Goal: Information Seeking & Learning: Learn about a topic

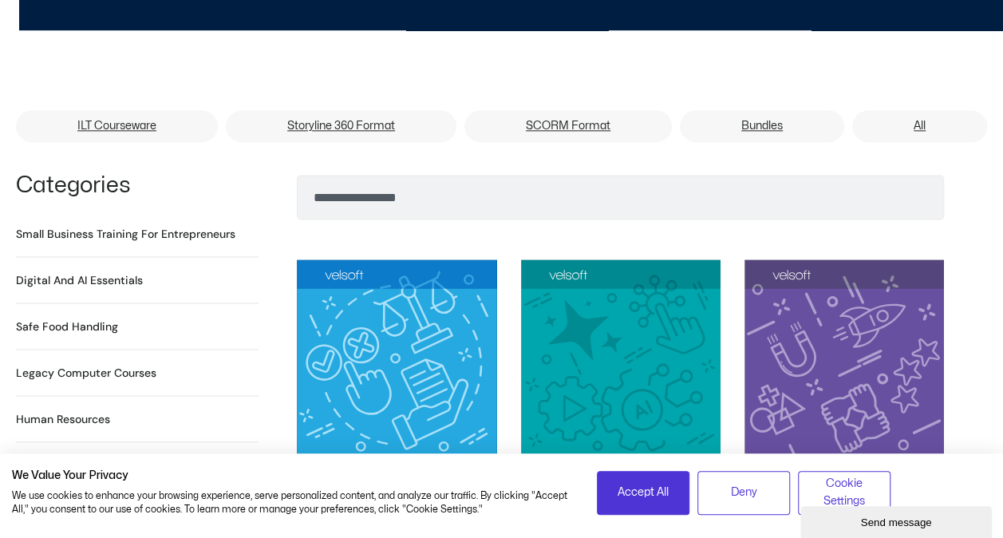
scroll to position [958, 0]
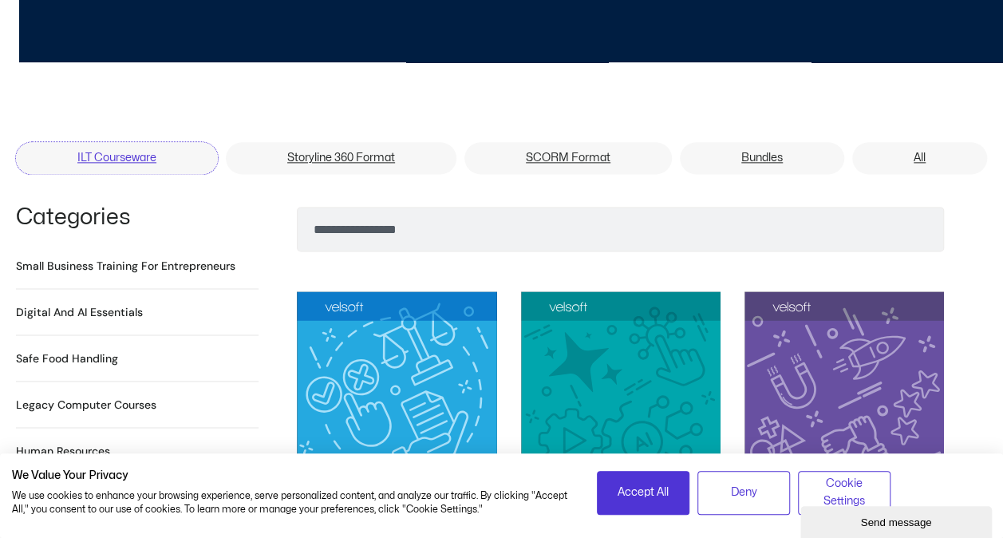
click at [117, 142] on link "ILT Courseware" at bounding box center [117, 158] width 202 height 32
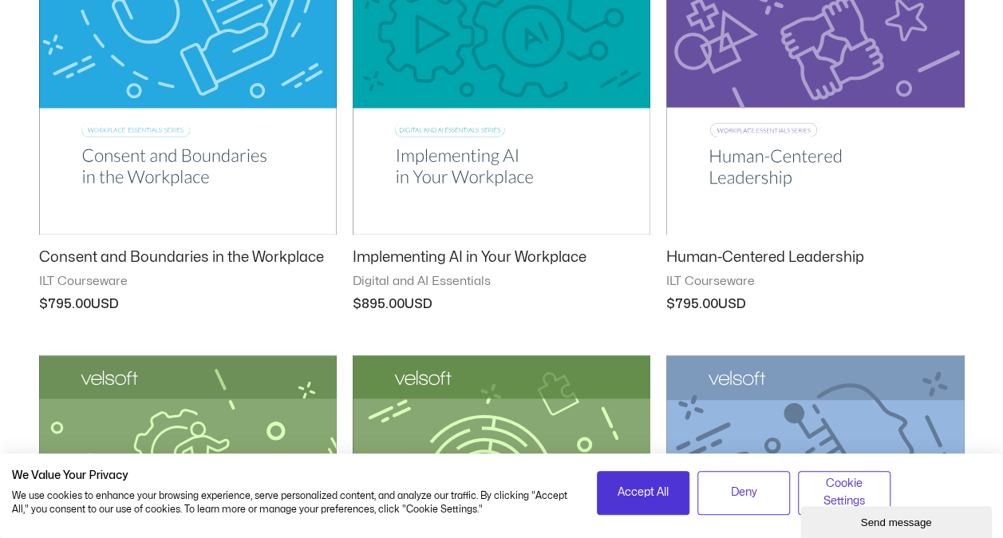
click at [811, 255] on h2 "Human-Centered Leadership" at bounding box center [815, 257] width 298 height 18
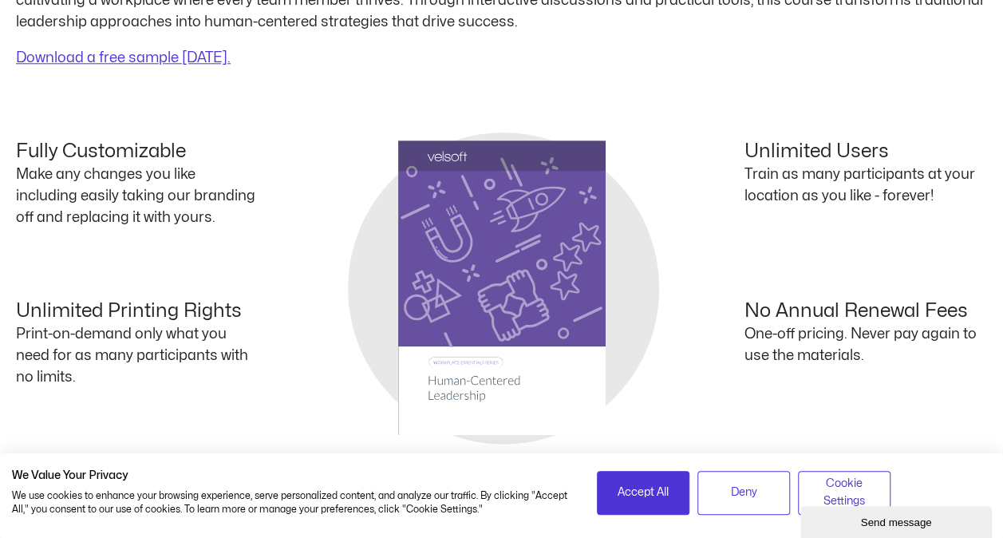
scroll to position [639, 0]
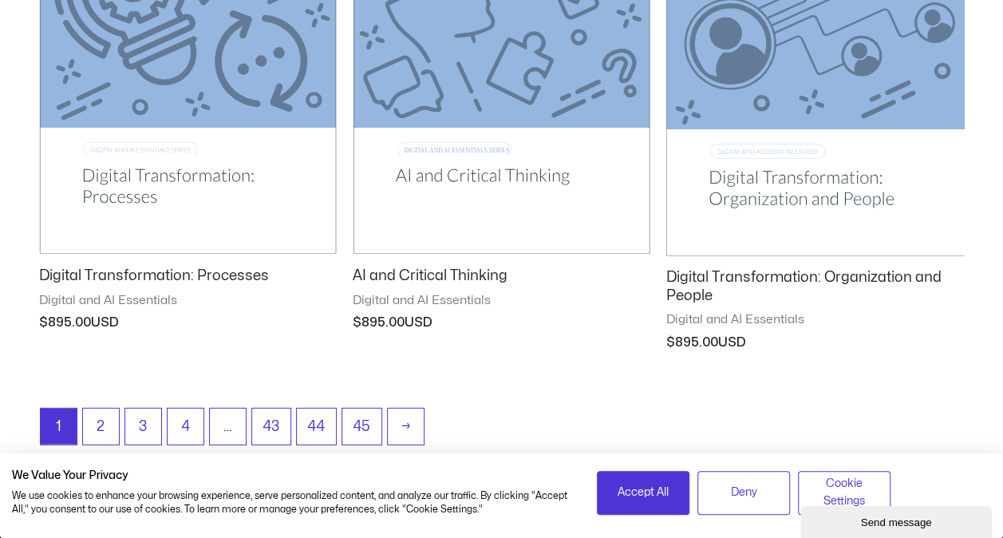
scroll to position [2330, 0]
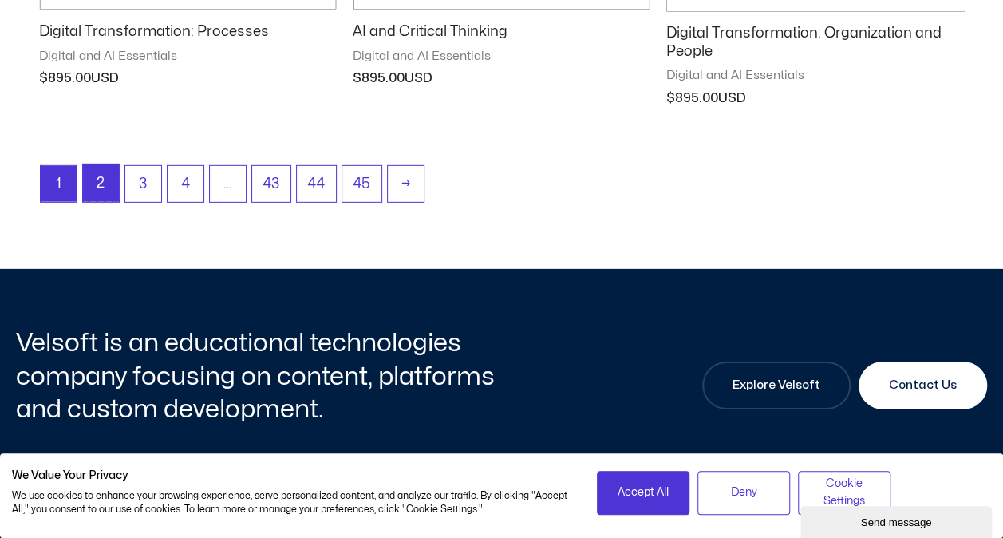
drag, startPoint x: 105, startPoint y: 177, endPoint x: 902, endPoint y: 180, distance: 796.6
click at [105, 177] on link "2" at bounding box center [101, 183] width 36 height 38
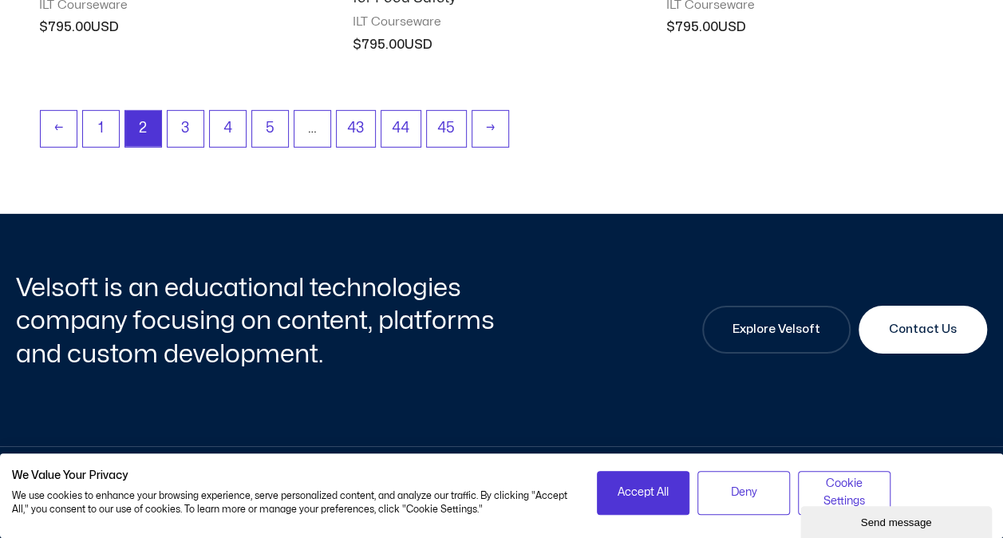
scroll to position [2394, 0]
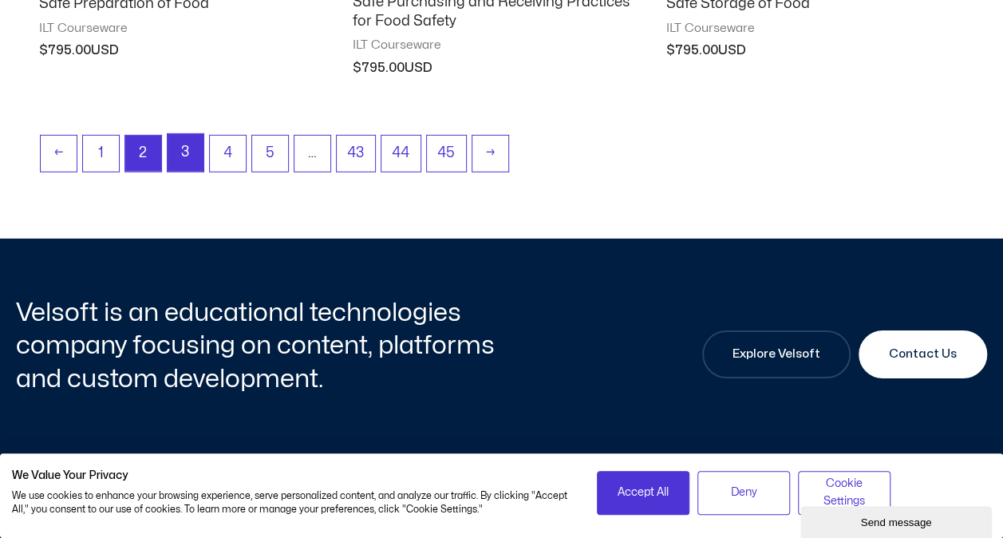
click at [176, 152] on link "3" at bounding box center [186, 153] width 36 height 38
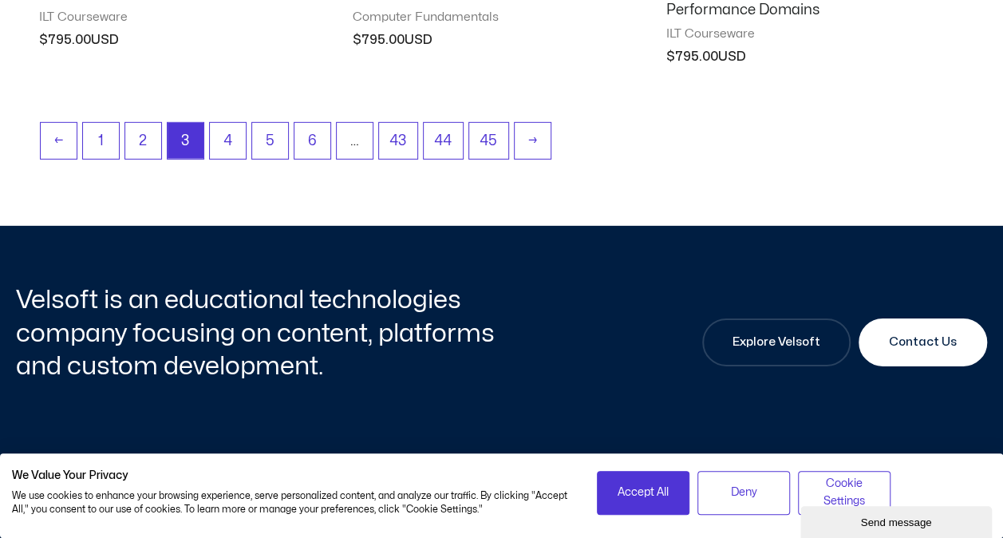
scroll to position [2394, 0]
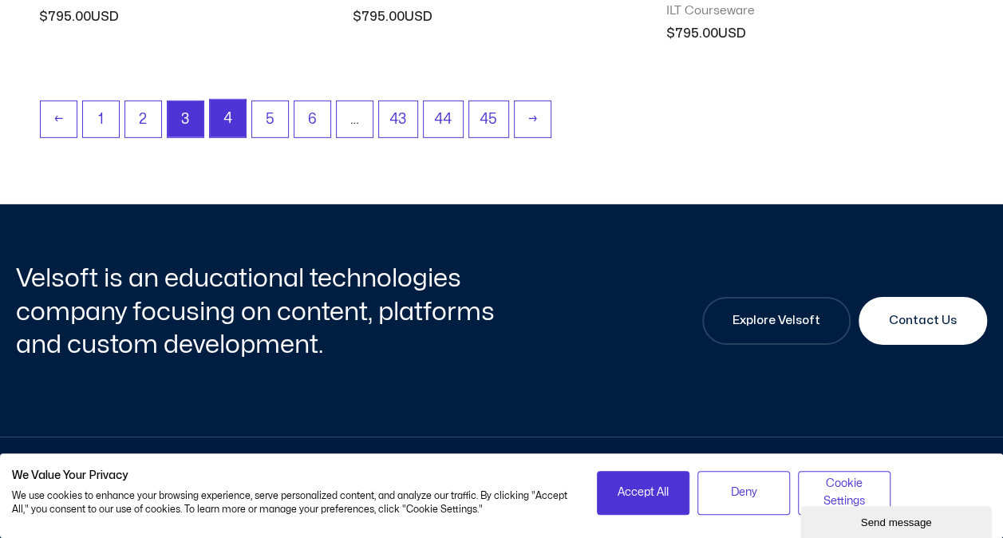
click at [227, 116] on link "4" at bounding box center [228, 119] width 36 height 38
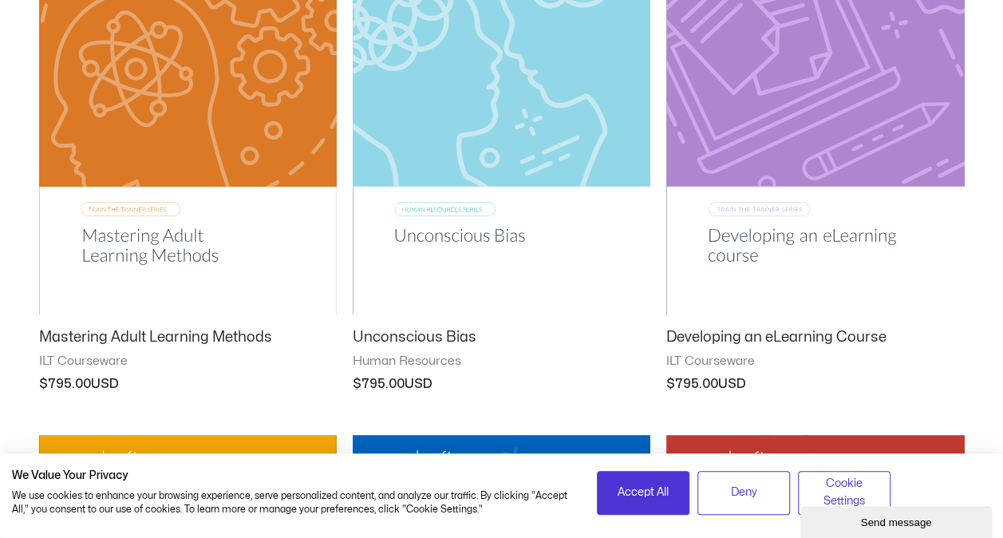
click at [437, 334] on h2 "Unconscious Bias" at bounding box center [502, 337] width 298 height 18
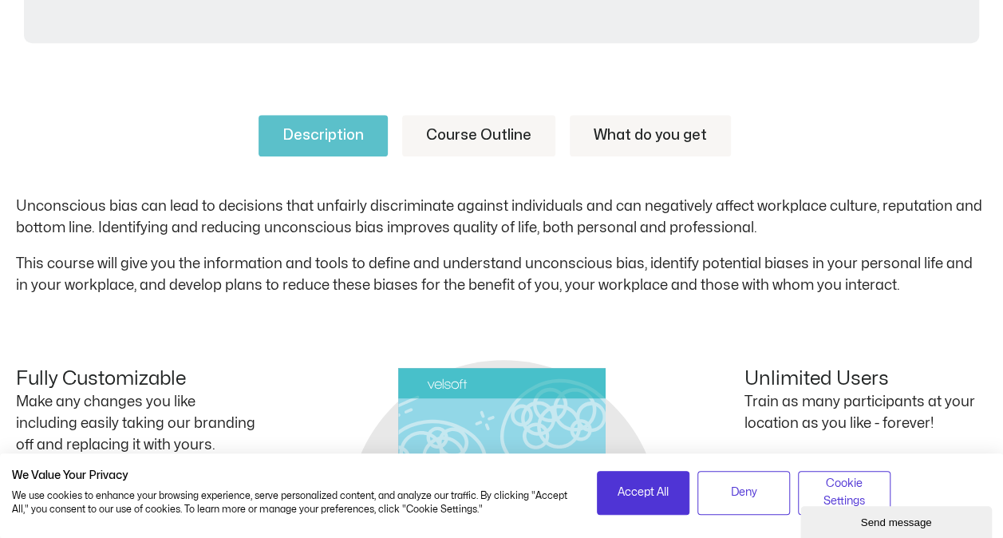
scroll to position [718, 0]
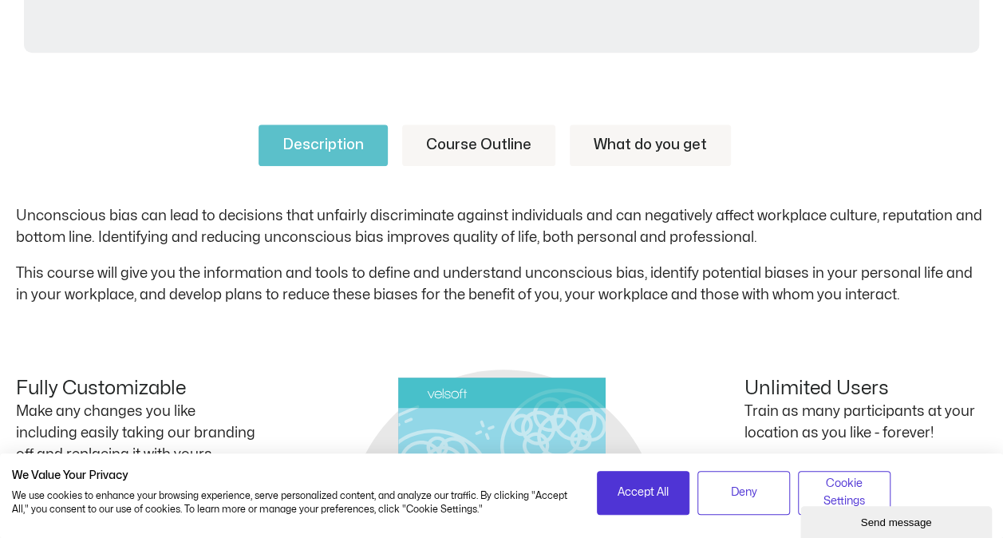
click at [520, 152] on link "Course Outline" at bounding box center [478, 146] width 153 height 42
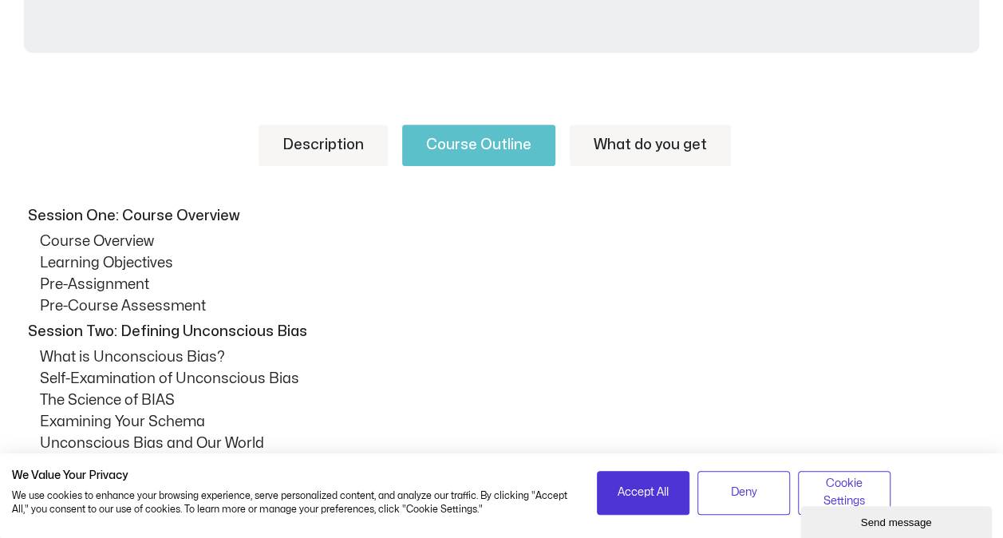
click at [333, 148] on link "Description" at bounding box center [323, 146] width 129 height 42
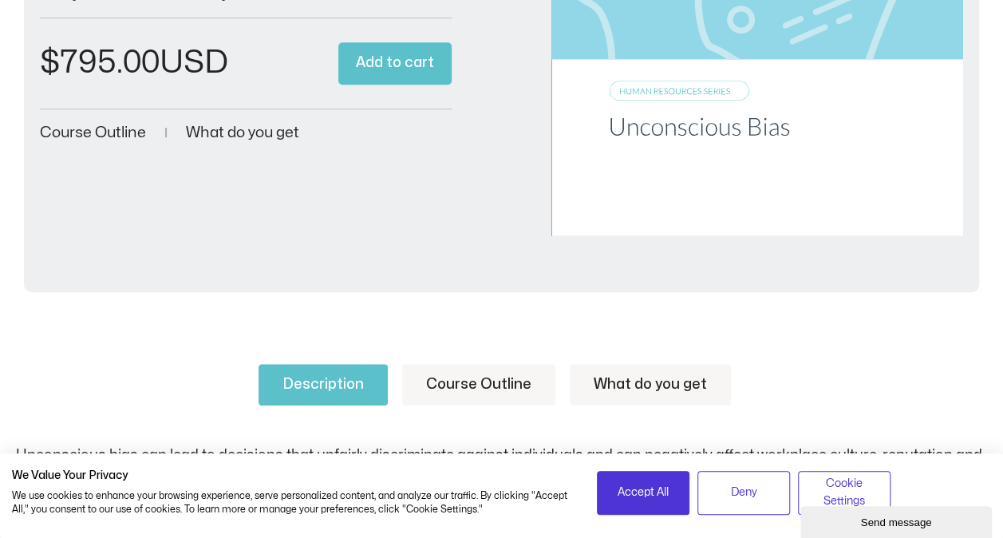
scroll to position [559, 0]
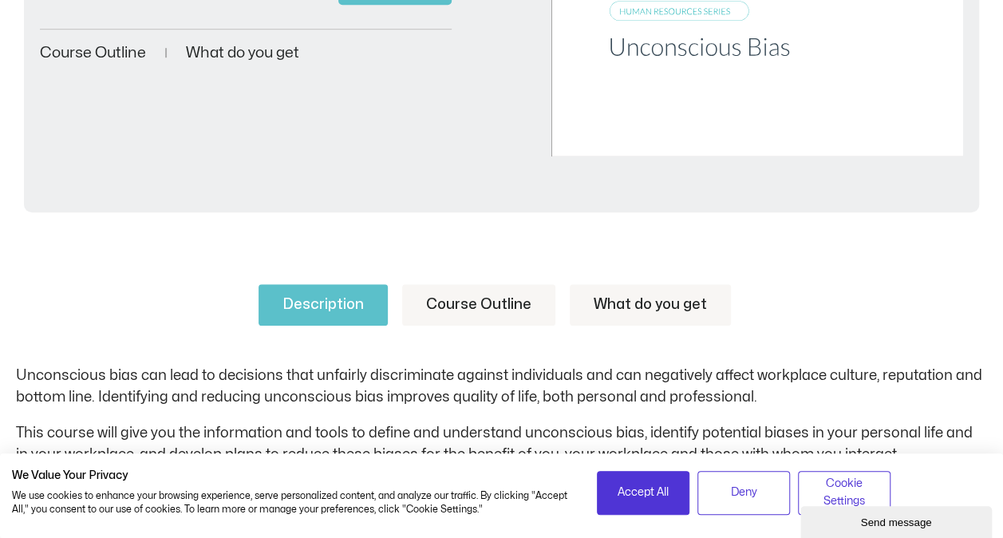
click at [485, 309] on link "Course Outline" at bounding box center [478, 305] width 153 height 42
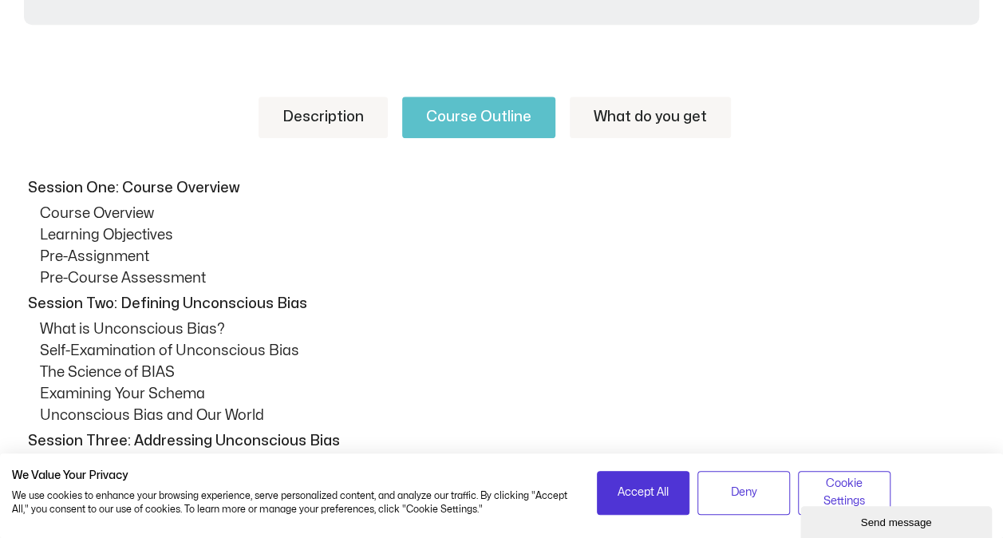
scroll to position [798, 0]
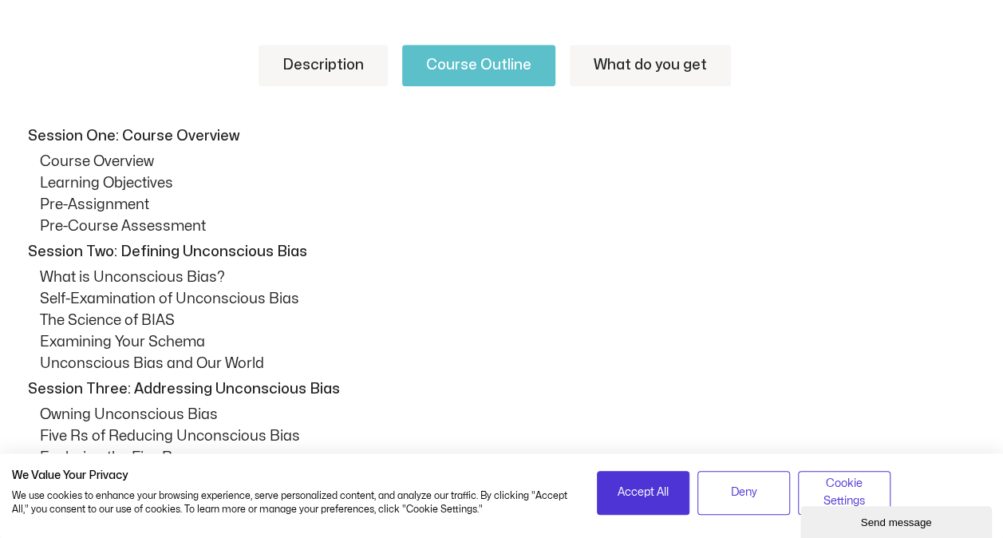
click at [634, 48] on link "What do you get" at bounding box center [650, 66] width 161 height 42
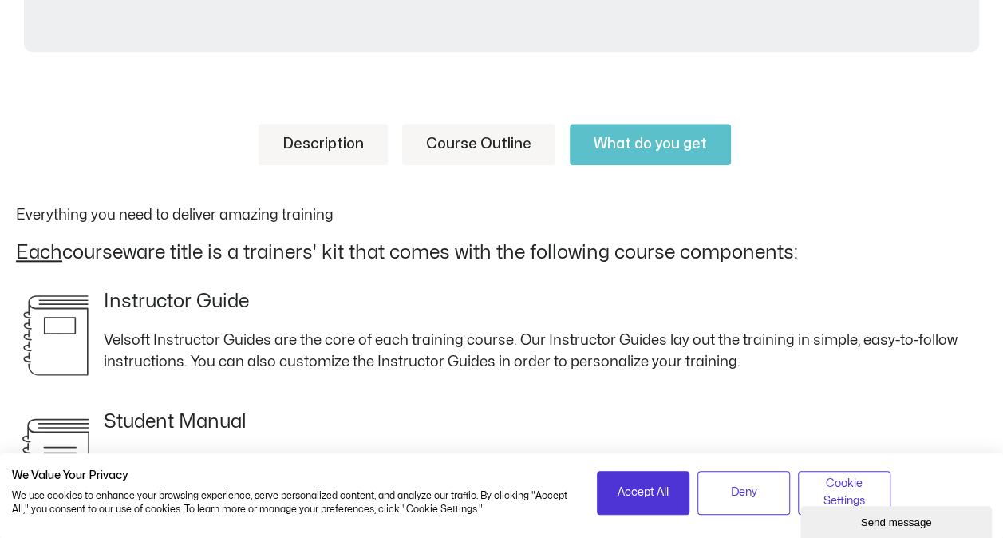
scroll to position [718, 0]
click at [480, 147] on link "Course Outline" at bounding box center [478, 146] width 153 height 42
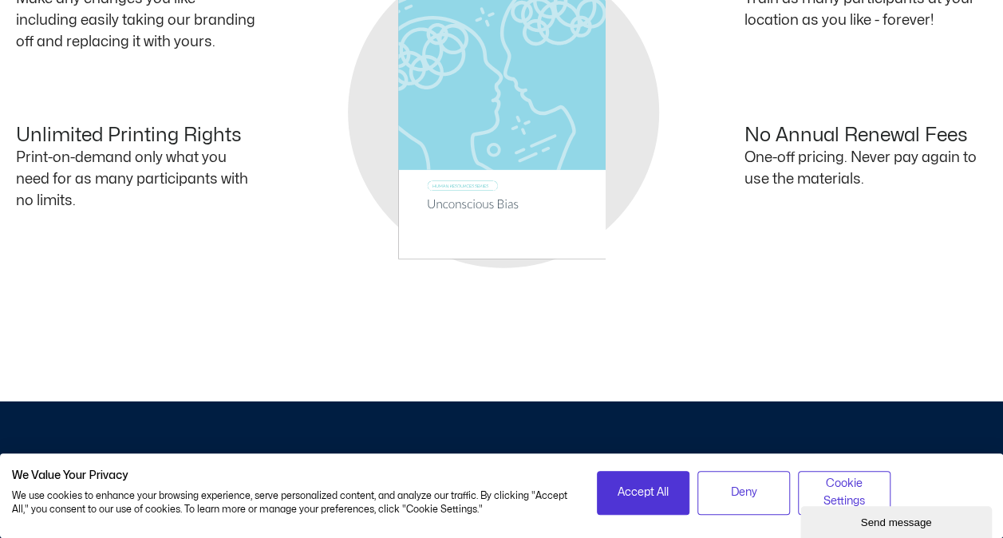
scroll to position [2315, 0]
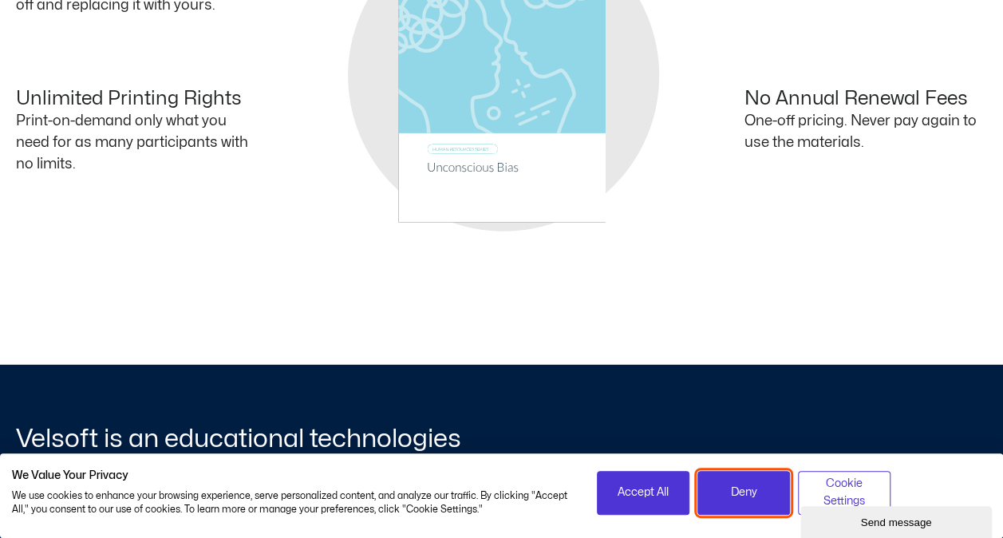
click at [731, 500] on span "Deny" at bounding box center [744, 493] width 26 height 18
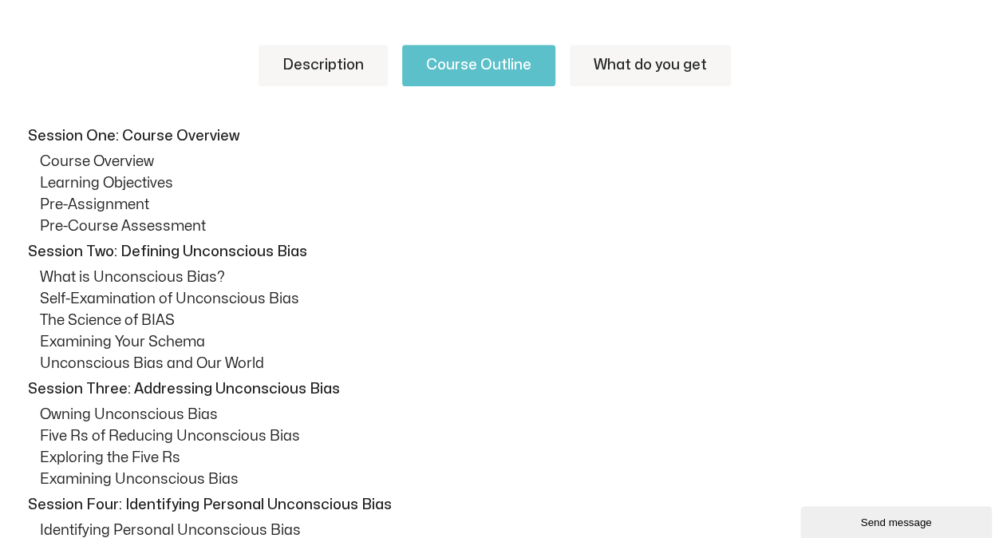
scroll to position [798, 0]
click at [320, 62] on link "Description" at bounding box center [323, 66] width 129 height 42
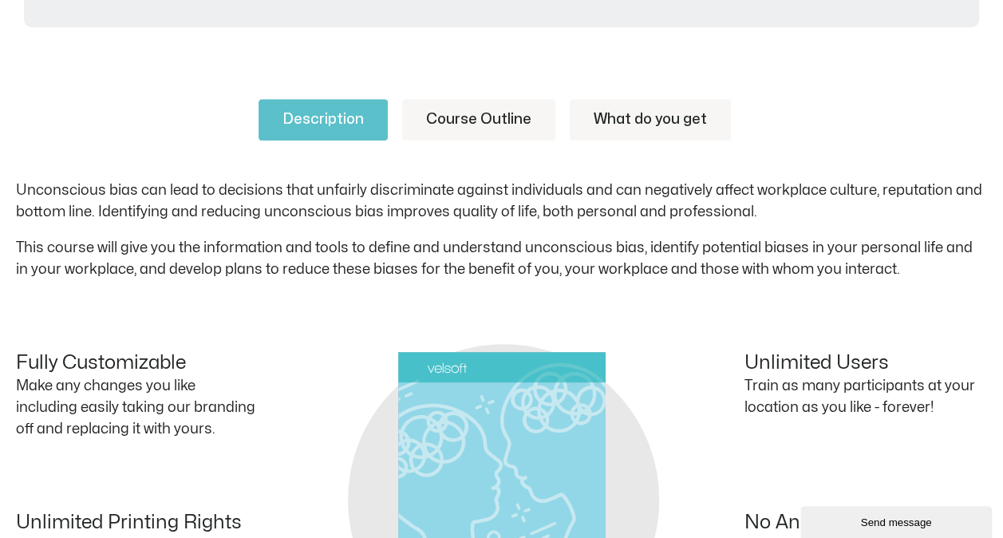
scroll to position [718, 0]
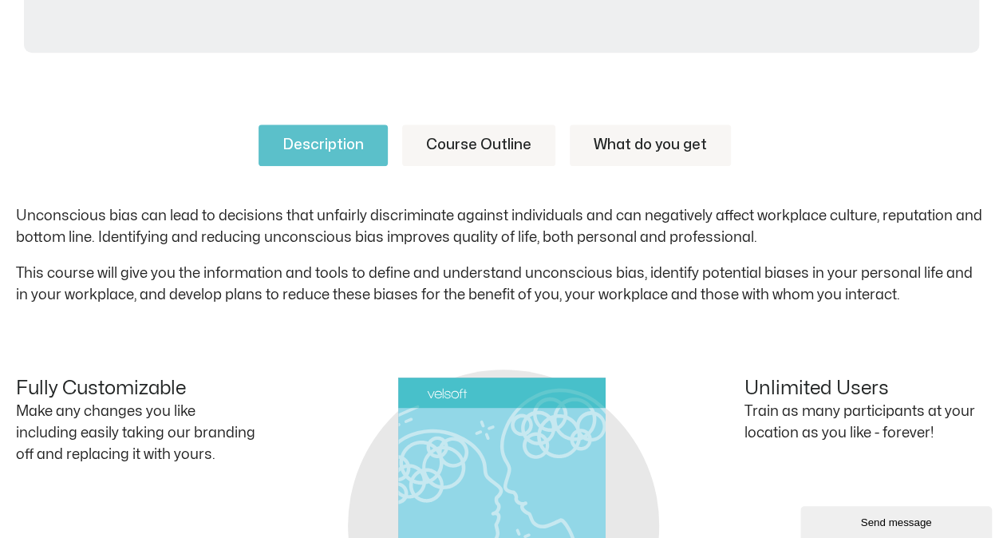
click at [433, 150] on link "Course Outline" at bounding box center [478, 146] width 153 height 42
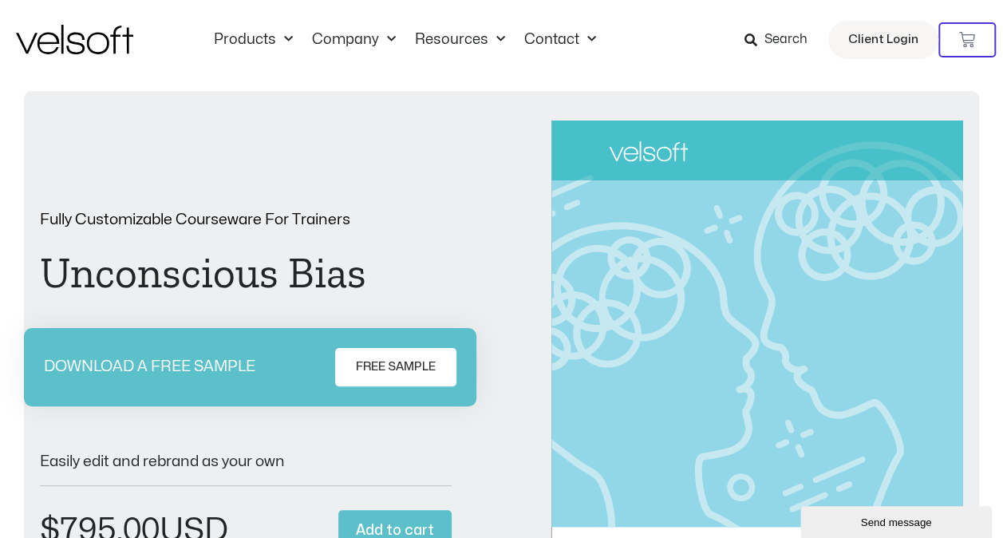
scroll to position [0, 0]
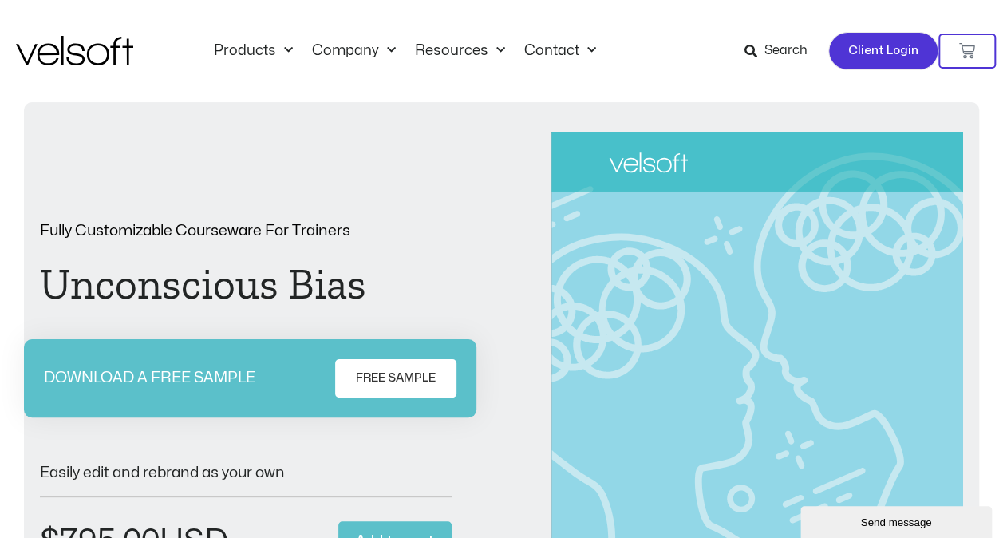
click at [883, 51] on span "Client Login" at bounding box center [883, 51] width 70 height 21
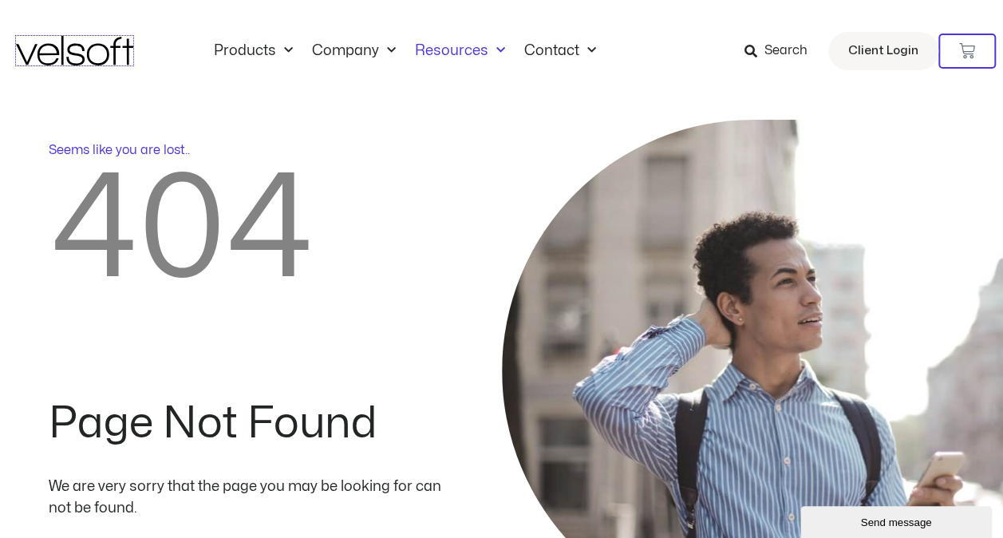
drag, startPoint x: 89, startPoint y: 57, endPoint x: 423, endPoint y: 43, distance: 334.7
click at [89, 57] on img at bounding box center [74, 51] width 117 height 30
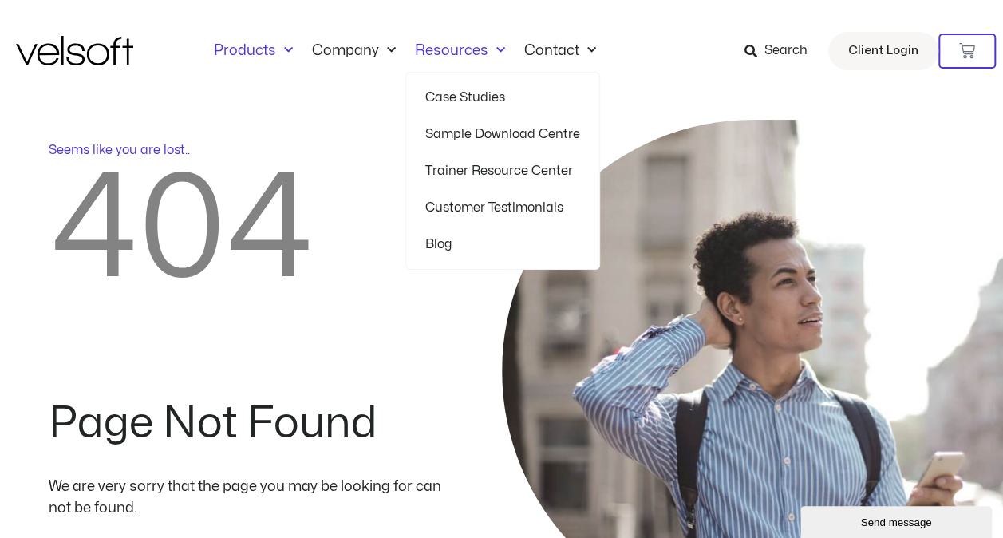
click at [244, 53] on link "Products" at bounding box center [253, 51] width 98 height 18
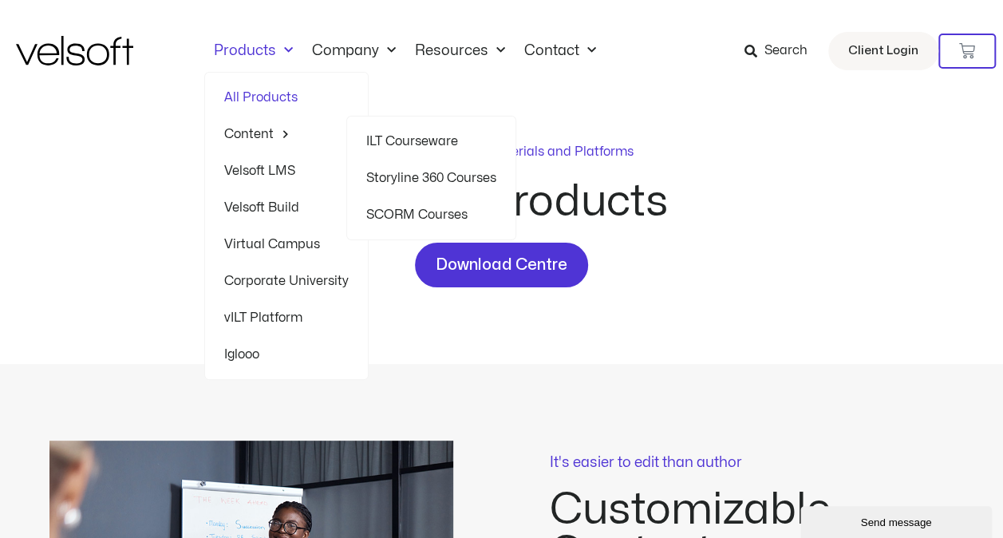
click at [399, 137] on link "ILT Courseware" at bounding box center [431, 141] width 130 height 37
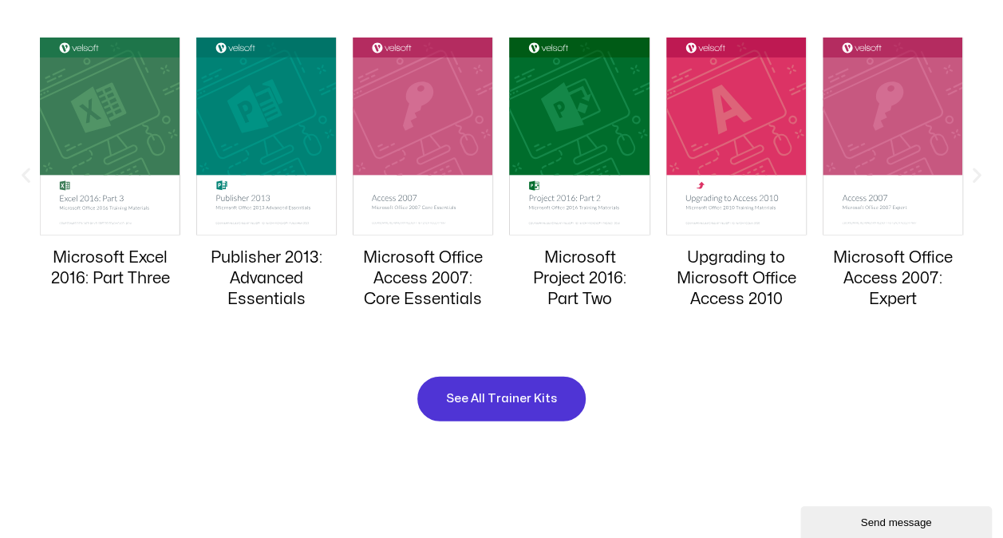
scroll to position [1596, 0]
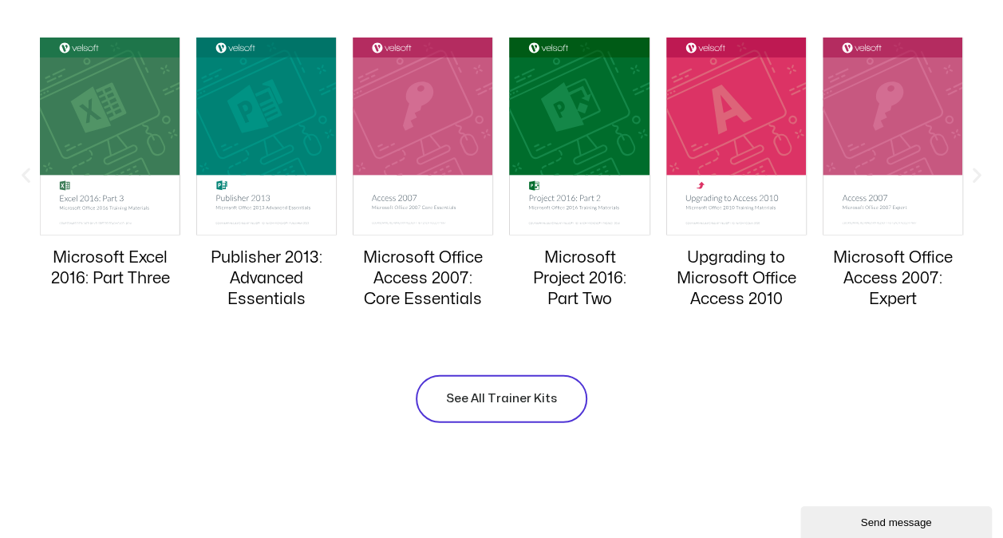
click at [487, 405] on span "See All Trainer Kits" at bounding box center [501, 399] width 111 height 19
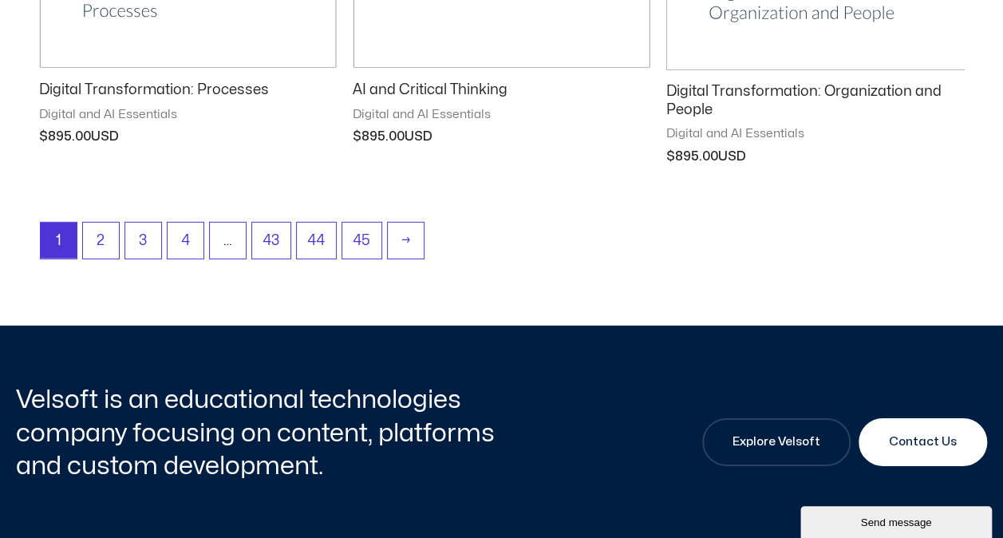
scroll to position [2236, 0]
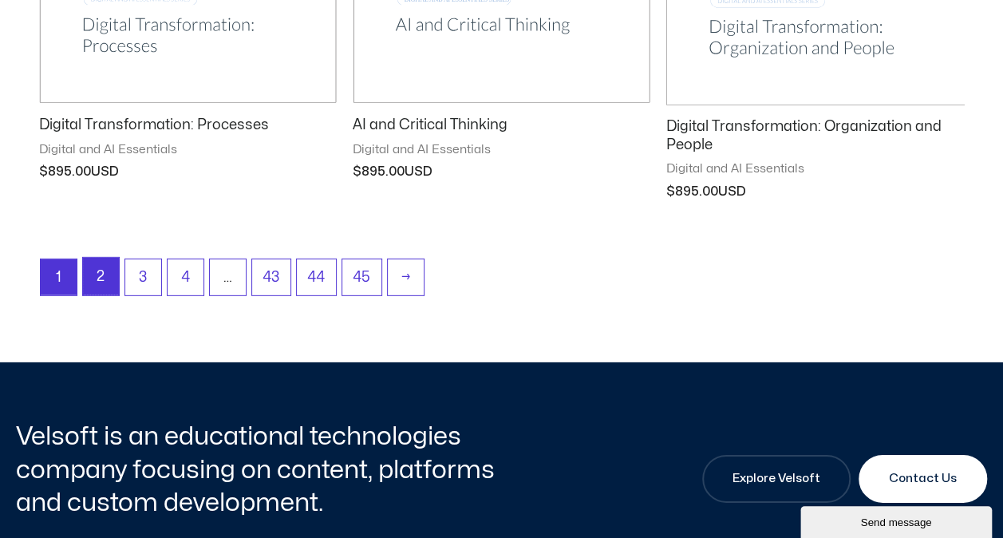
click at [104, 273] on link "2" at bounding box center [101, 277] width 36 height 38
click at [138, 273] on link "3" at bounding box center [143, 277] width 36 height 38
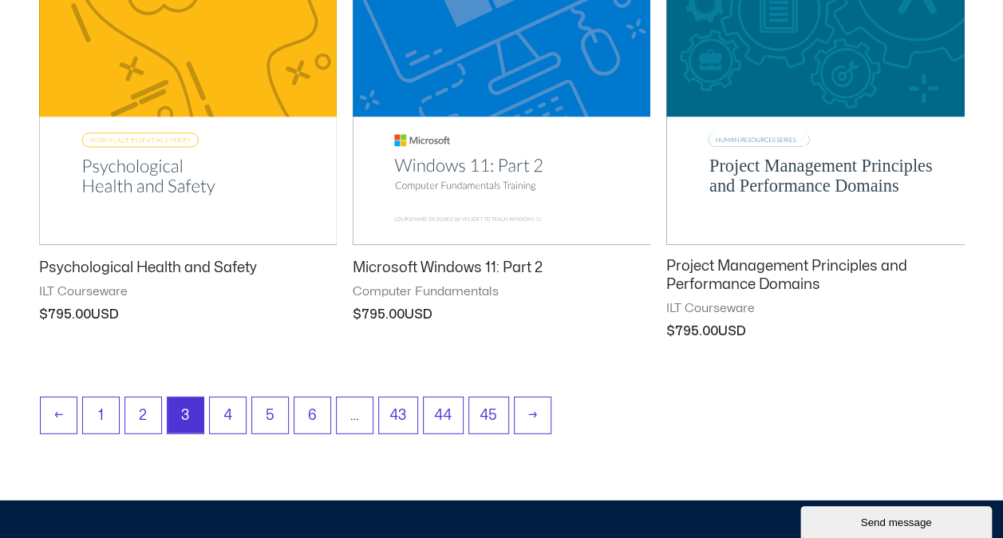
scroll to position [2155, 0]
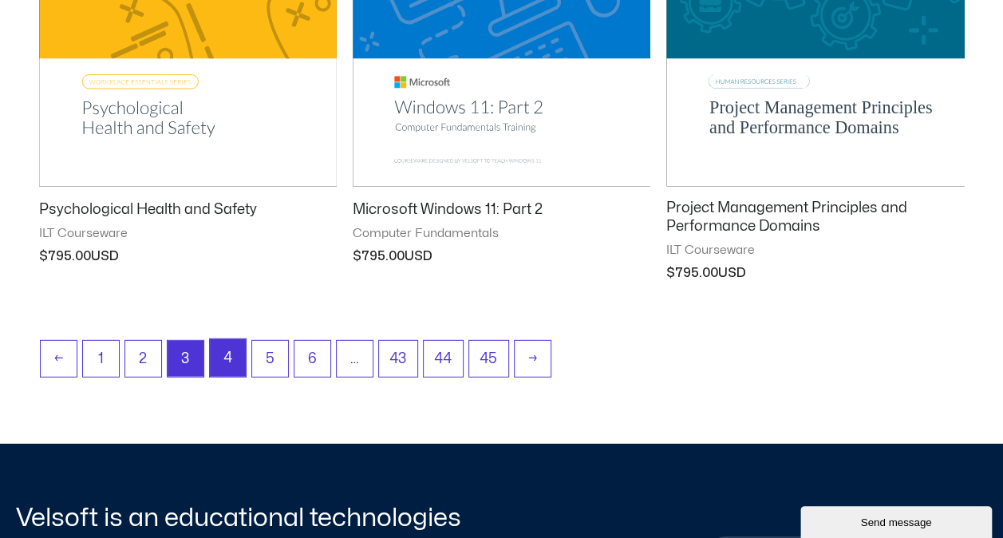
click at [223, 358] on link "4" at bounding box center [228, 358] width 36 height 38
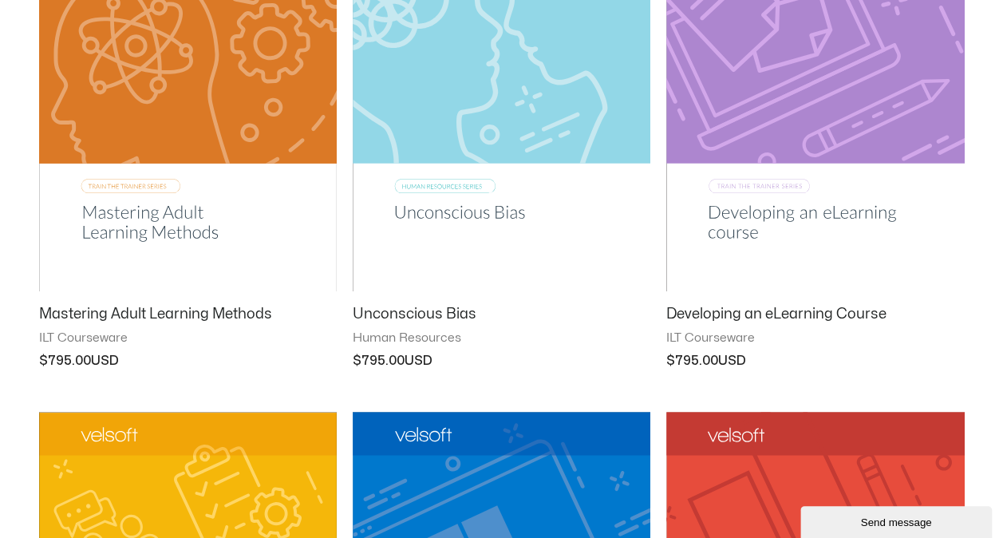
scroll to position [479, 0]
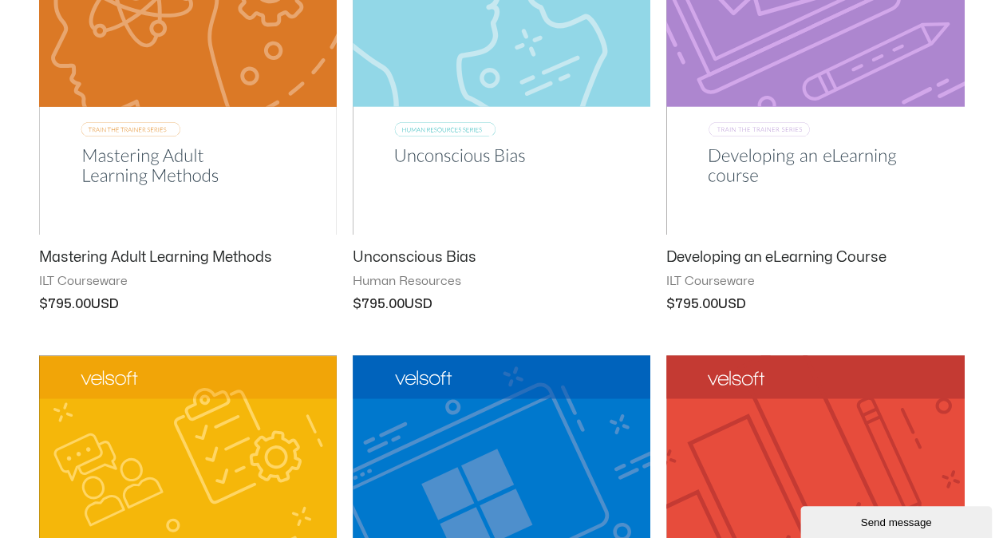
drag, startPoint x: 404, startPoint y: 256, endPoint x: 593, endPoint y: 247, distance: 189.4
click at [405, 256] on h2 "Unconscious Bias" at bounding box center [502, 257] width 298 height 18
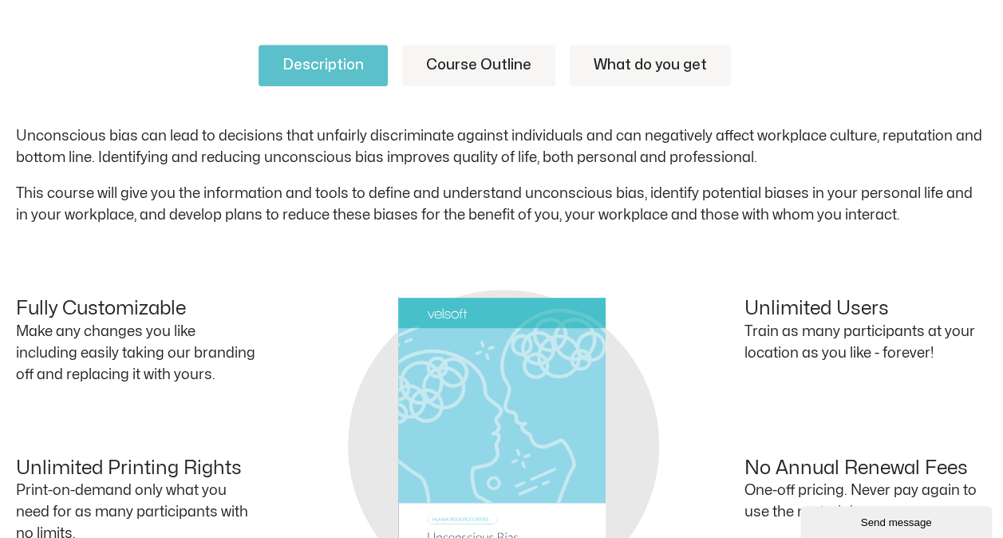
scroll to position [718, 0]
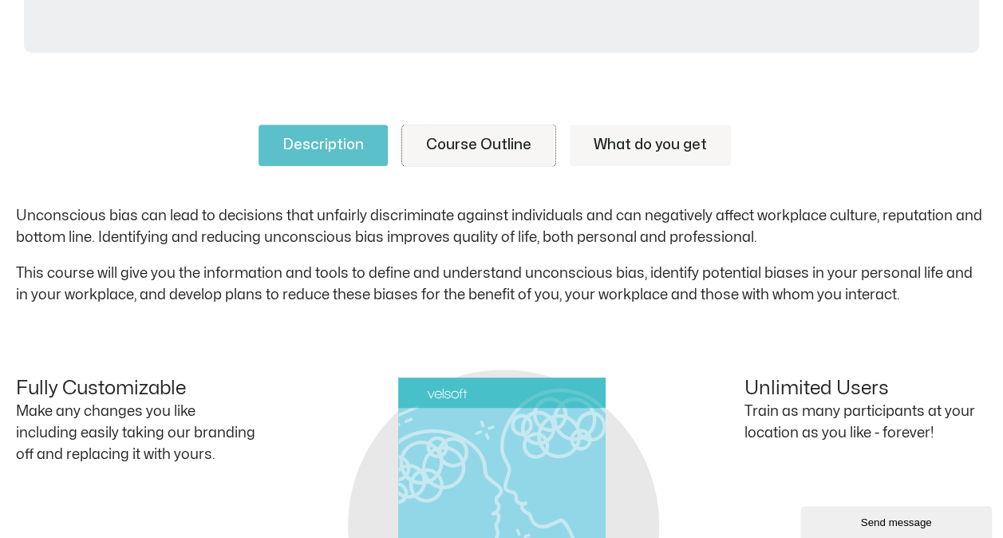
drag, startPoint x: 474, startPoint y: 136, endPoint x: 704, endPoint y: 182, distance: 234.5
click at [474, 136] on link "Course Outline" at bounding box center [478, 146] width 153 height 42
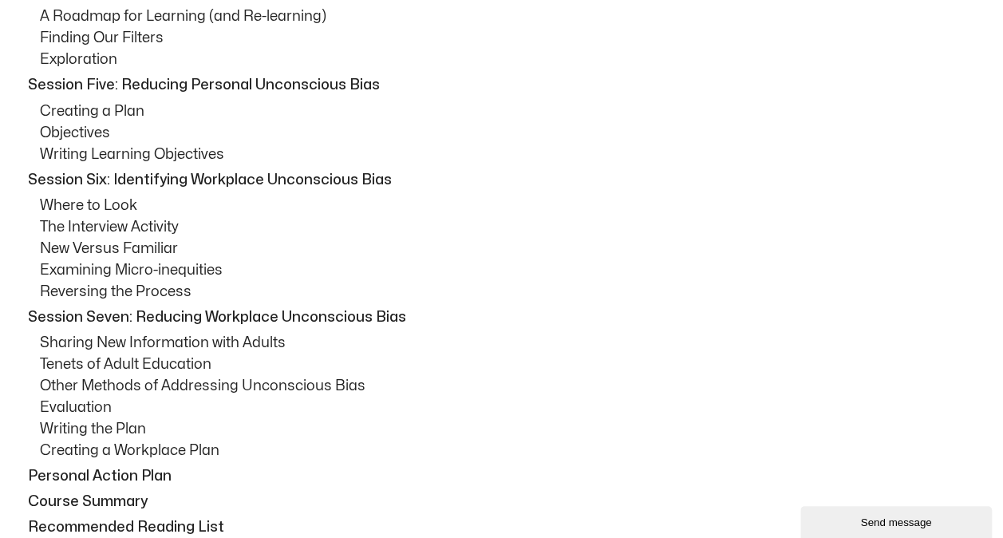
scroll to position [1320, 0]
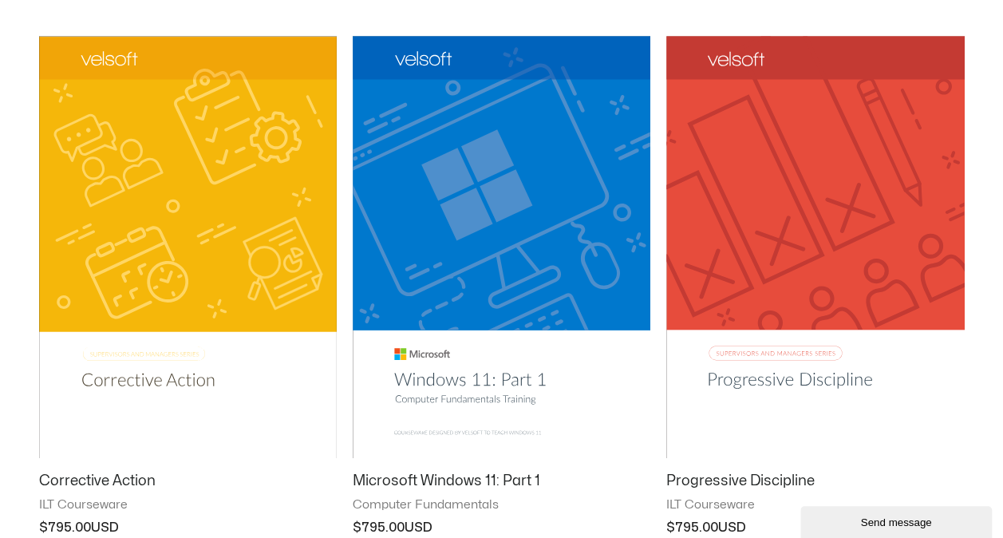
scroll to position [878, 0]
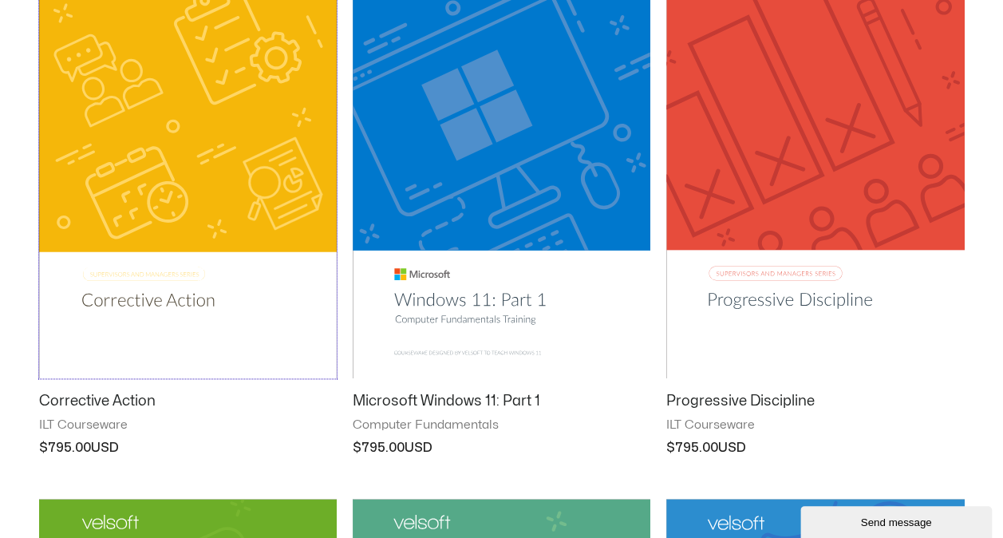
drag, startPoint x: 151, startPoint y: 299, endPoint x: 496, endPoint y: 295, distance: 345.6
click at [151, 299] on img at bounding box center [188, 167] width 298 height 422
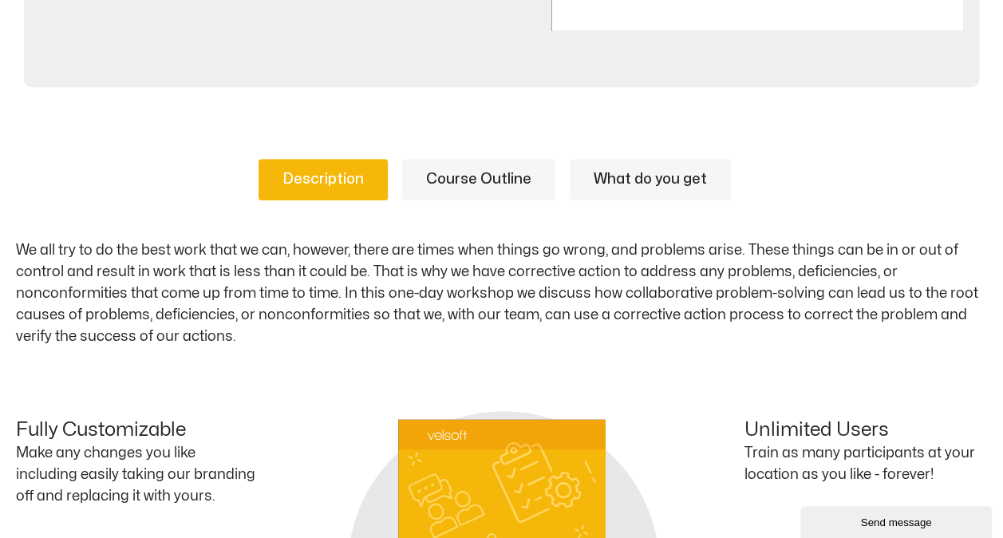
scroll to position [718, 0]
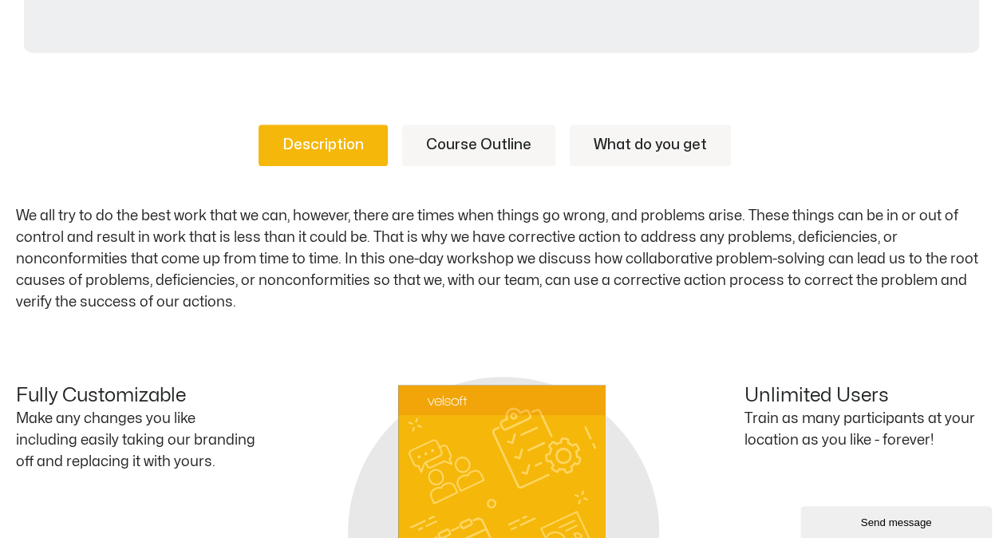
click at [484, 153] on link "Course Outline" at bounding box center [478, 146] width 153 height 42
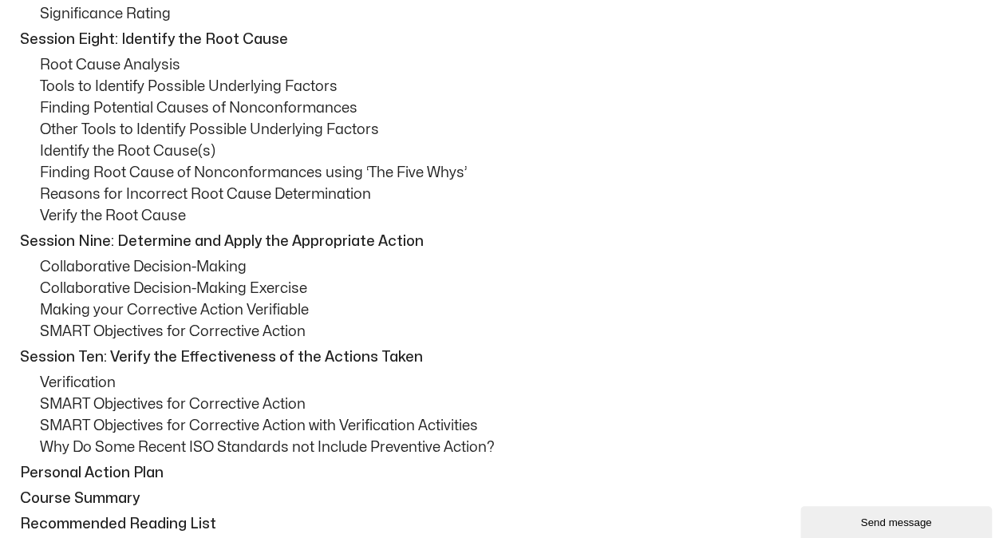
scroll to position [1517, 0]
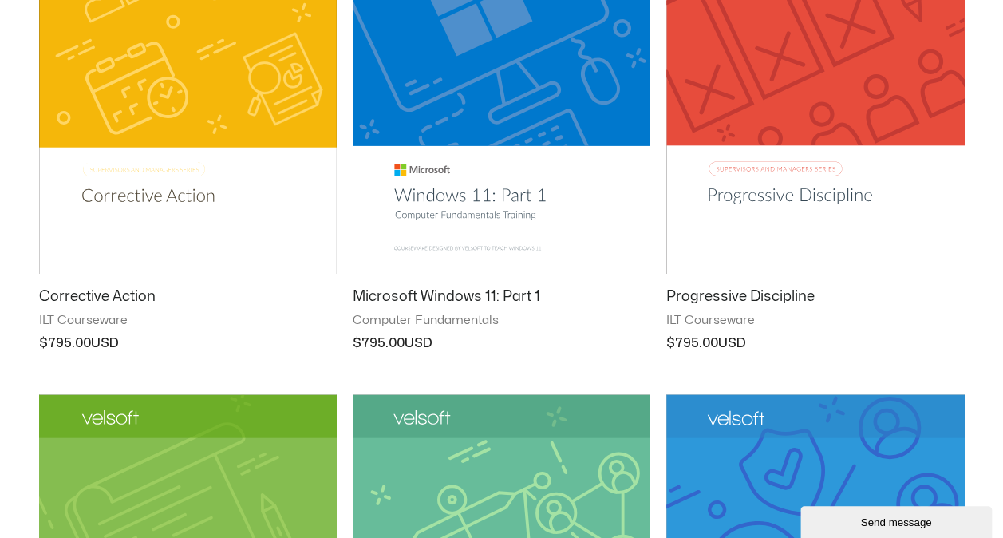
scroll to position [958, 0]
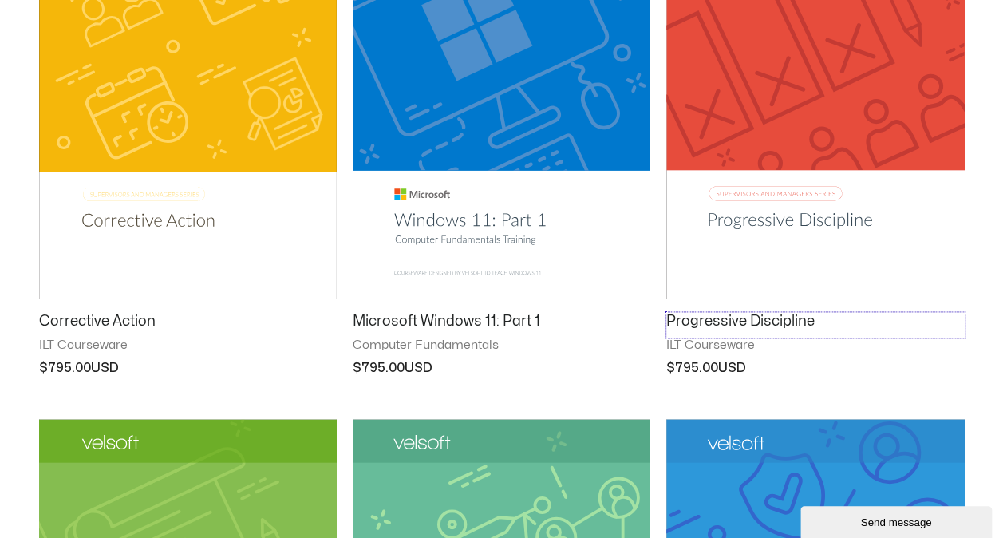
drag, startPoint x: 711, startPoint y: 316, endPoint x: 991, endPoint y: 297, distance: 280.8
click at [711, 316] on h2 "Progressive Discipline" at bounding box center [815, 321] width 298 height 18
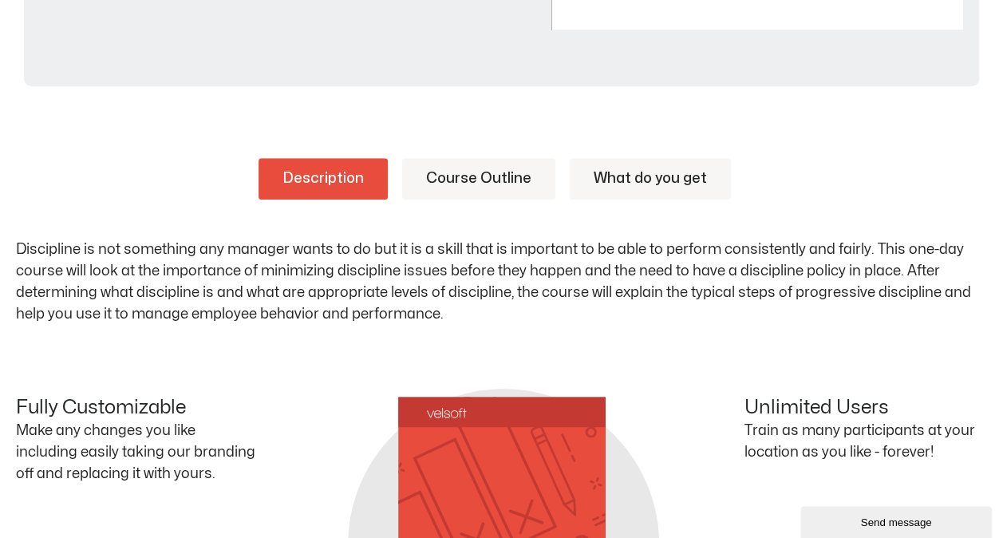
scroll to position [718, 0]
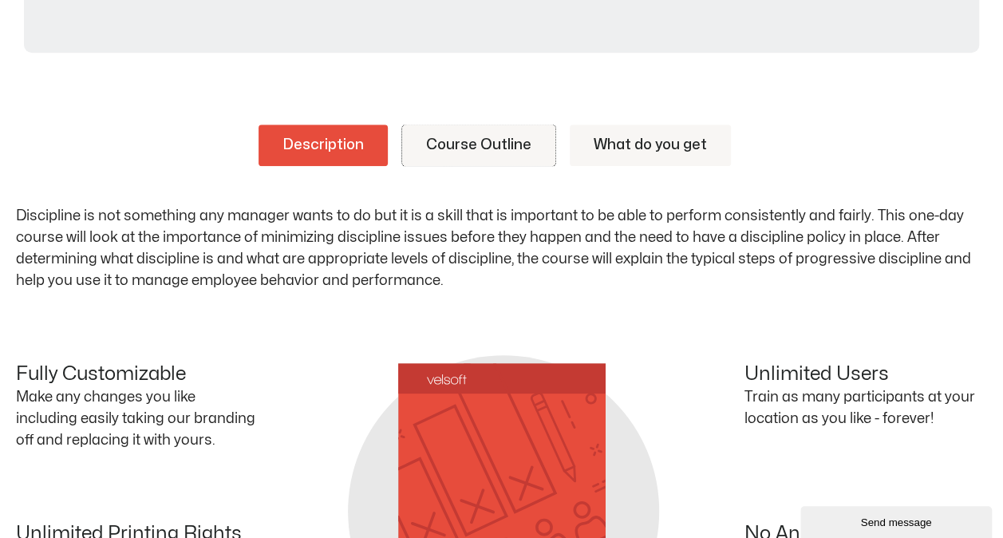
drag, startPoint x: 511, startPoint y: 148, endPoint x: 719, endPoint y: 177, distance: 210.4
click at [511, 148] on link "Course Outline" at bounding box center [478, 146] width 153 height 42
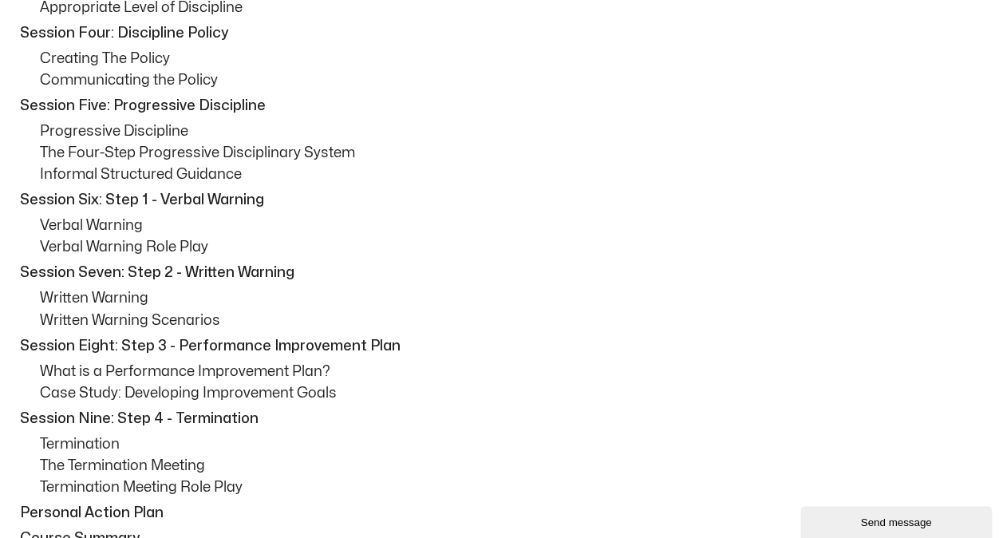
scroll to position [1197, 0]
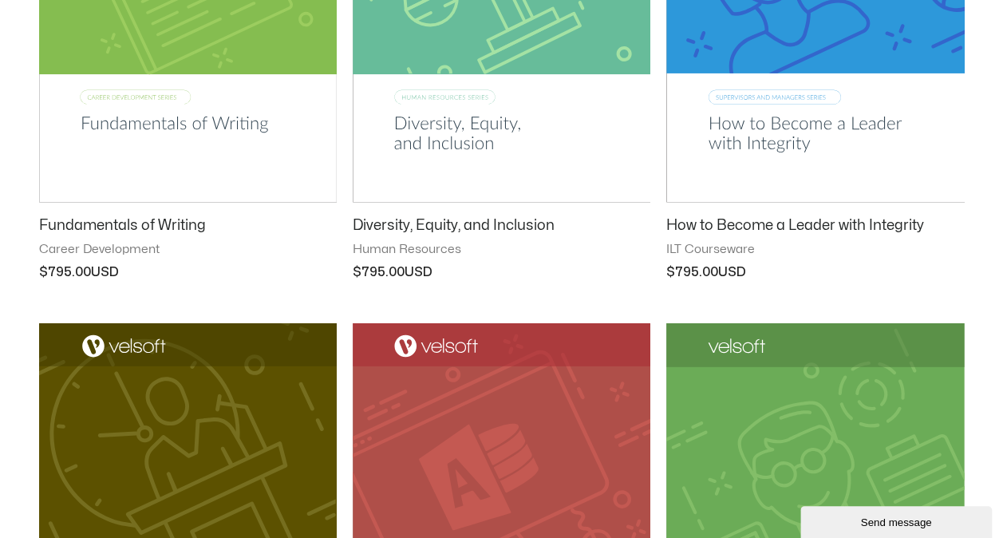
scroll to position [1517, 0]
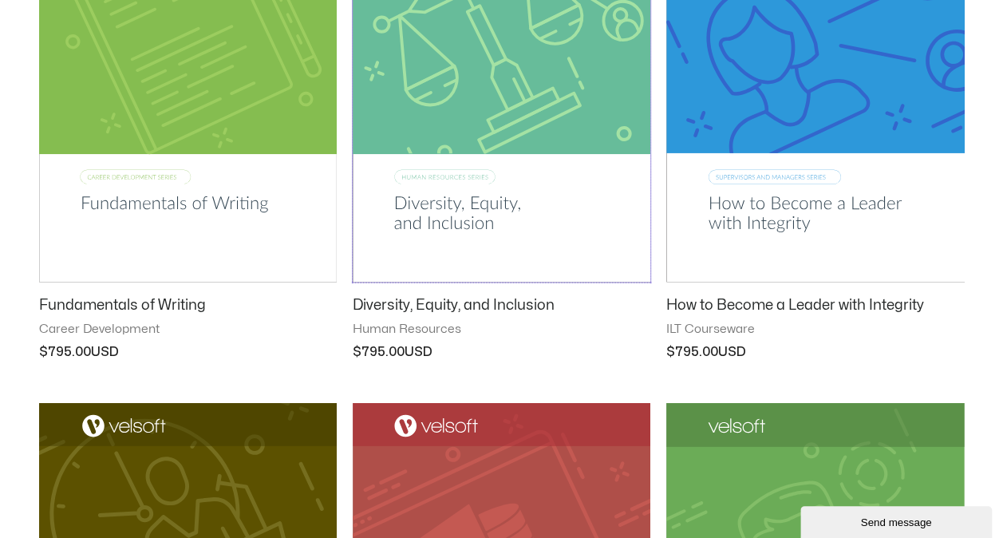
drag, startPoint x: 437, startPoint y: 176, endPoint x: 763, endPoint y: 176, distance: 325.7
click at [437, 176] on img at bounding box center [502, 71] width 298 height 422
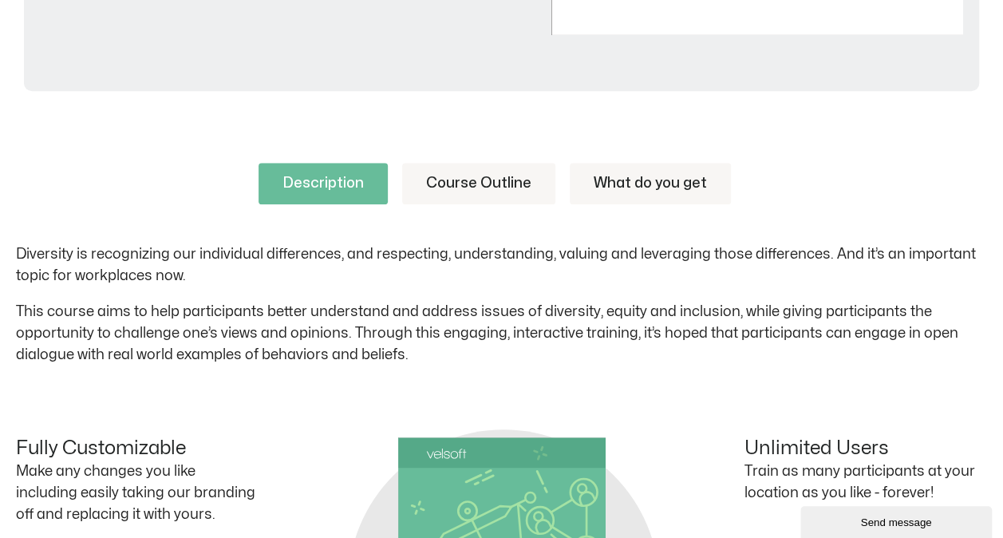
scroll to position [718, 0]
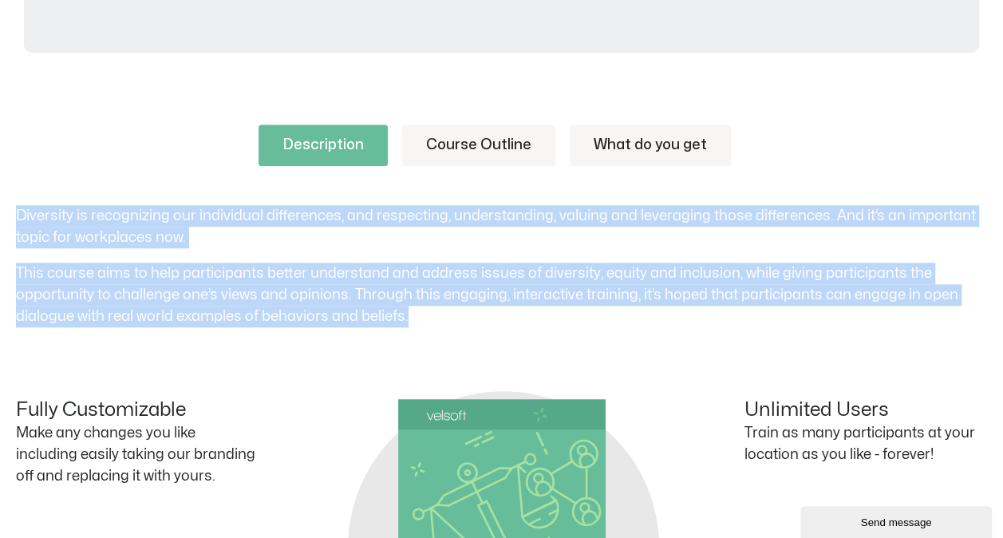
drag, startPoint x: 18, startPoint y: 212, endPoint x: 449, endPoint y: 314, distance: 443.7
click at [449, 314] on div "Diversity is recognizing our individual differences, and respecting, understand…" at bounding box center [501, 266] width 971 height 122
copy div "Diversity is recognizing our individual differences, and respecting, understand…"
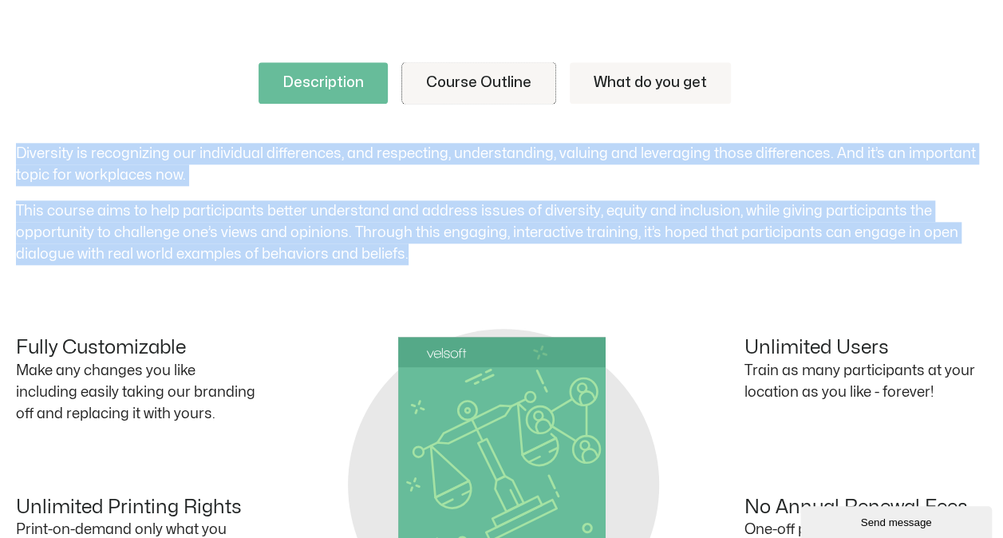
scroll to position [798, 0]
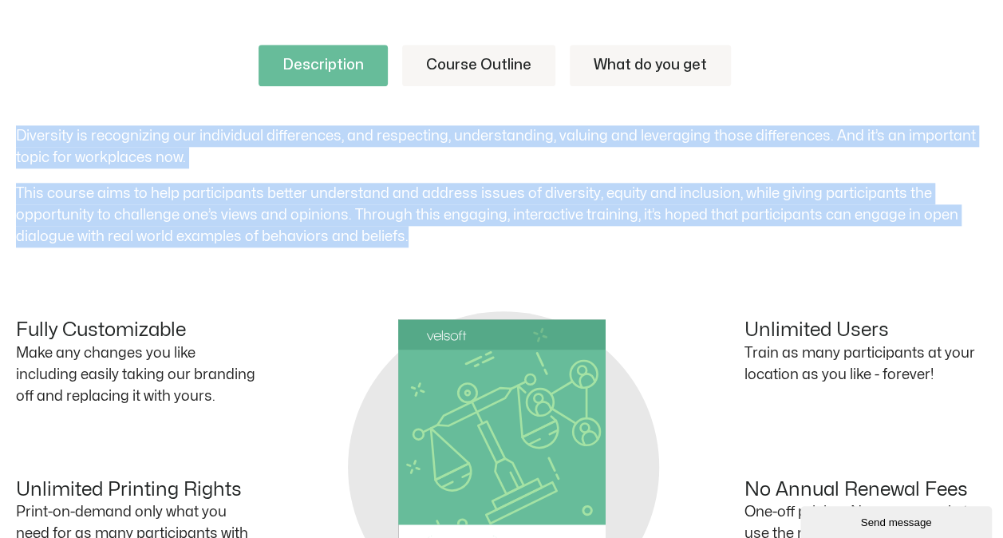
click at [457, 64] on link "Course Outline" at bounding box center [478, 66] width 153 height 42
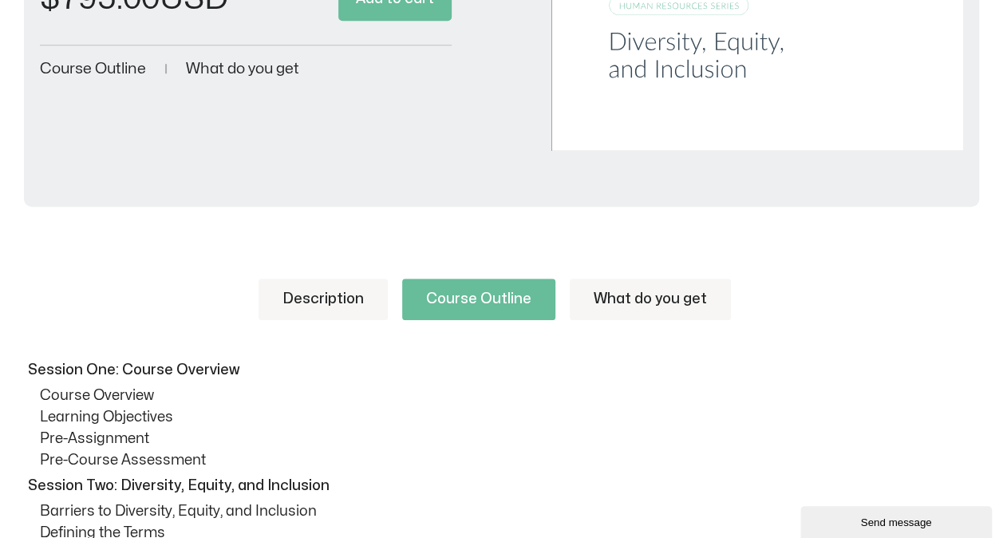
scroll to position [559, 0]
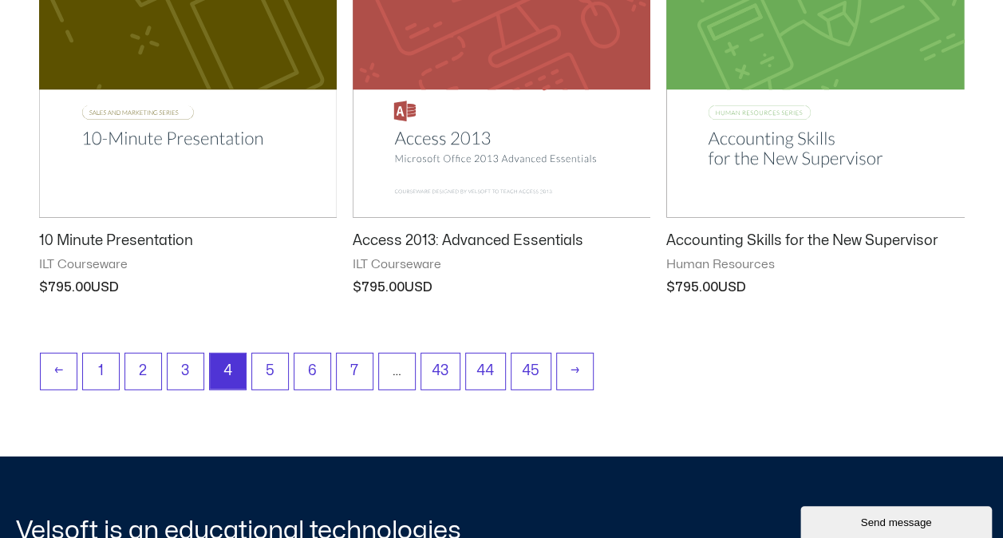
scroll to position [2155, 0]
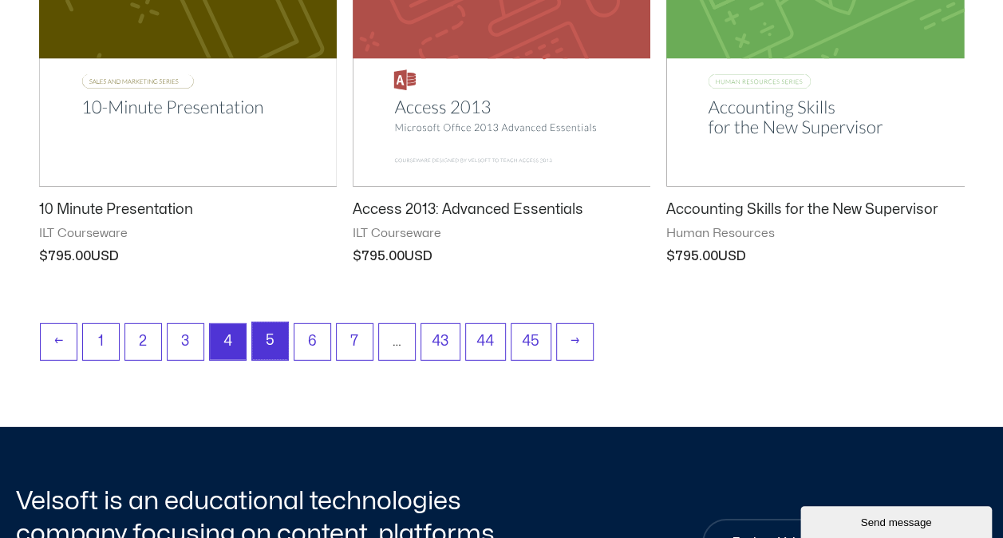
click at [268, 340] on link "5" at bounding box center [270, 341] width 36 height 38
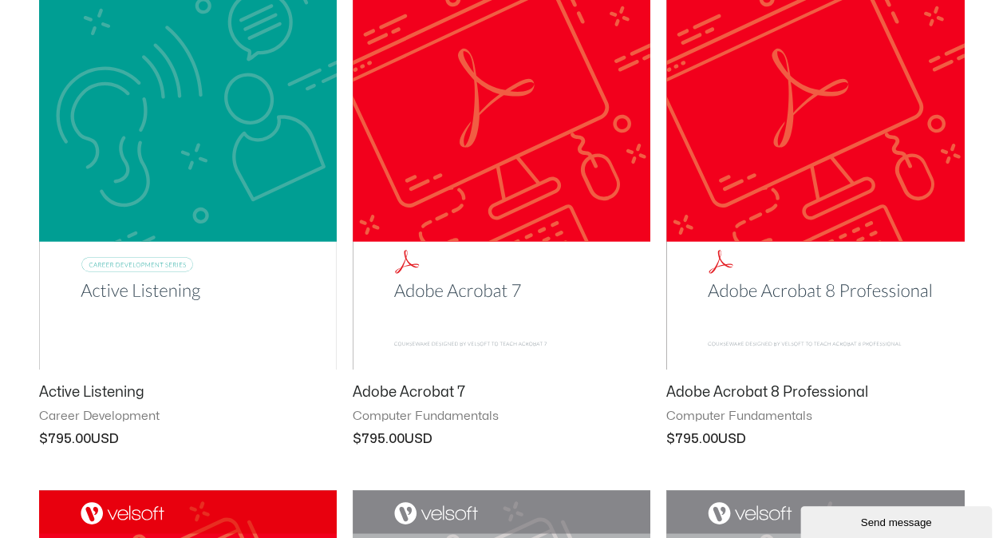
scroll to position [319, 0]
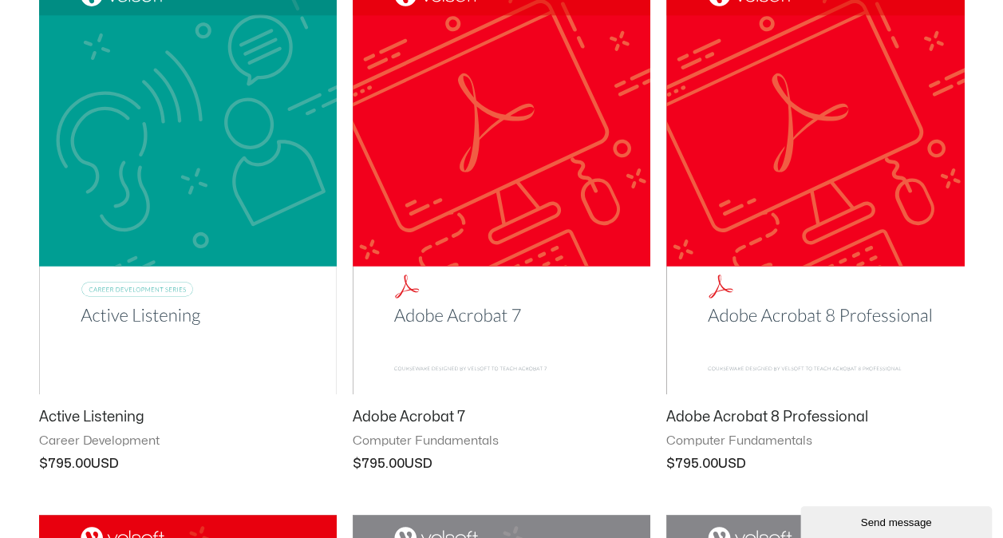
click at [161, 319] on img at bounding box center [188, 183] width 298 height 422
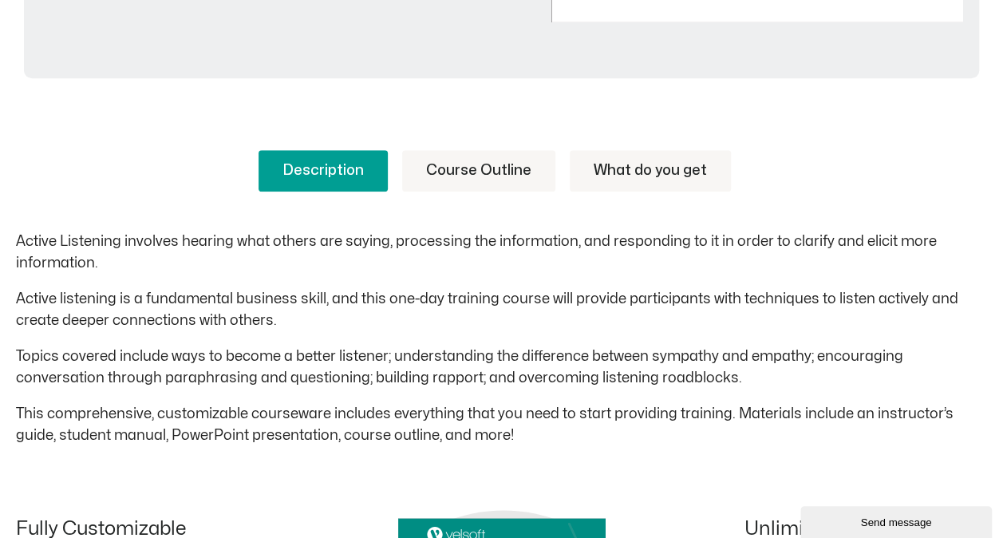
scroll to position [718, 0]
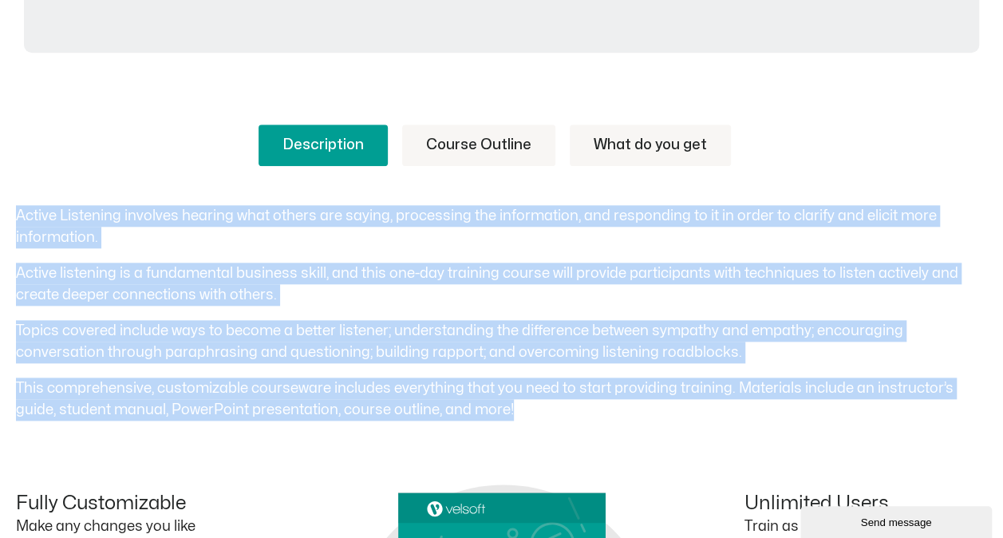
drag, startPoint x: 16, startPoint y: 214, endPoint x: 484, endPoint y: 394, distance: 502.0
click at [480, 401] on div "Active Listening involves hearing what others are saying, processing the inform…" at bounding box center [501, 313] width 971 height 216
copy div "Active Listening involves hearing what others are saying, processing the inform…"
drag, startPoint x: 499, startPoint y: 140, endPoint x: 511, endPoint y: 138, distance: 12.1
click at [499, 140] on link "Course Outline" at bounding box center [478, 146] width 153 height 42
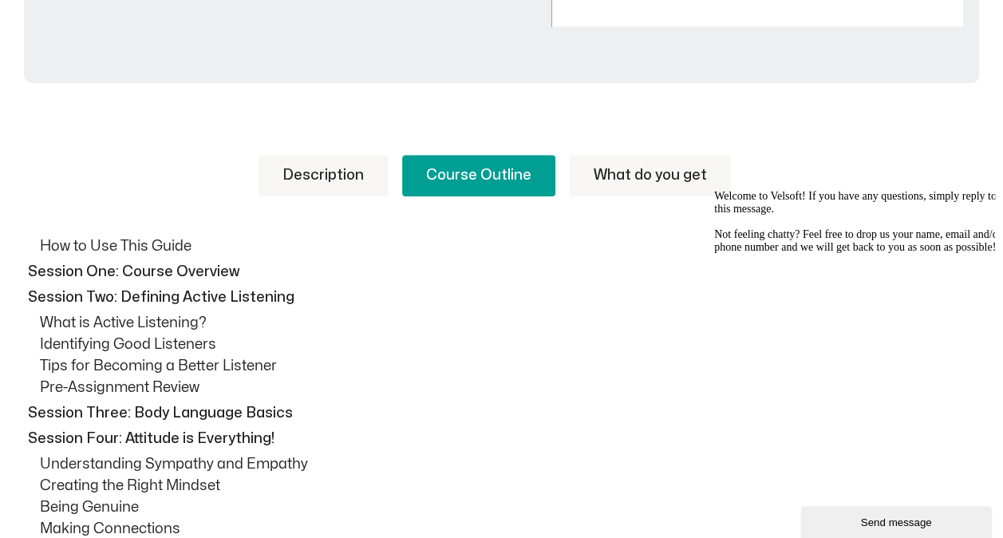
scroll to position [479, 0]
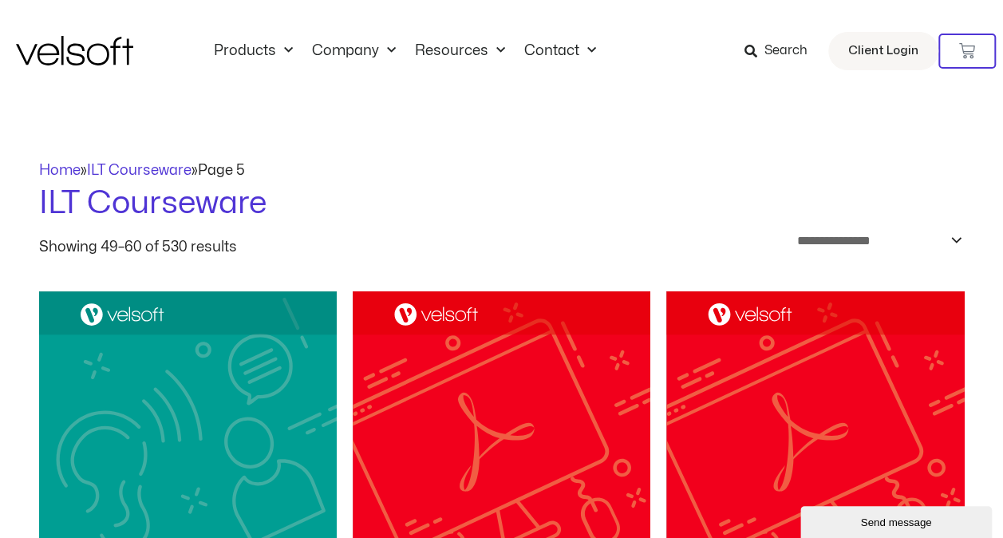
click at [785, 49] on span "Search" at bounding box center [786, 51] width 43 height 21
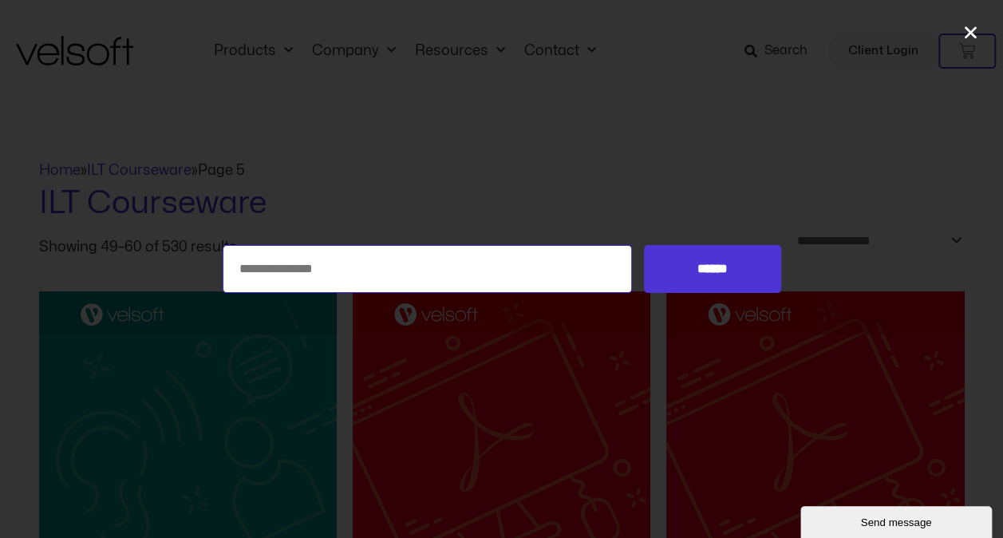
click at [254, 259] on input "Search for:" at bounding box center [428, 269] width 410 height 48
type input "**********"
click at [644, 245] on input "******" at bounding box center [712, 269] width 136 height 48
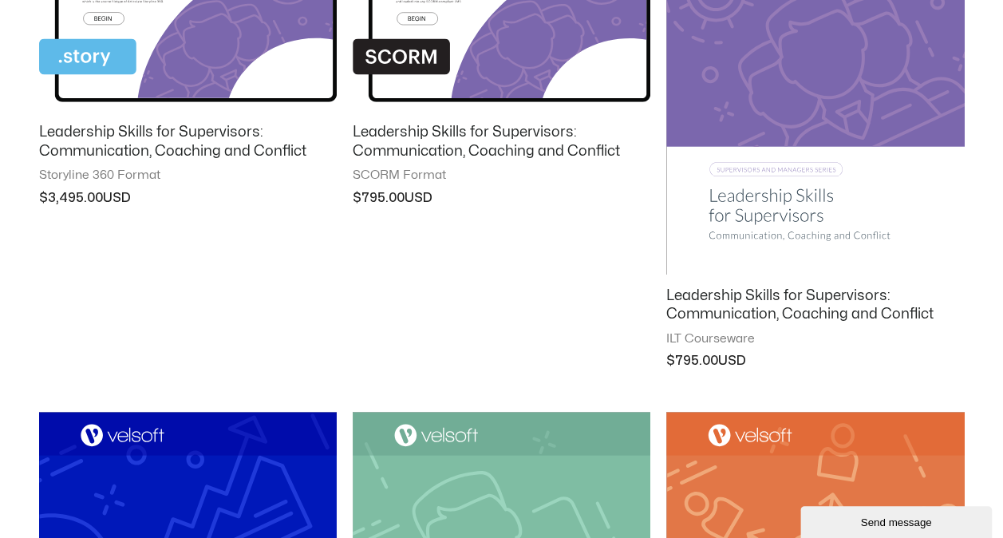
scroll to position [479, 0]
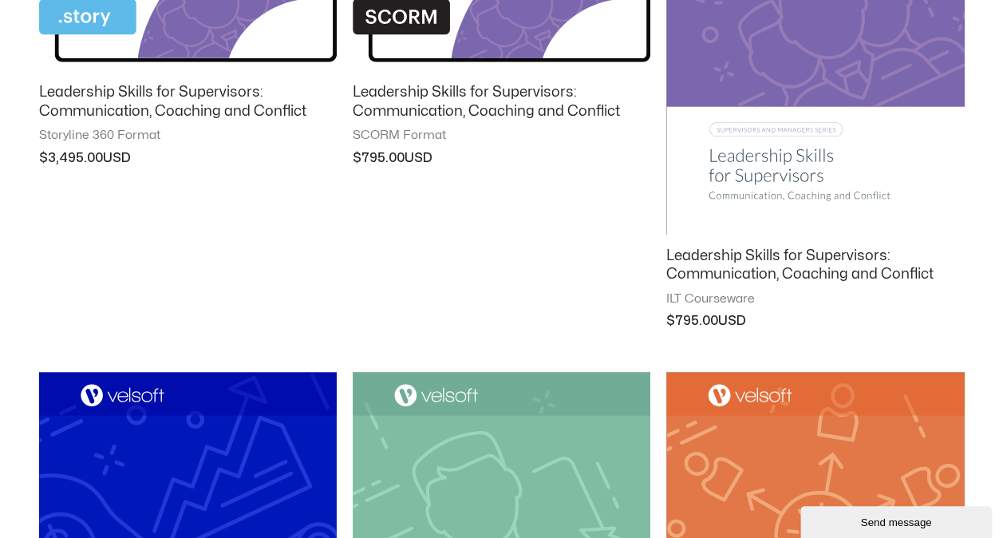
click at [726, 259] on h2 "Leadership Skills for Supervisors: Communication, Coaching and Conflict" at bounding box center [815, 266] width 298 height 38
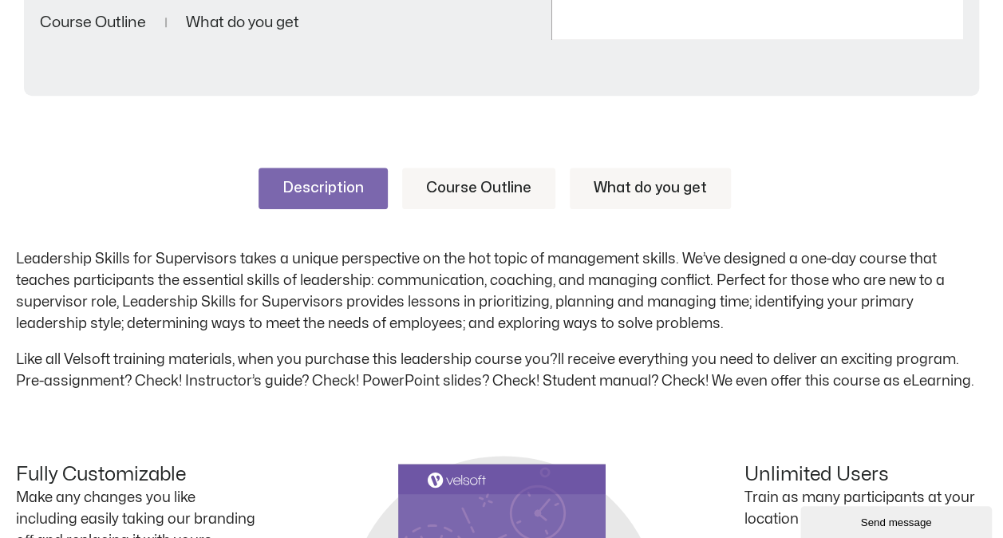
scroll to position [718, 0]
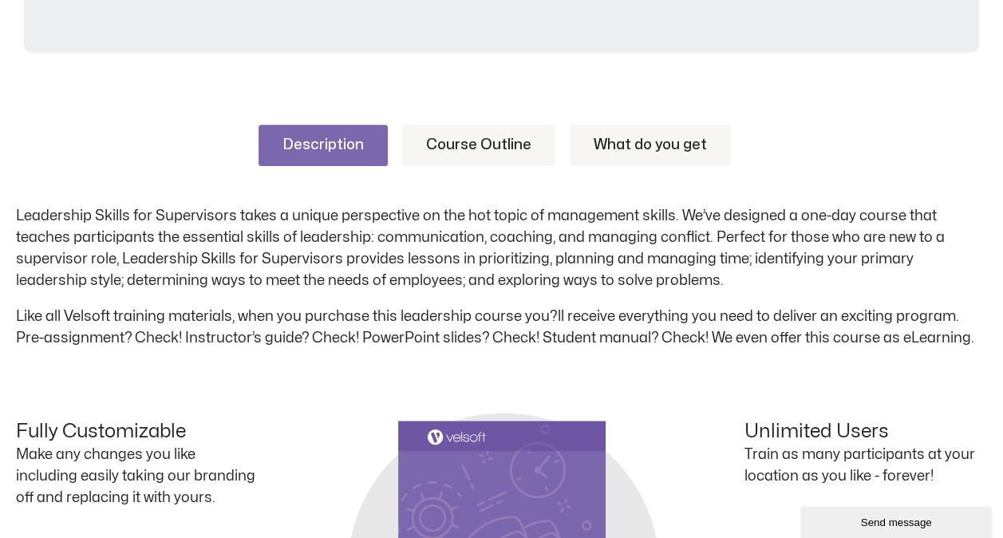
click at [461, 145] on link "Course Outline" at bounding box center [478, 146] width 153 height 42
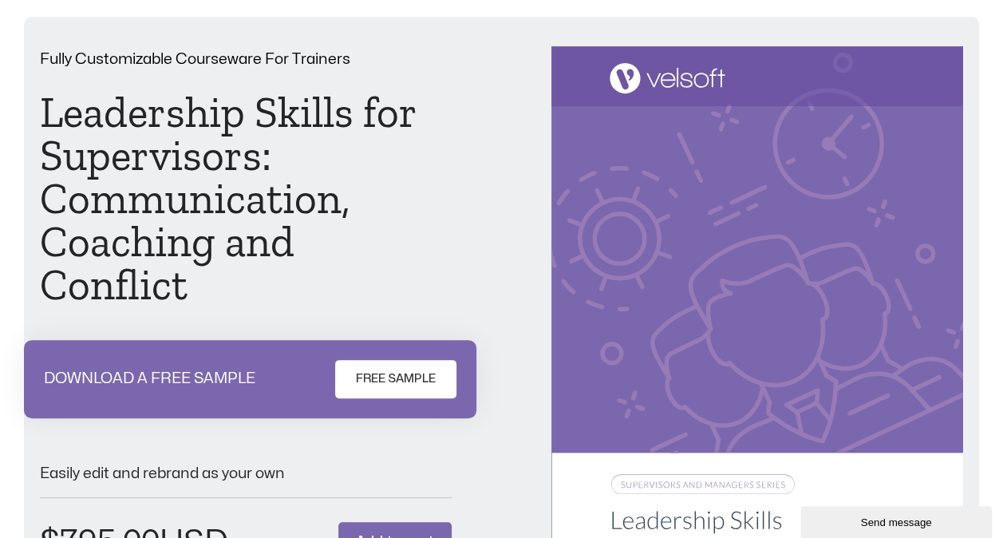
scroll to position [0, 0]
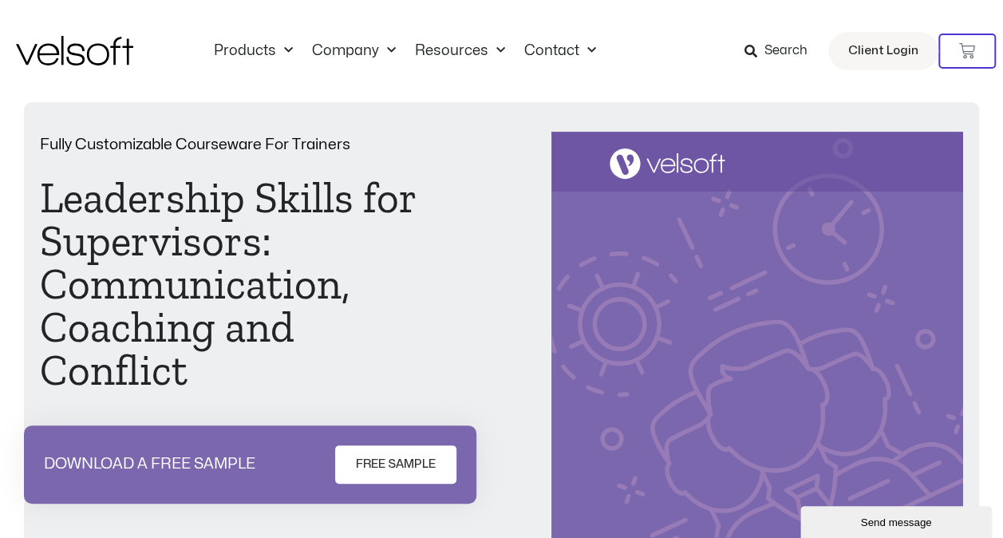
click at [785, 51] on span "Search" at bounding box center [786, 51] width 43 height 21
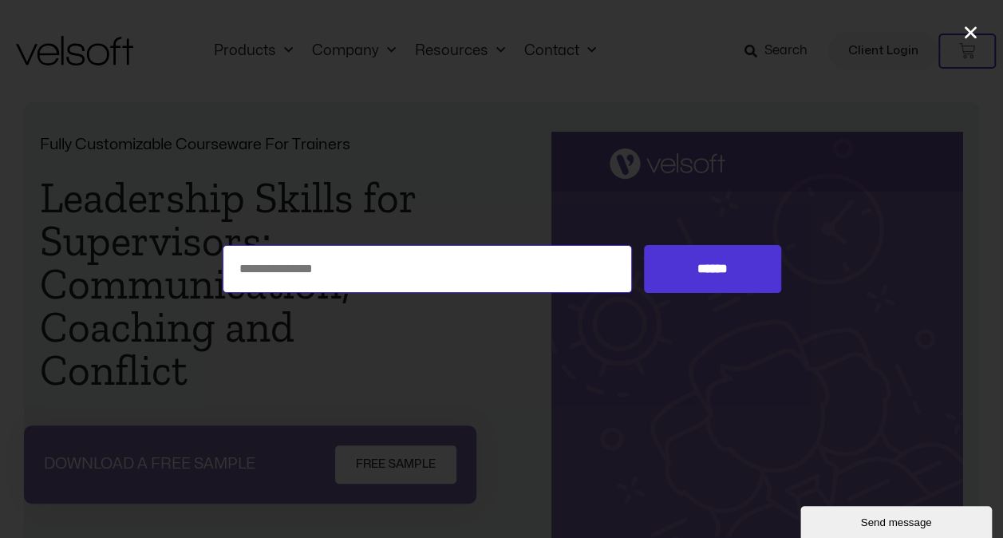
click at [373, 272] on input "Search for:" at bounding box center [428, 269] width 410 height 48
type input "**********"
click at [644, 245] on input "******" at bounding box center [712, 269] width 136 height 48
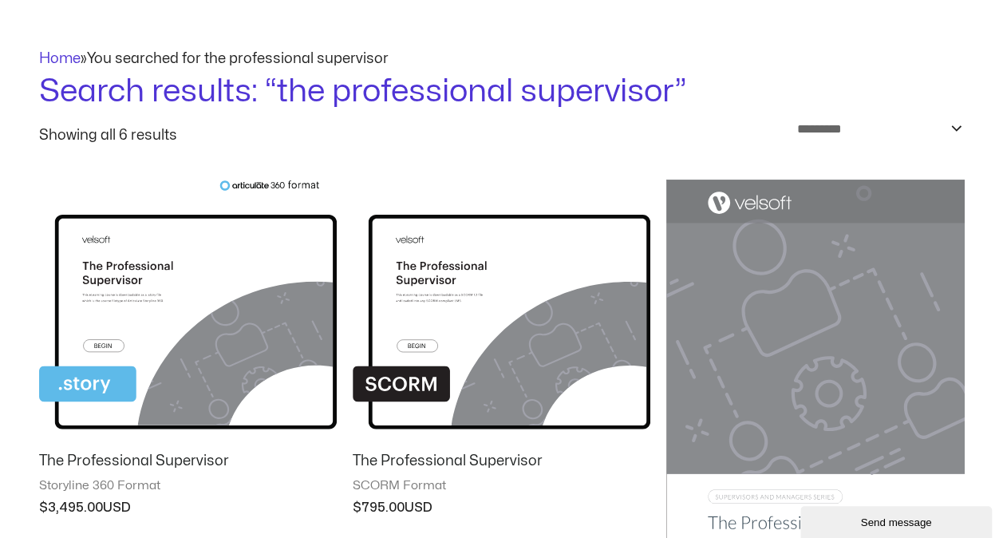
scroll to position [319, 0]
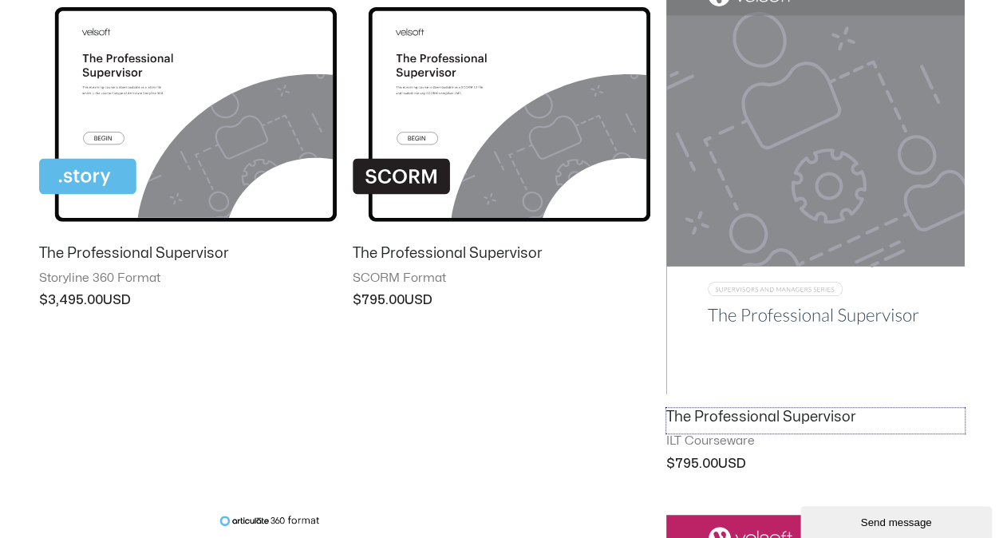
drag, startPoint x: 754, startPoint y: 415, endPoint x: 1010, endPoint y: 330, distance: 270.1
click at [754, 414] on h2 "The Professional Supervisor" at bounding box center [815, 417] width 298 height 18
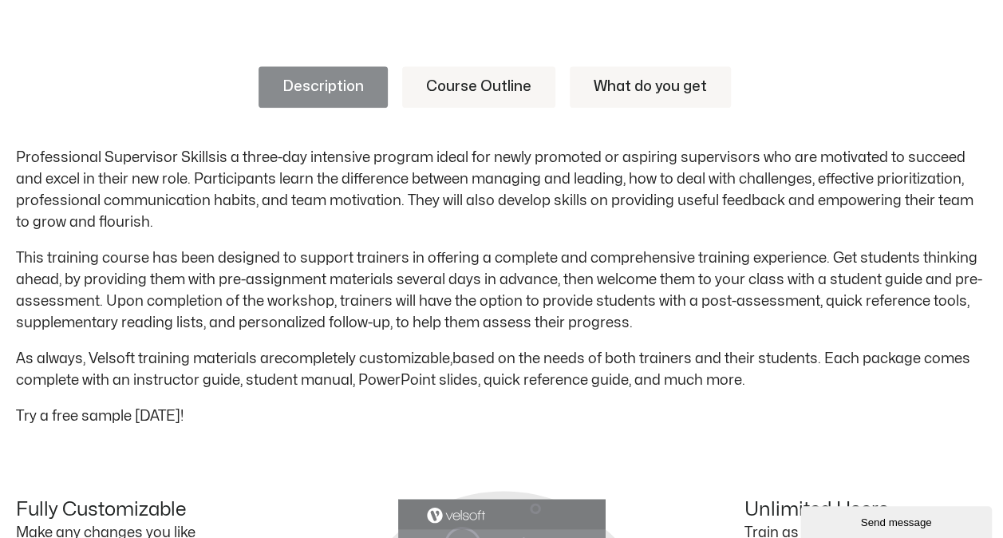
scroll to position [798, 0]
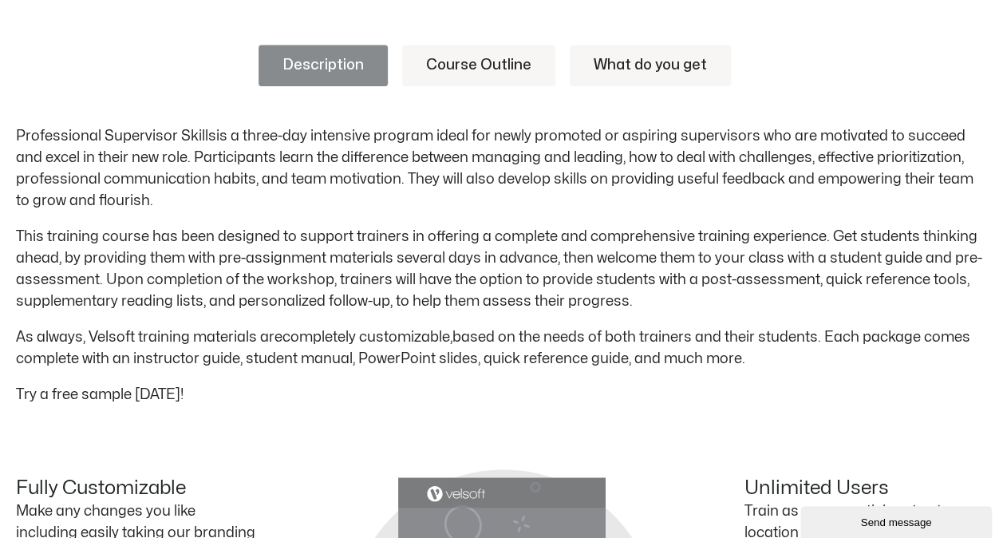
click at [475, 65] on link "Course Outline" at bounding box center [478, 66] width 153 height 42
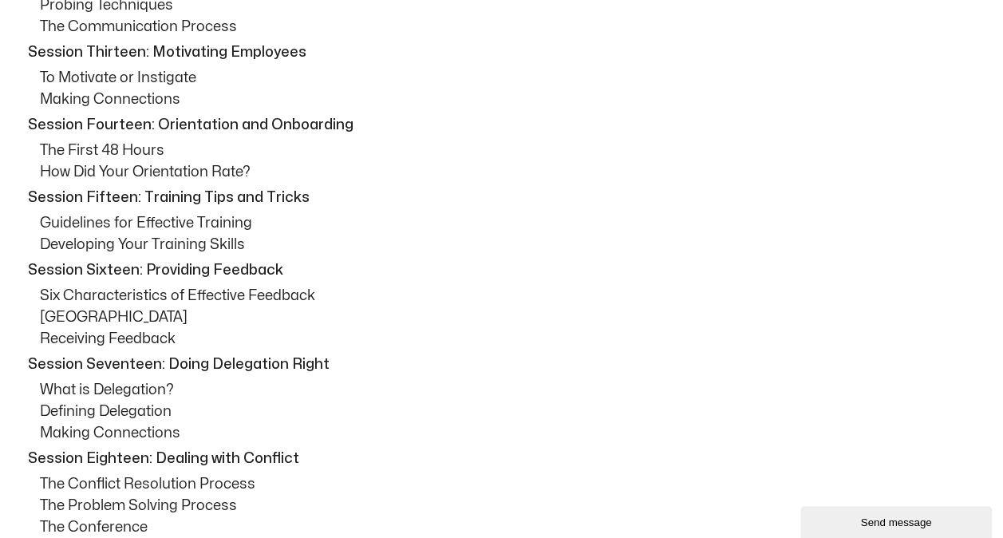
scroll to position [1916, 0]
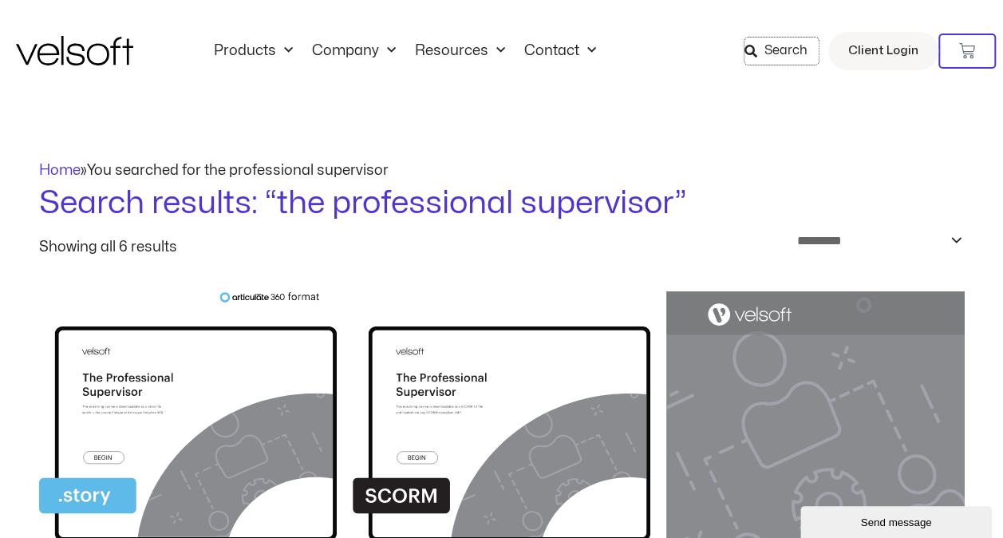
drag, startPoint x: 782, startPoint y: 46, endPoint x: 1010, endPoint y: 69, distance: 228.7
click at [782, 46] on span "Search" at bounding box center [786, 51] width 43 height 21
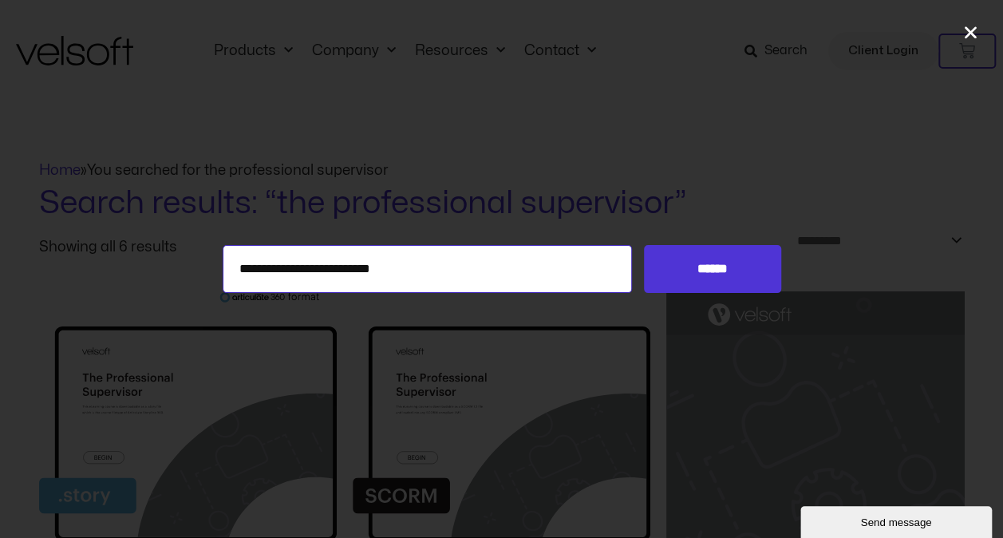
click at [286, 264] on input "**********" at bounding box center [428, 269] width 410 height 48
drag, startPoint x: 405, startPoint y: 272, endPoint x: 93, endPoint y: 278, distance: 312.9
click at [94, 277] on div "**********" at bounding box center [501, 269] width 1003 height 48
type input "**********"
click at [644, 245] on input "******" at bounding box center [712, 269] width 136 height 48
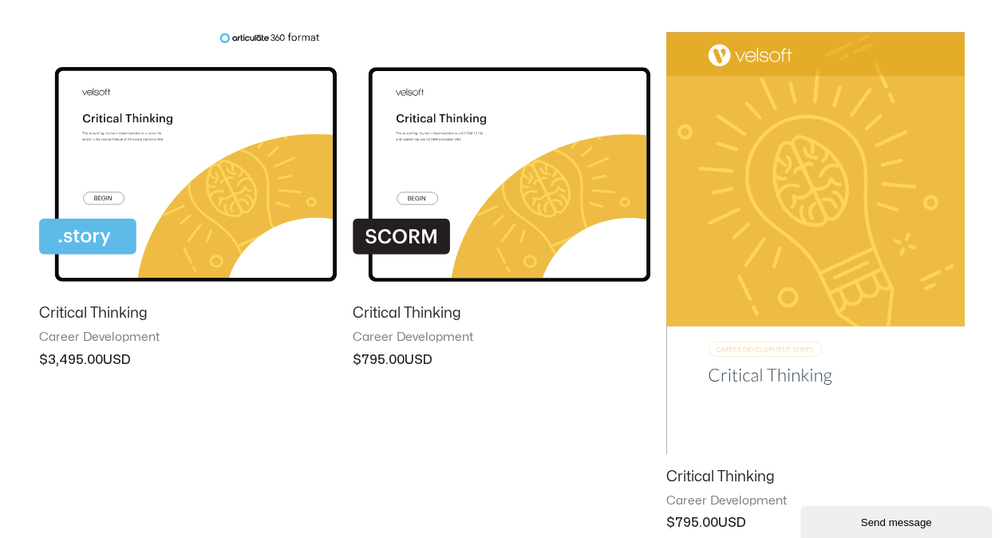
scroll to position [878, 0]
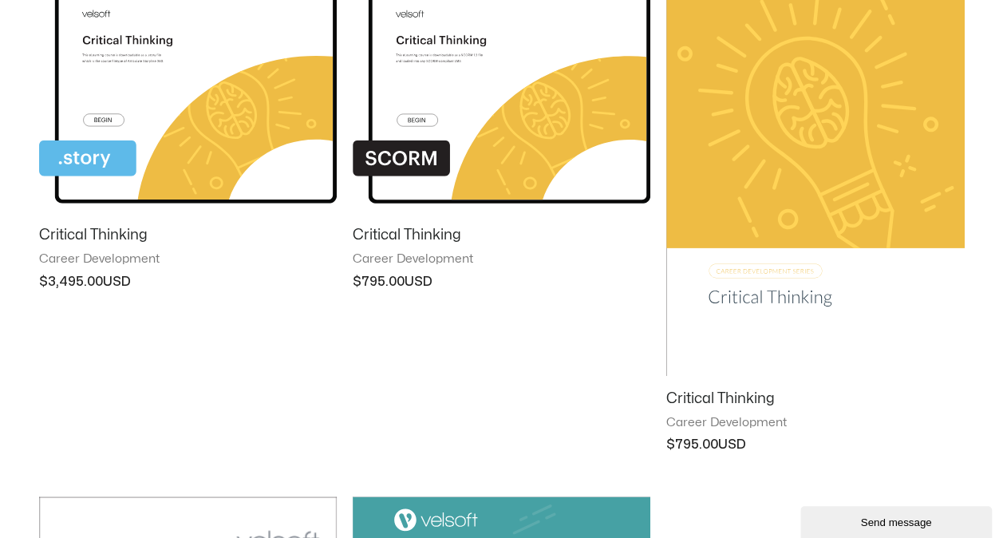
click at [757, 297] on img at bounding box center [815, 165] width 298 height 423
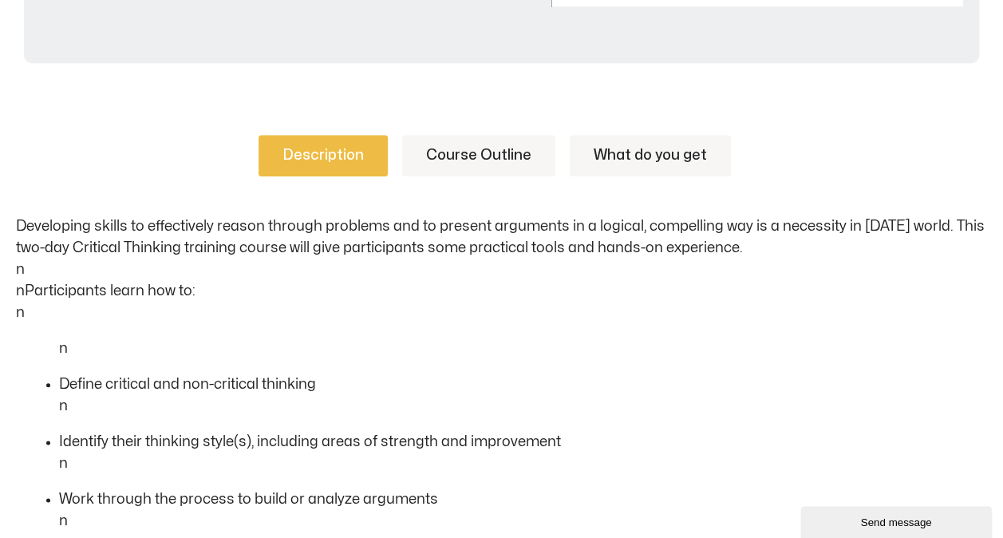
scroll to position [718, 0]
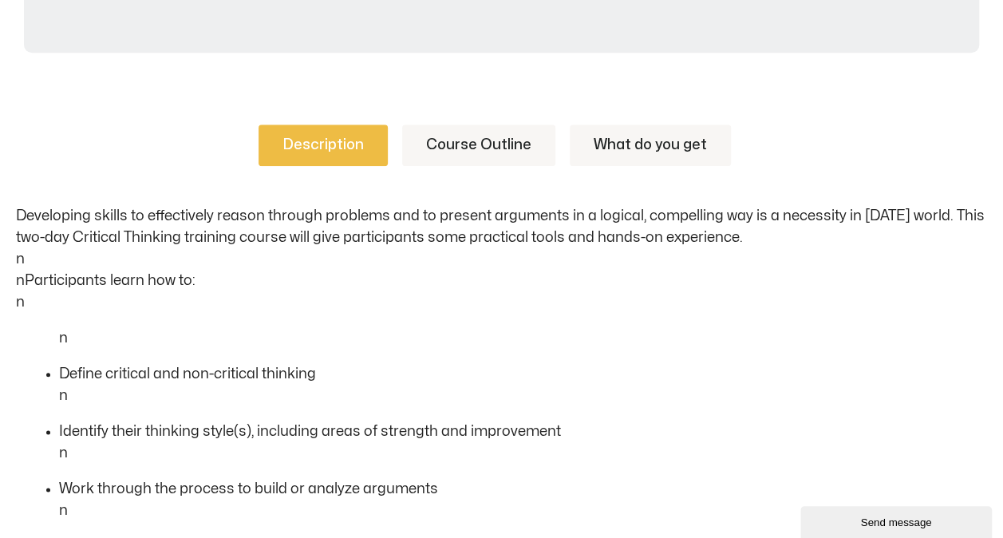
click at [484, 144] on link "Course Outline" at bounding box center [478, 146] width 153 height 42
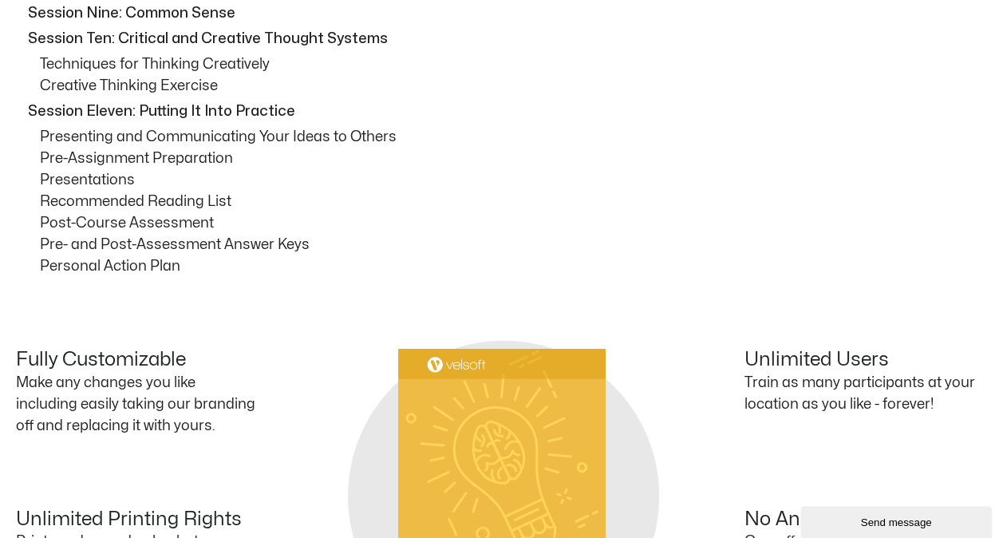
scroll to position [1517, 0]
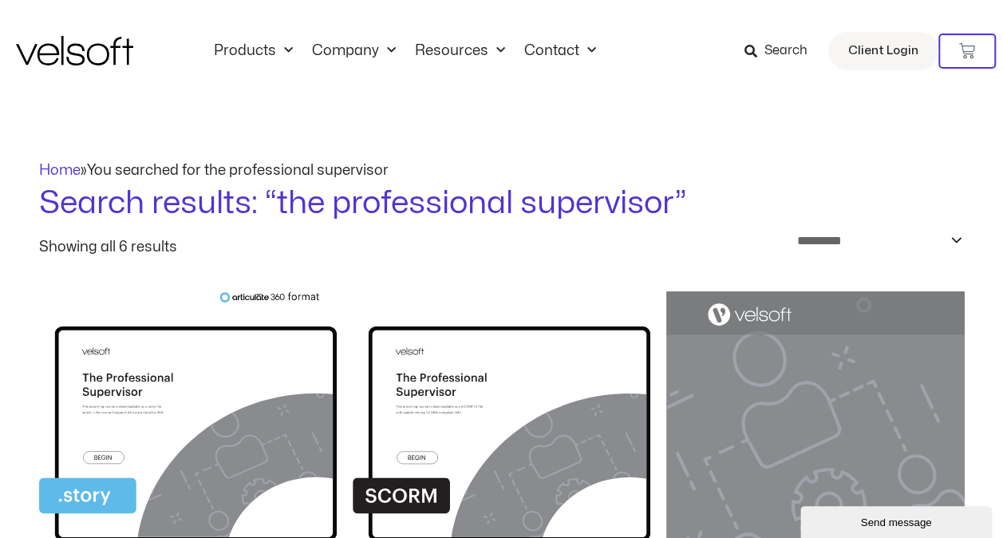
click at [792, 49] on span "Search" at bounding box center [786, 51] width 43 height 21
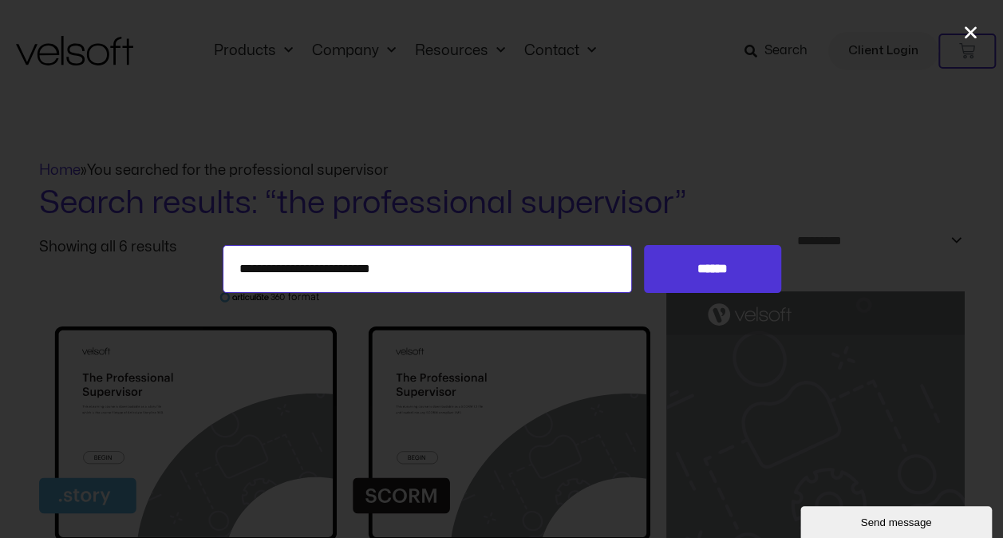
drag, startPoint x: 425, startPoint y: 269, endPoint x: 131, endPoint y: 268, distance: 293.7
click at [131, 268] on div "**********" at bounding box center [501, 269] width 1003 height 48
type input "**********"
click at [644, 245] on input "******" at bounding box center [712, 269] width 136 height 48
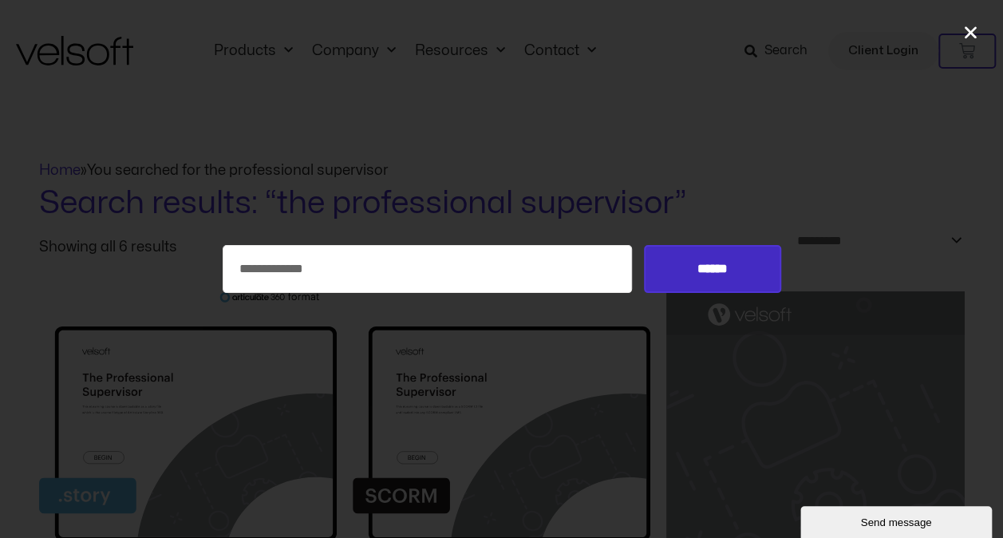
click at [738, 259] on input "******" at bounding box center [712, 269] width 136 height 48
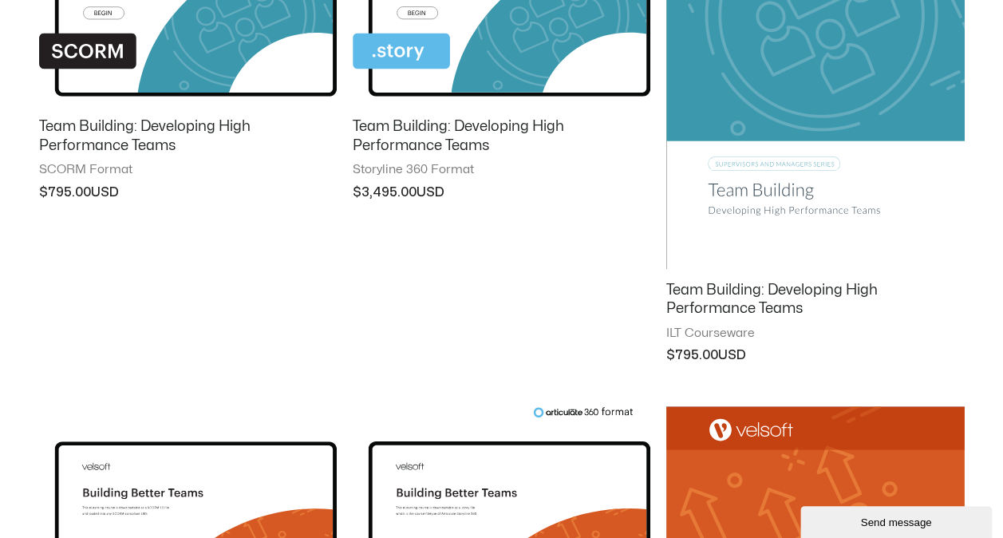
scroll to position [479, 0]
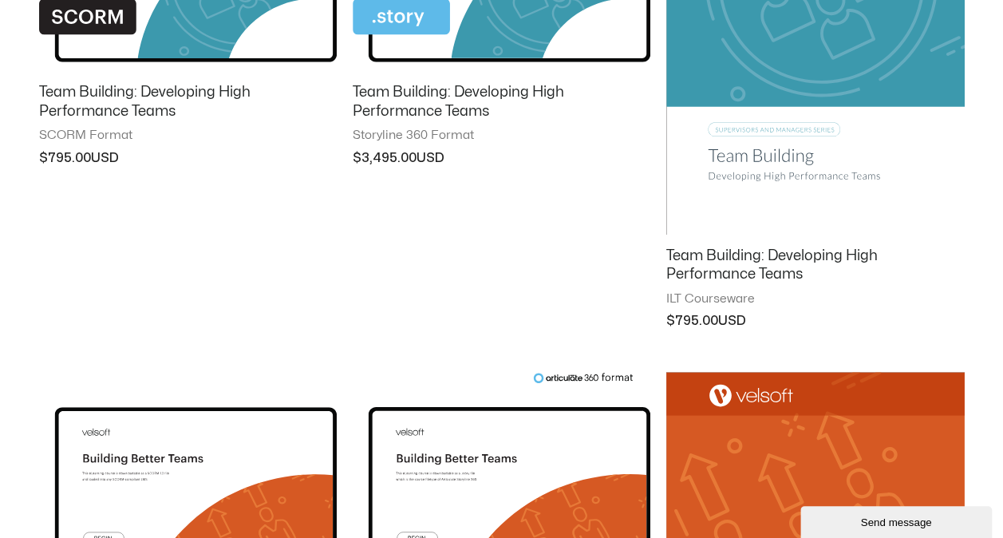
click at [752, 257] on h2 "Team Building: Developing High Performance Teams" at bounding box center [815, 266] width 298 height 38
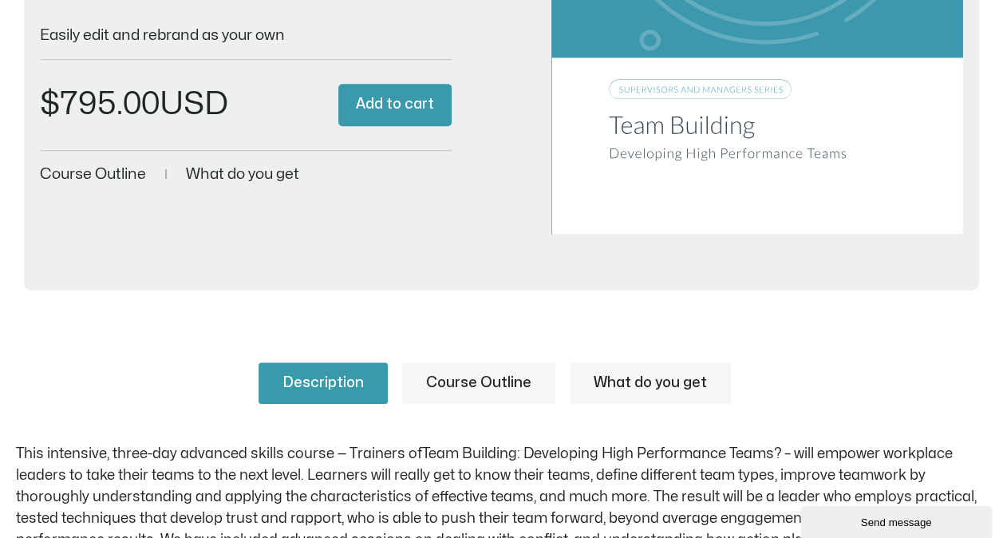
scroll to position [559, 0]
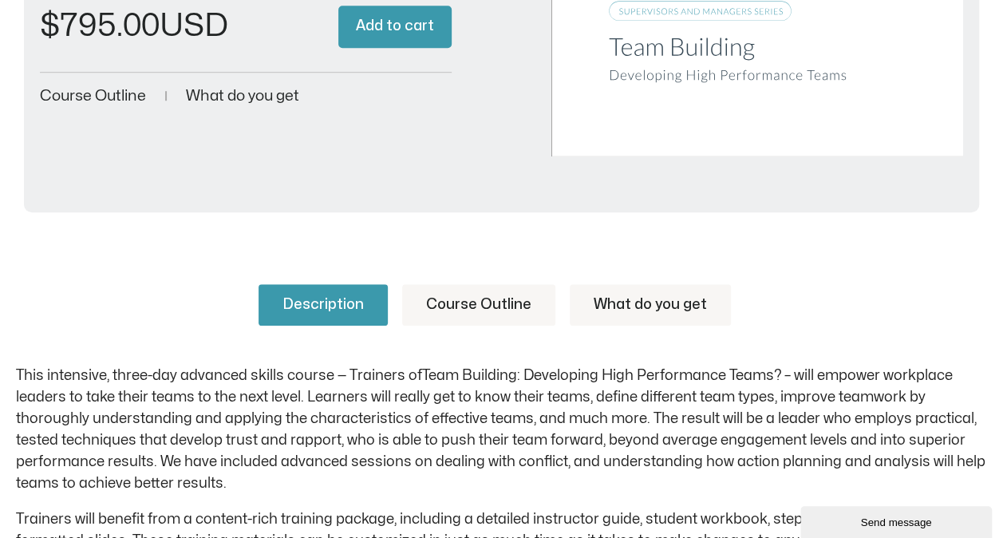
click at [504, 297] on link "Course Outline" at bounding box center [478, 305] width 153 height 42
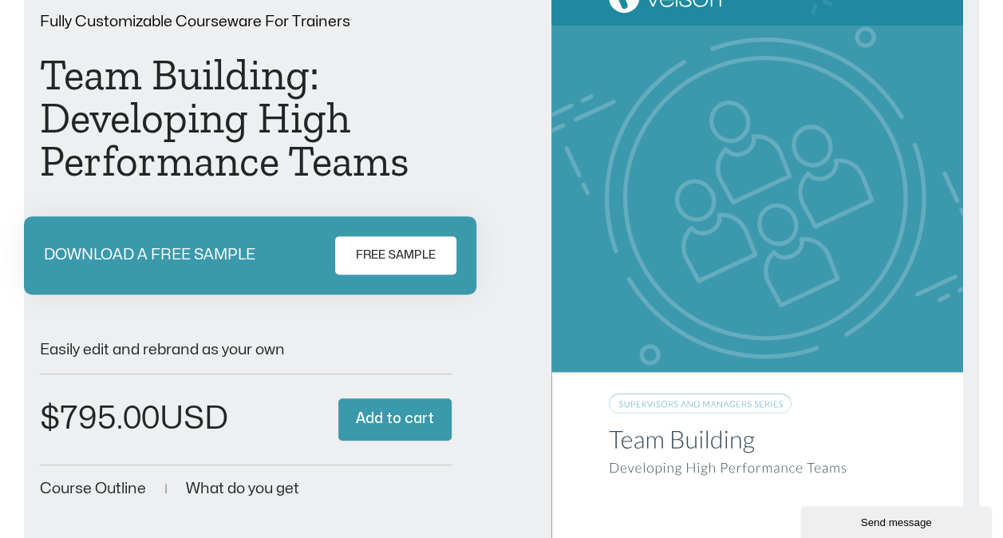
scroll to position [0, 0]
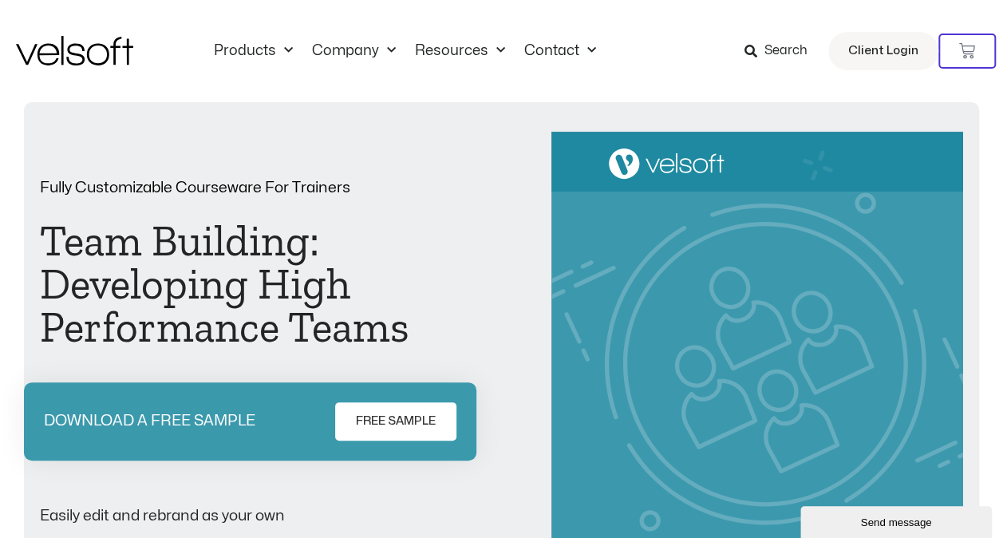
click at [789, 48] on span "Search" at bounding box center [786, 51] width 43 height 21
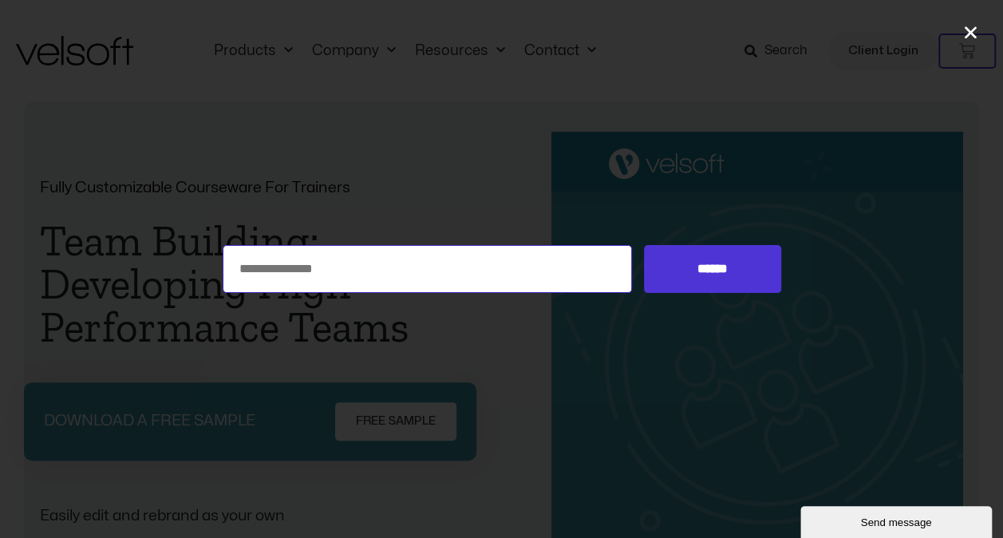
click at [358, 270] on input "Search for:" at bounding box center [428, 269] width 410 height 48
type input "**********"
click at [644, 245] on input "******" at bounding box center [712, 269] width 136 height 48
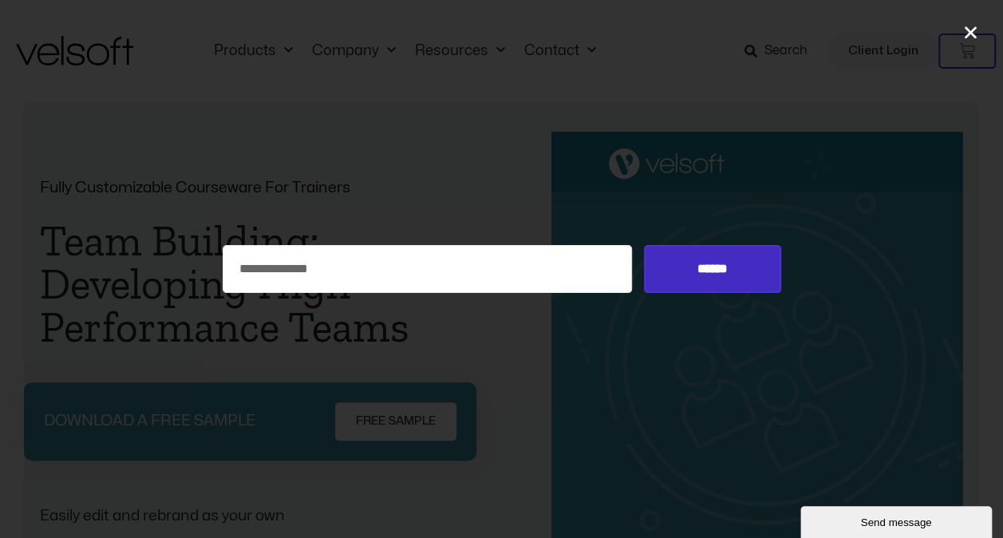
click at [728, 275] on input "******" at bounding box center [712, 269] width 136 height 48
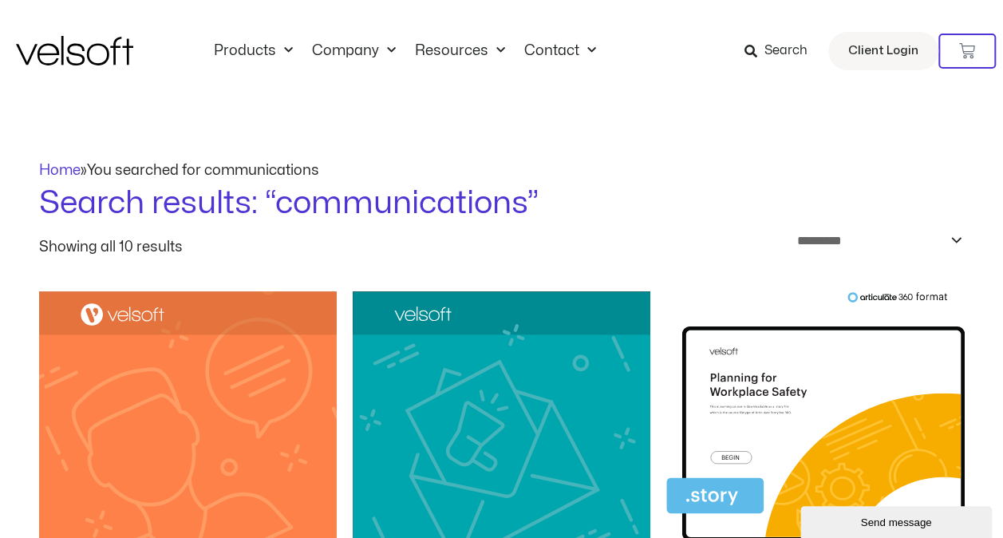
click at [781, 46] on span "Search" at bounding box center [786, 51] width 43 height 21
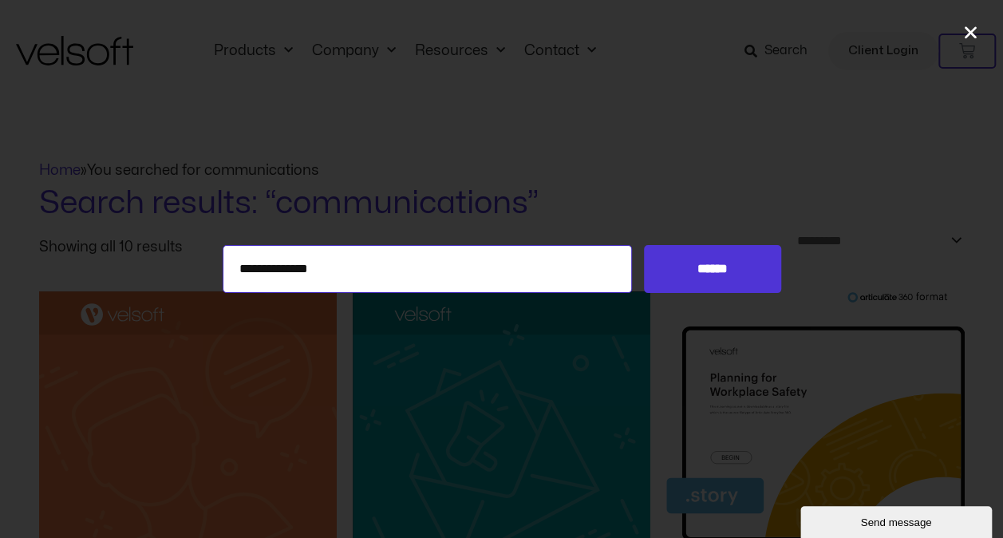
drag, startPoint x: 342, startPoint y: 275, endPoint x: 377, endPoint y: 274, distance: 34.3
click at [343, 274] on input "**********" at bounding box center [428, 269] width 410 height 48
type input "**********"
click at [644, 245] on input "******" at bounding box center [712, 269] width 136 height 48
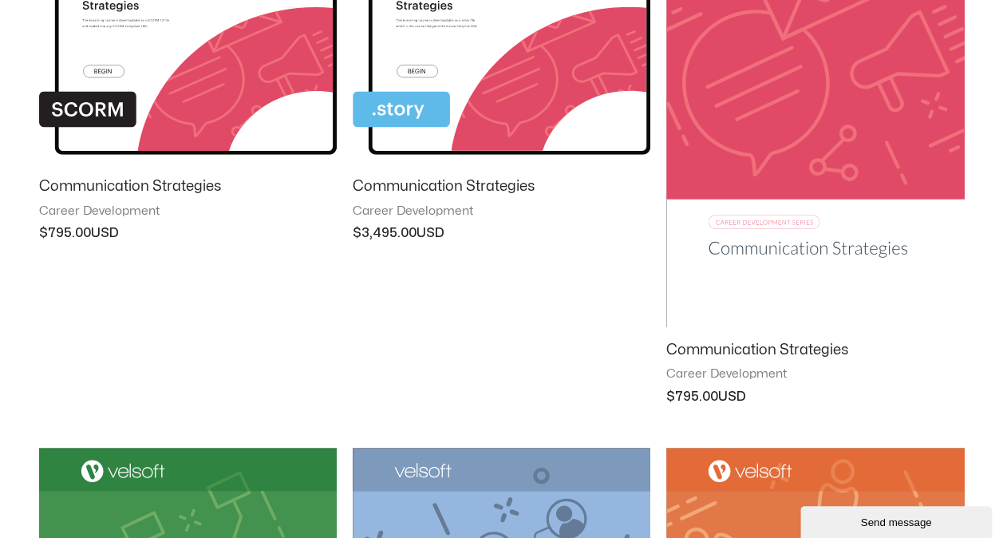
scroll to position [399, 0]
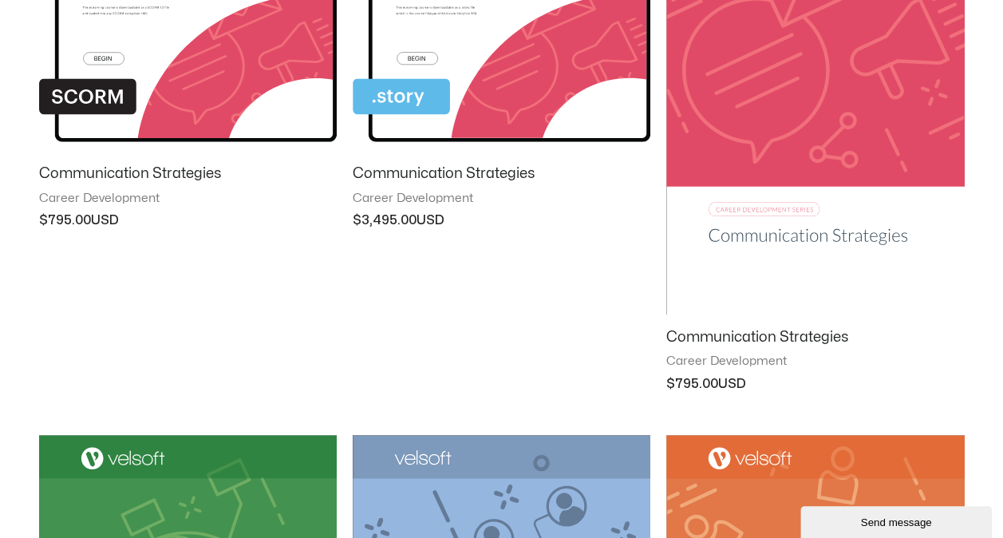
click at [813, 232] on img at bounding box center [815, 103] width 298 height 423
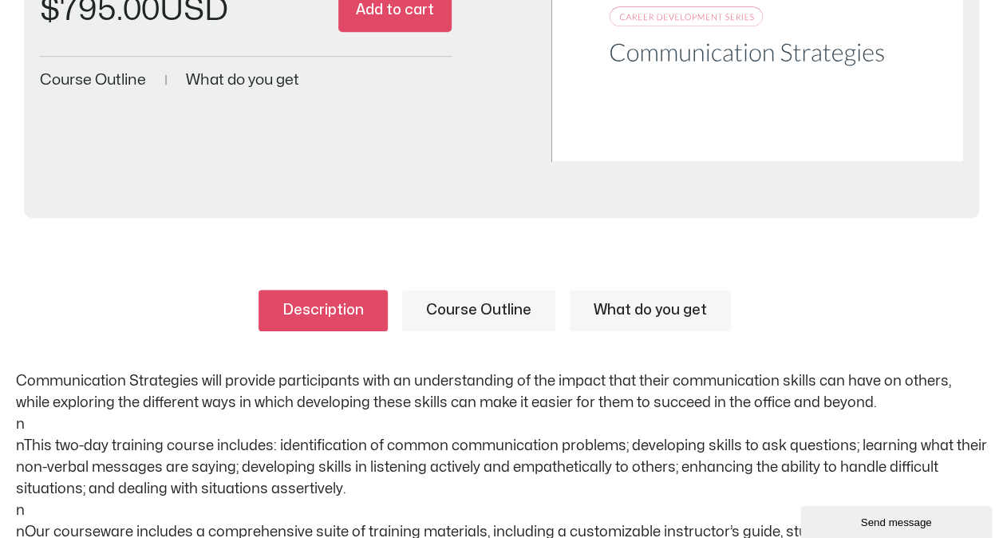
scroll to position [559, 0]
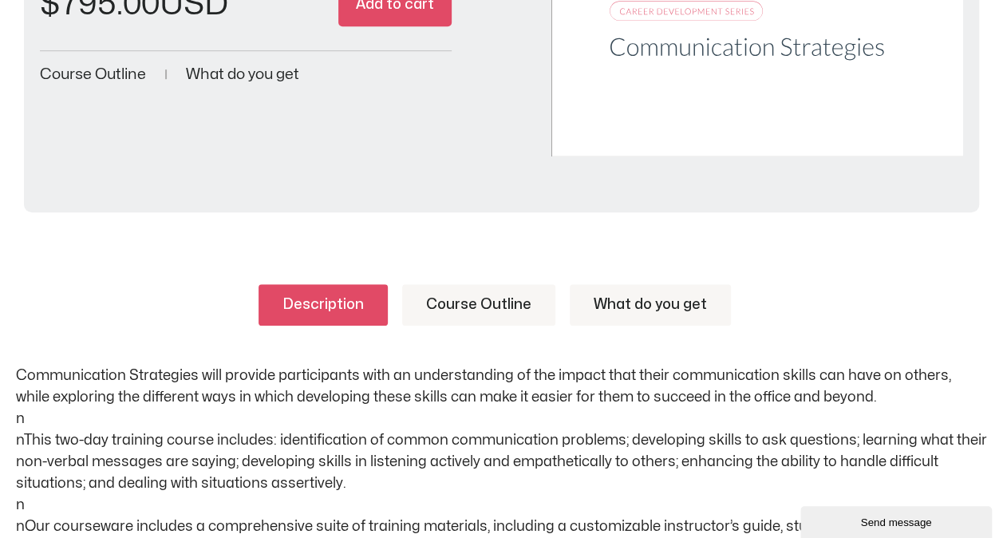
click at [490, 306] on link "Course Outline" at bounding box center [478, 305] width 153 height 42
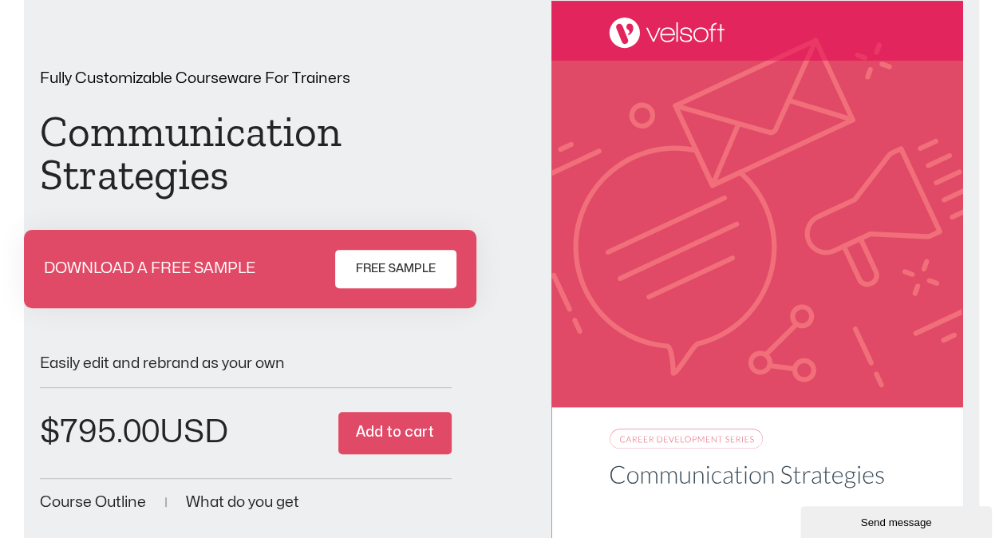
scroll to position [0, 0]
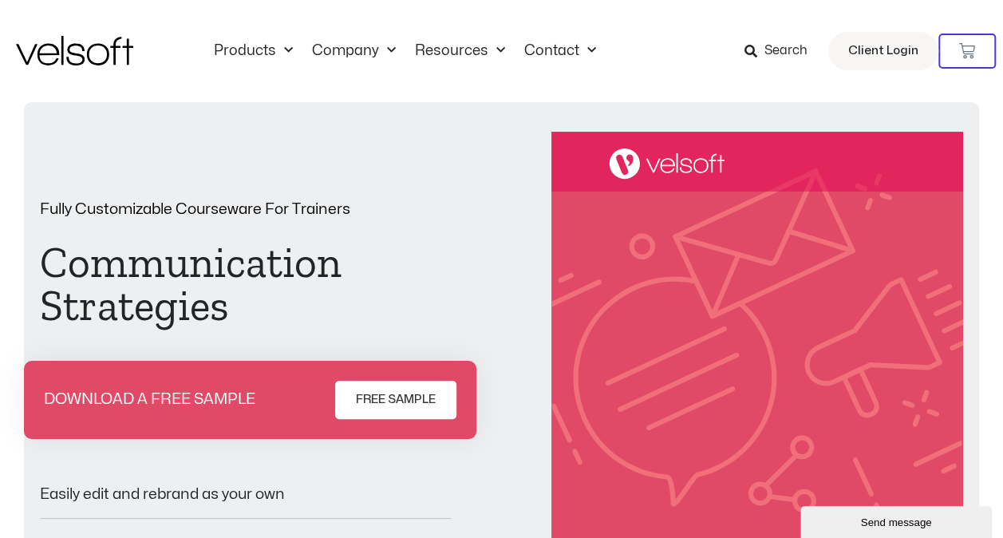
click at [787, 53] on span "Search" at bounding box center [786, 51] width 43 height 21
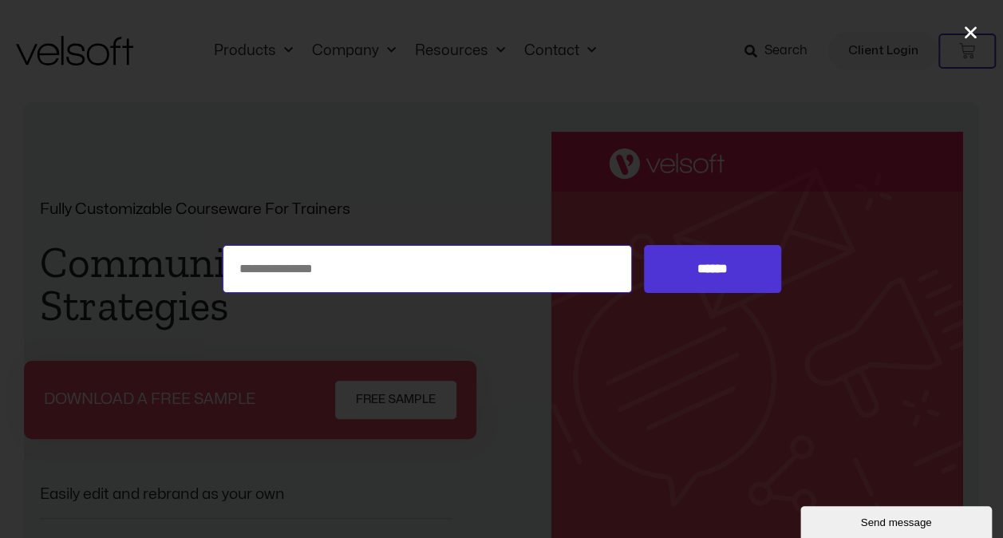
click at [336, 273] on input "Search for:" at bounding box center [428, 269] width 410 height 48
type input "****"
click at [644, 245] on input "******" at bounding box center [712, 269] width 136 height 48
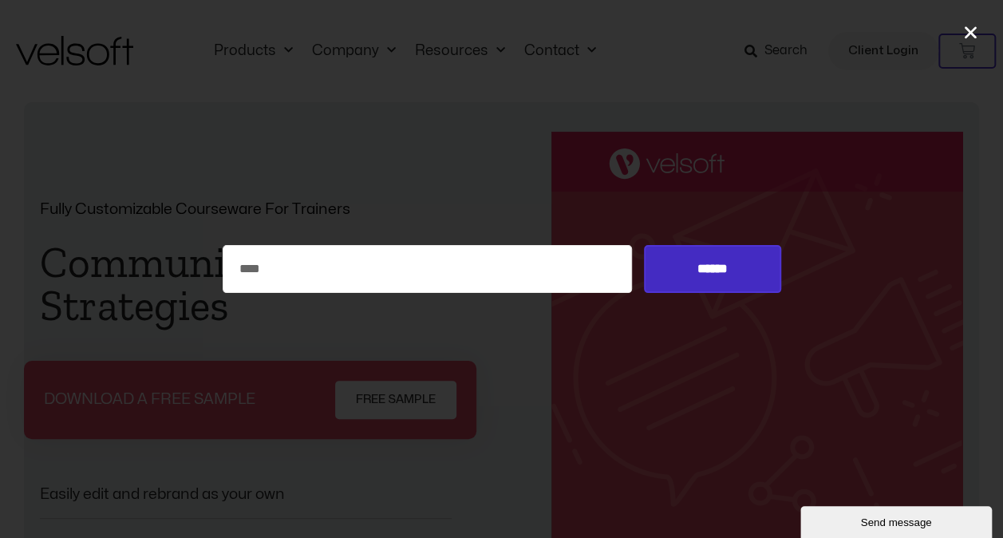
click at [760, 265] on input "******" at bounding box center [712, 269] width 136 height 48
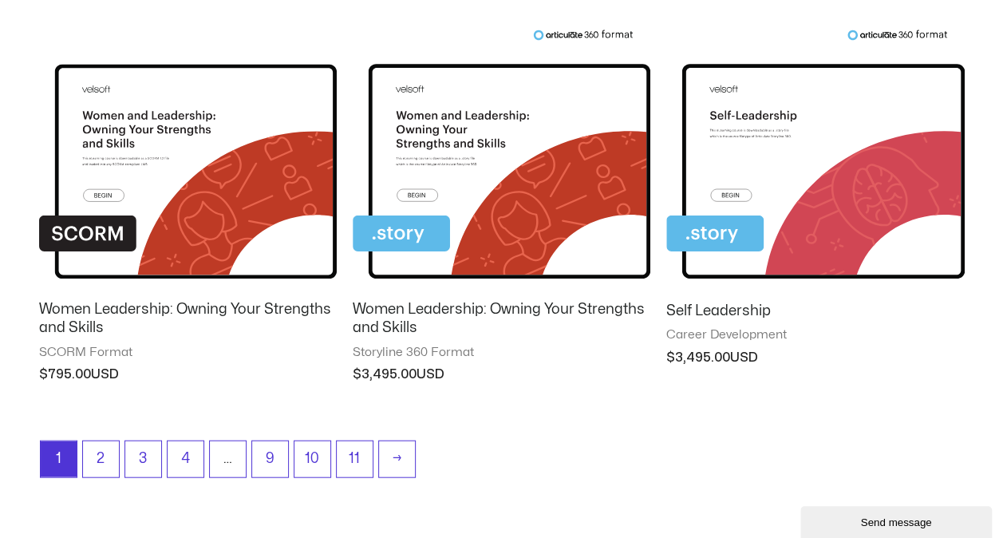
scroll to position [1596, 0]
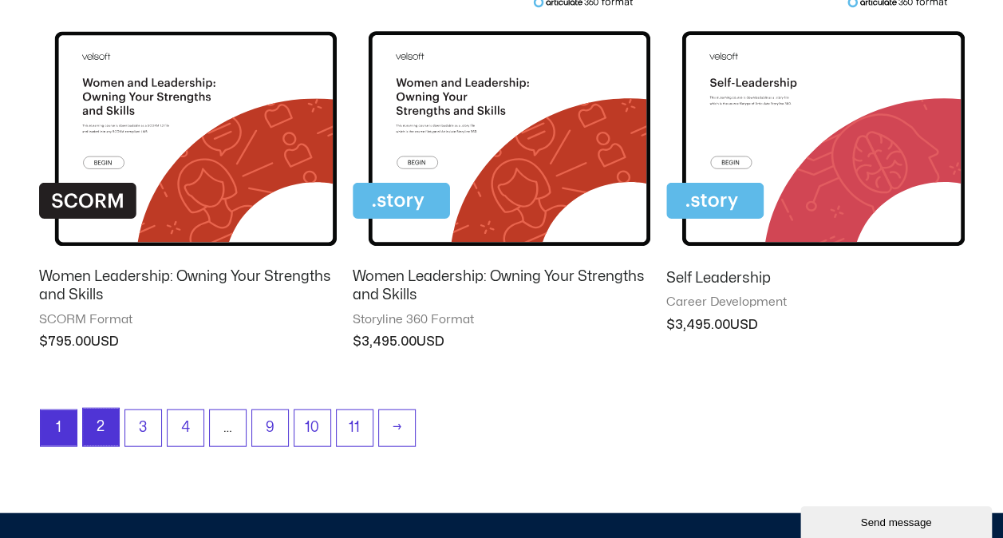
drag, startPoint x: 93, startPoint y: 425, endPoint x: 548, endPoint y: 416, distance: 455.1
click at [93, 425] on link "2" at bounding box center [101, 428] width 36 height 38
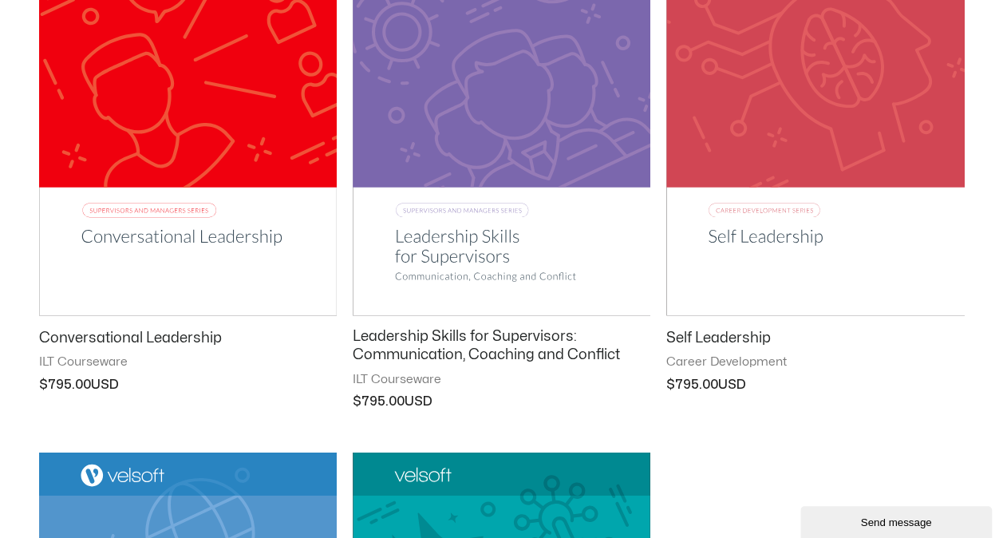
scroll to position [1357, 0]
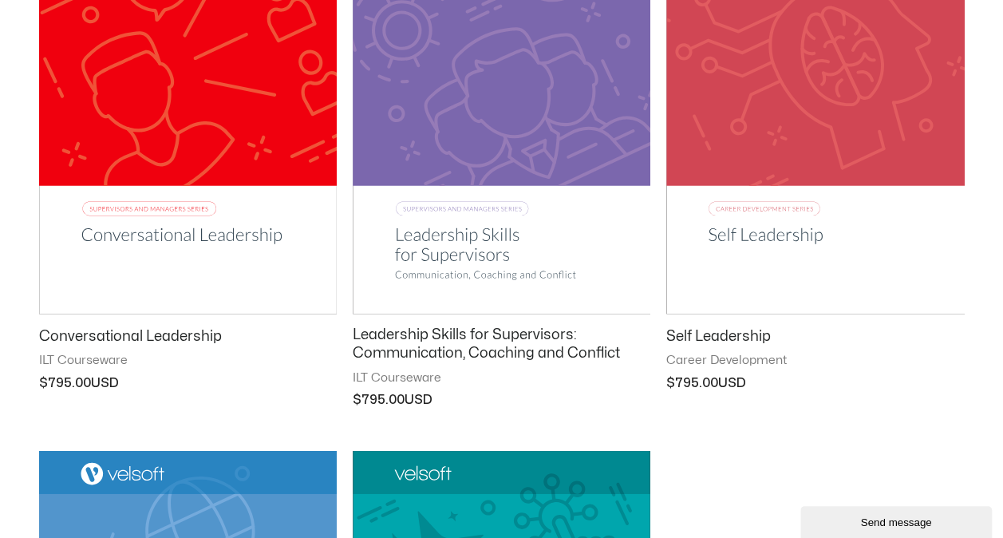
click at [451, 238] on img at bounding box center [502, 102] width 298 height 422
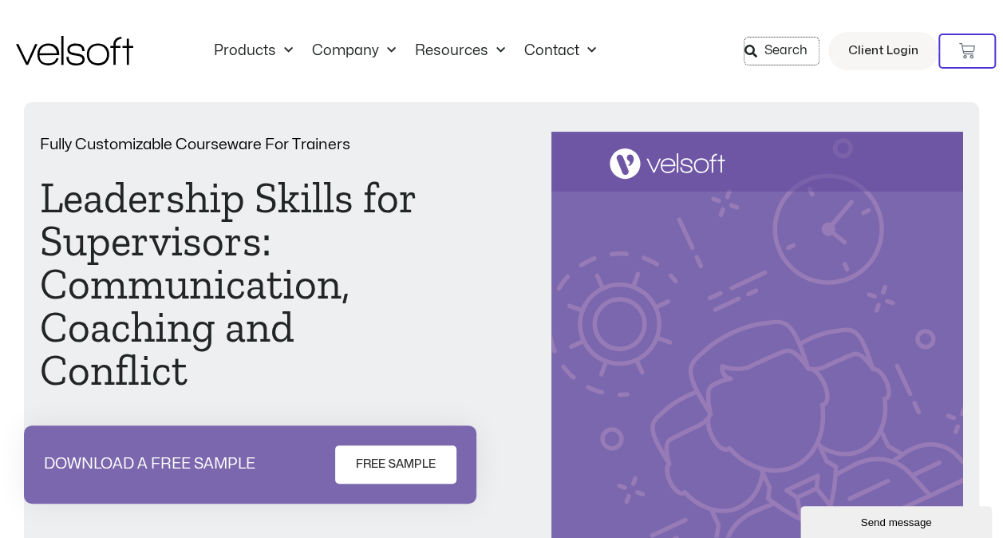
drag, startPoint x: 774, startPoint y: 49, endPoint x: 431, endPoint y: 94, distance: 346.1
click at [774, 49] on span "Search" at bounding box center [786, 51] width 43 height 21
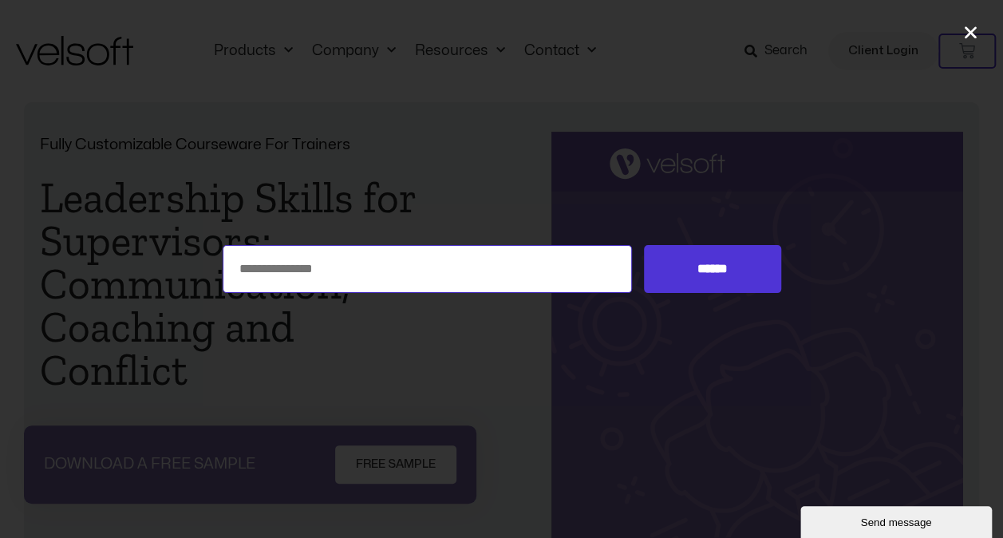
drag, startPoint x: 379, startPoint y: 276, endPoint x: 366, endPoint y: 278, distance: 13.7
click at [379, 276] on input "Search for:" at bounding box center [428, 269] width 410 height 48
type input "**********"
click at [644, 245] on input "******" at bounding box center [712, 269] width 136 height 48
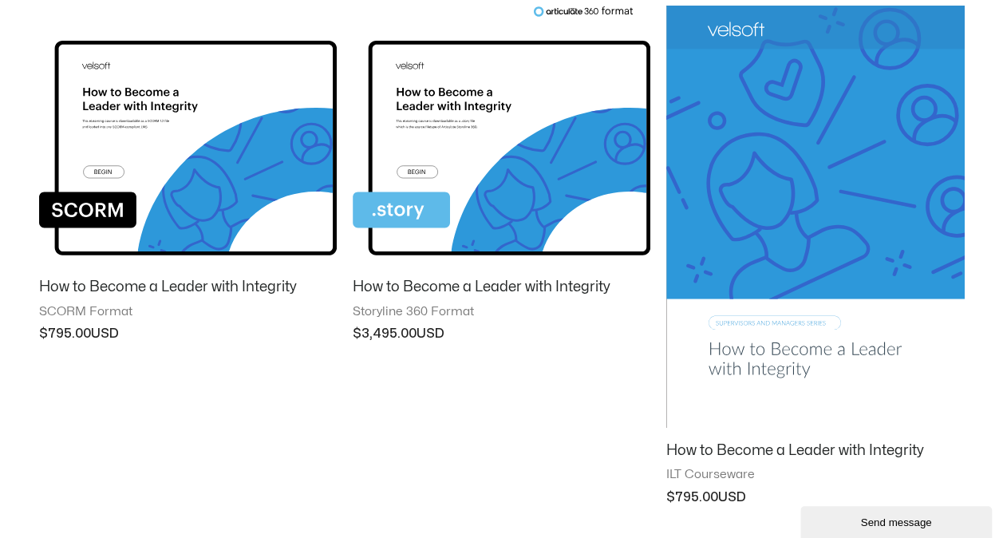
scroll to position [319, 0]
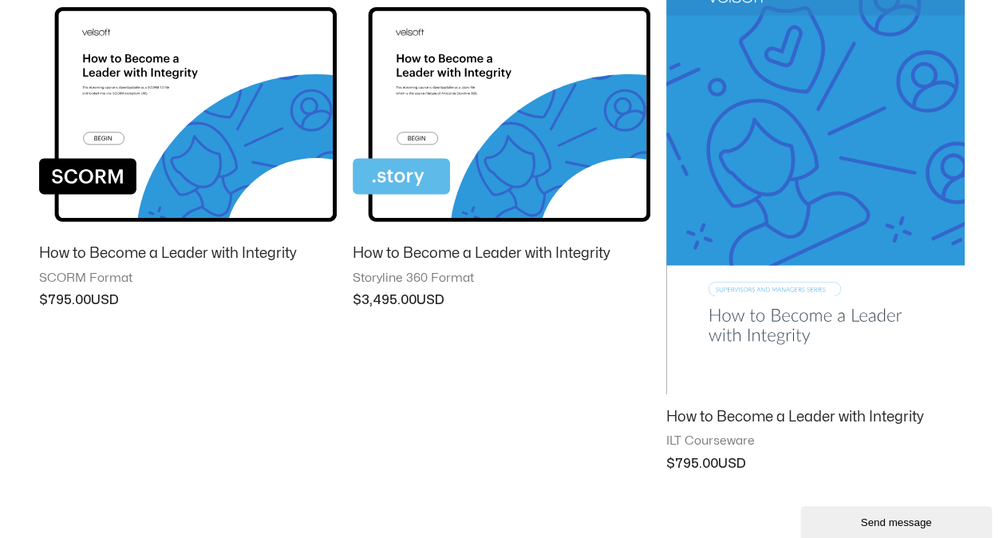
click at [770, 326] on img at bounding box center [815, 183] width 298 height 423
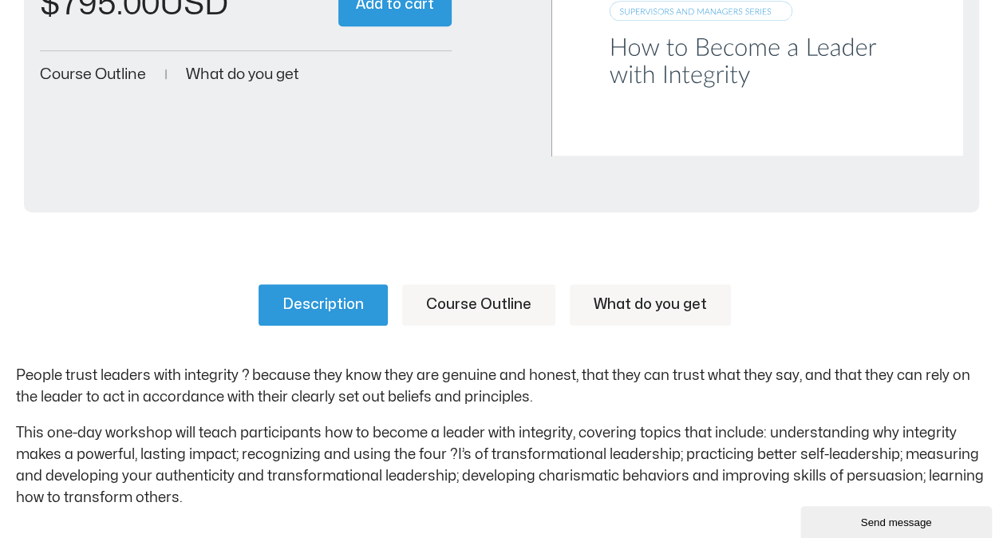
scroll to position [639, 0]
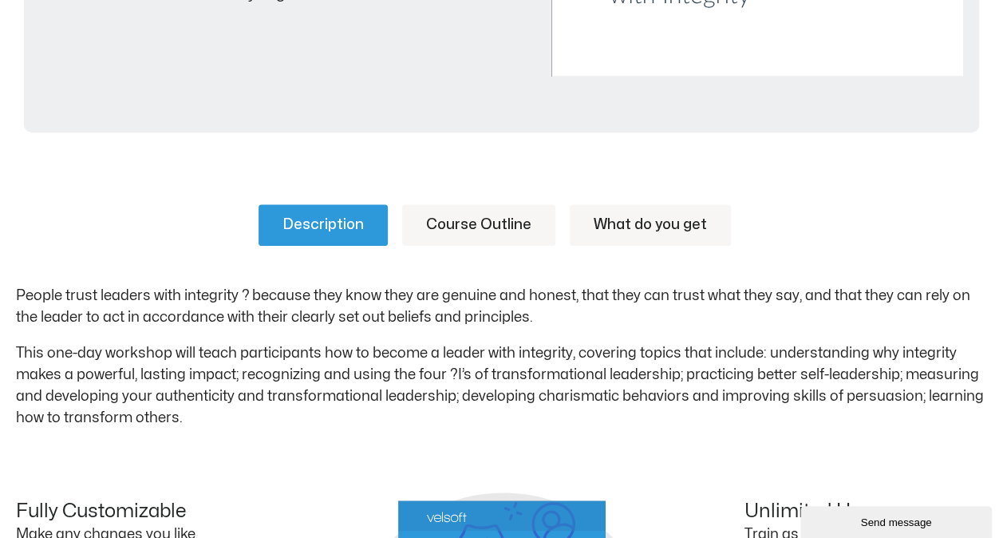
click at [436, 364] on p "This one-day workshop will teach participants how to become a leader with integ…" at bounding box center [501, 385] width 971 height 86
click at [488, 229] on link "Course Outline" at bounding box center [478, 225] width 153 height 42
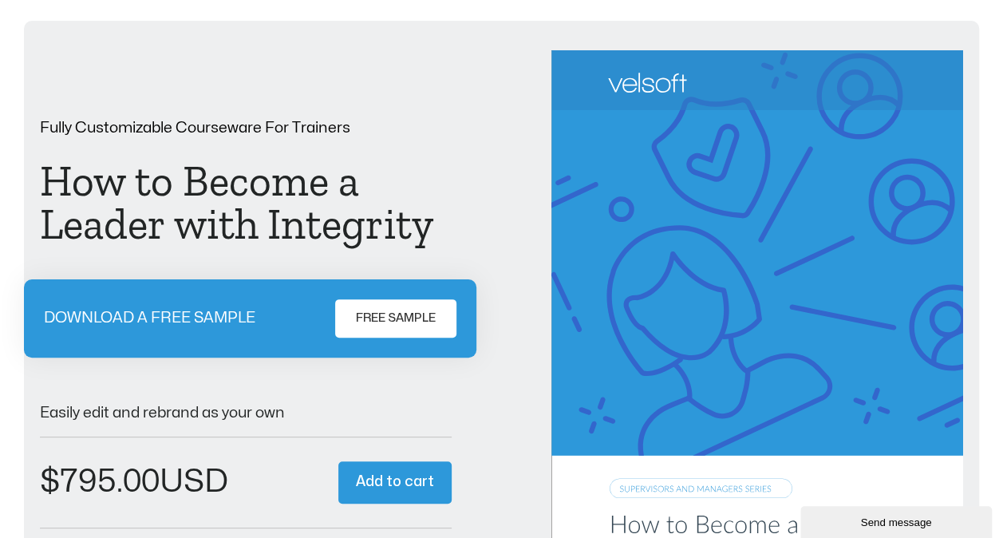
scroll to position [0, 0]
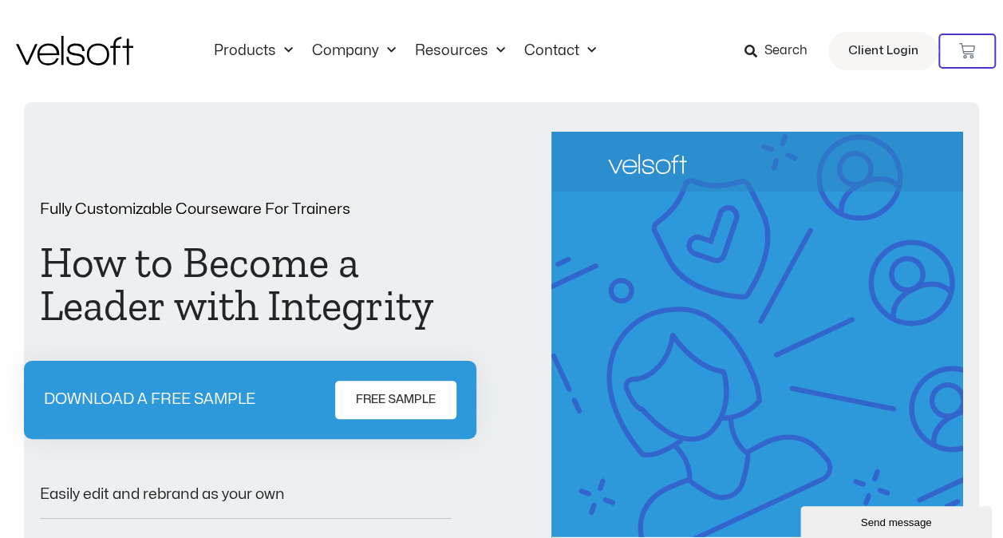
click at [774, 48] on span "Search" at bounding box center [786, 51] width 43 height 21
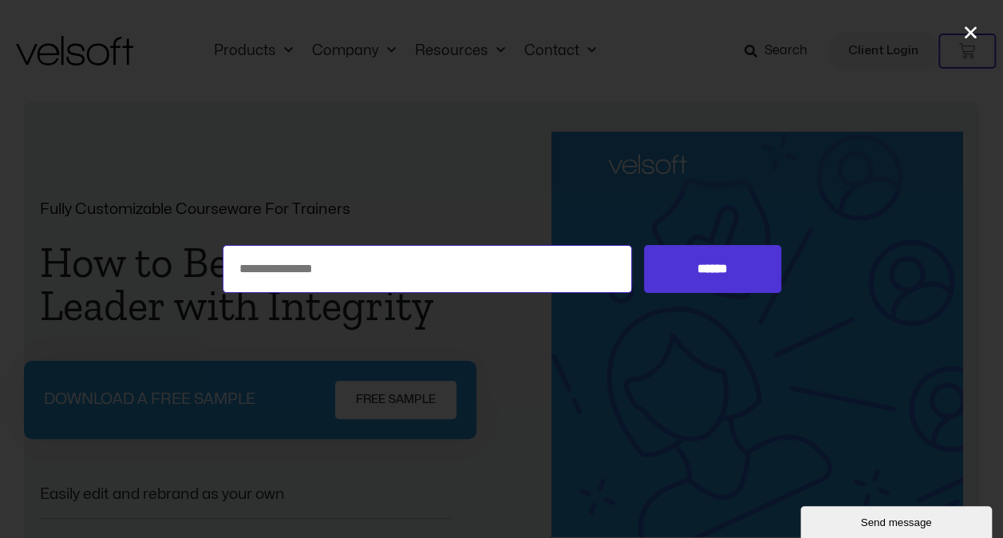
drag, startPoint x: 453, startPoint y: 263, endPoint x: 541, endPoint y: 262, distance: 88.6
click at [453, 263] on input "Search for:" at bounding box center [428, 269] width 410 height 48
type input "**********"
click at [644, 245] on input "******" at bounding box center [712, 269] width 136 height 48
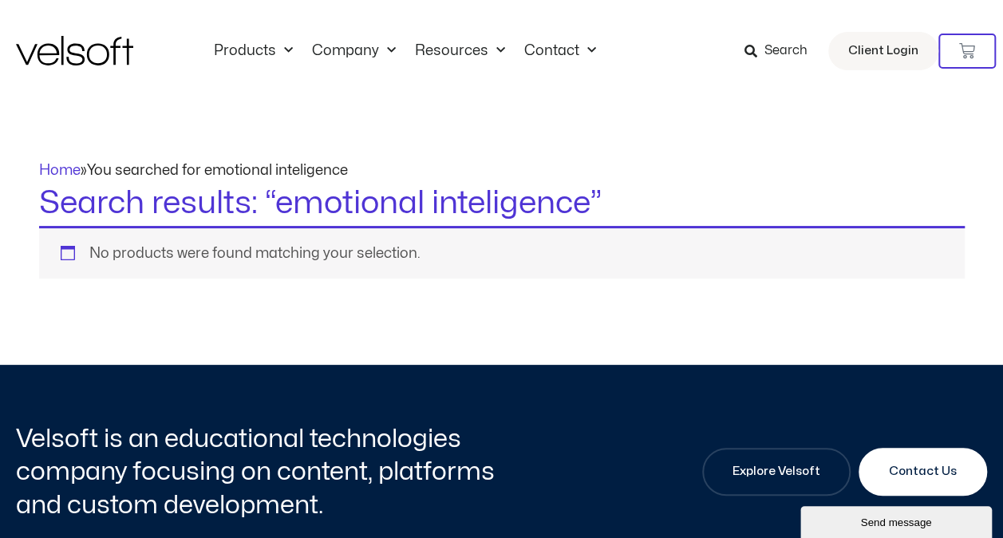
click at [797, 56] on span "Search" at bounding box center [786, 51] width 43 height 21
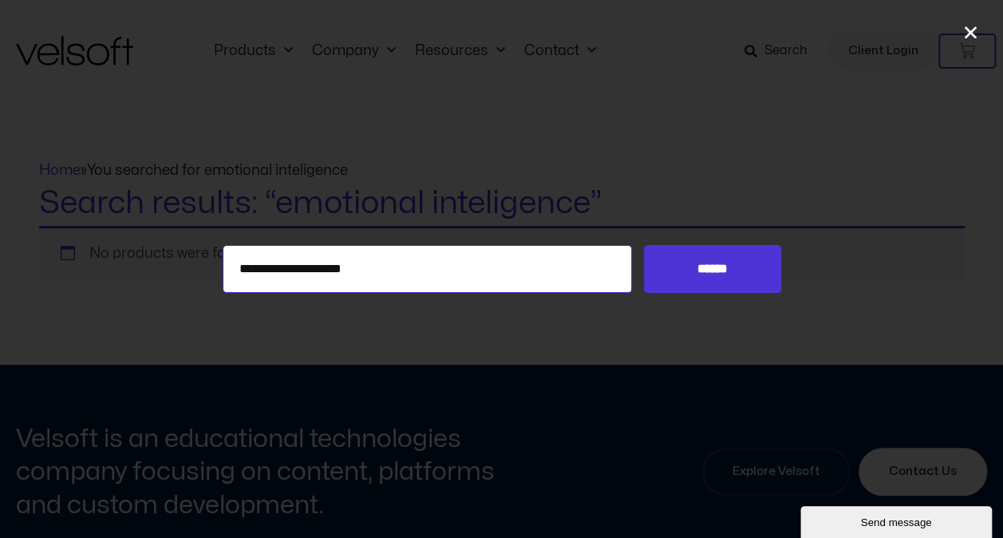
drag, startPoint x: 343, startPoint y: 262, endPoint x: 450, endPoint y: 262, distance: 107.0
click at [450, 262] on input "**********" at bounding box center [428, 269] width 410 height 48
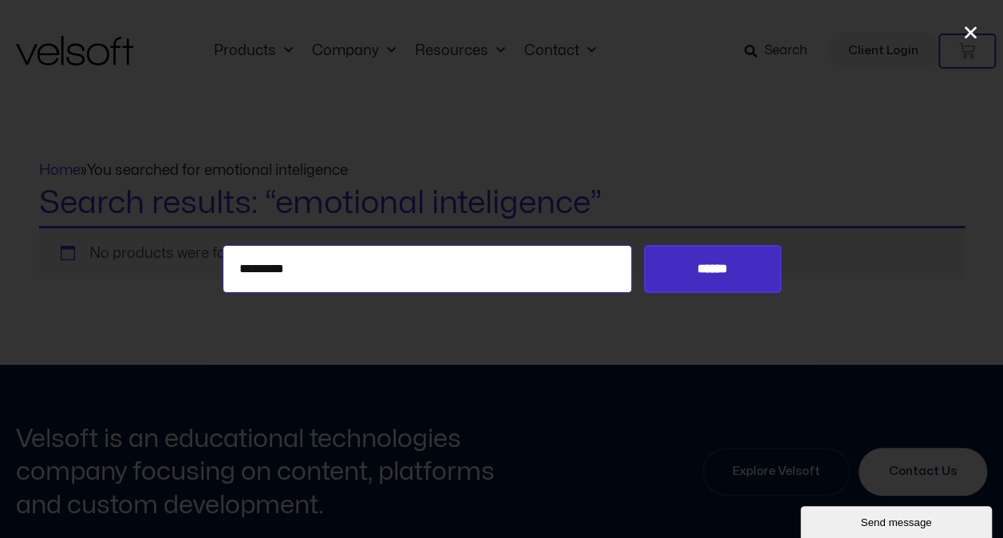
type input "*********"
click at [722, 267] on input "******" at bounding box center [712, 269] width 136 height 48
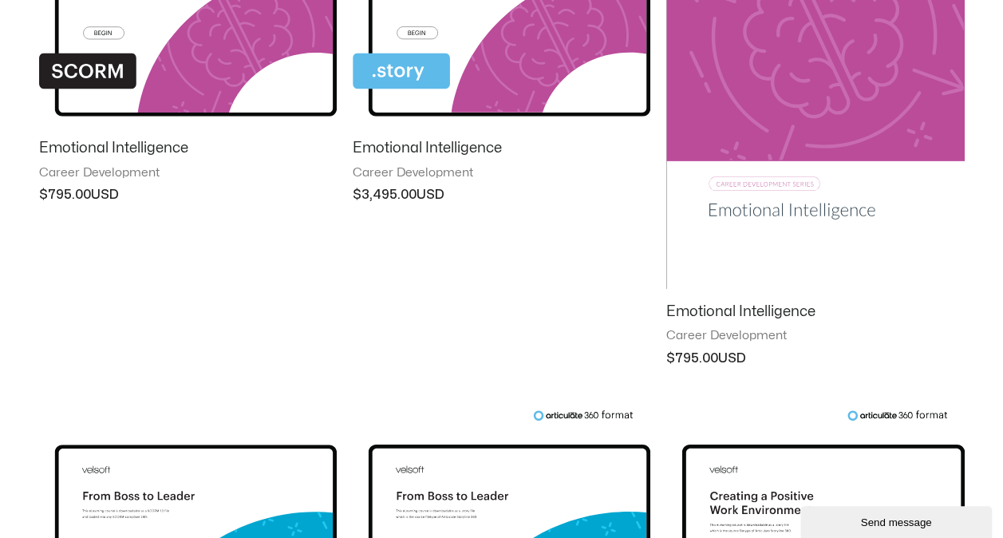
scroll to position [399, 0]
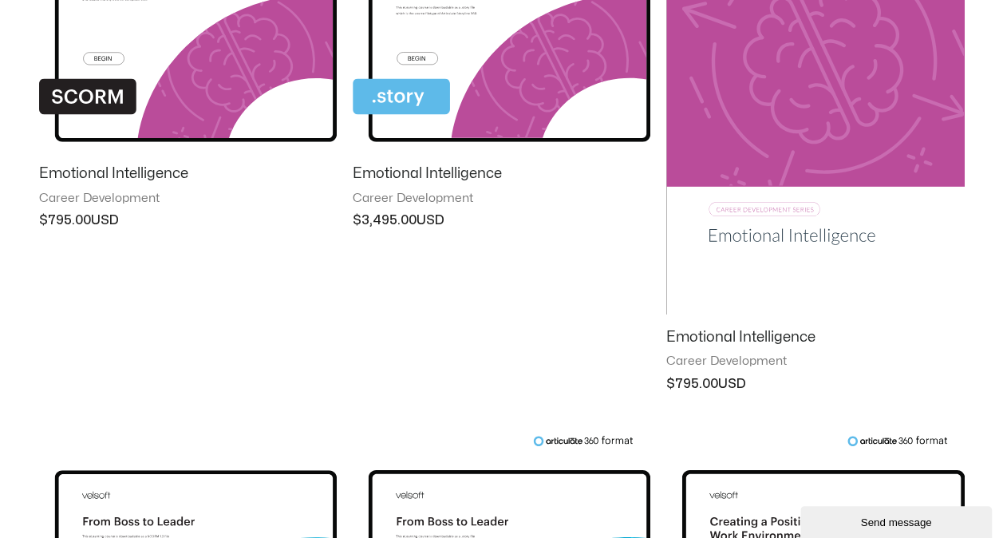
click at [720, 337] on h2 "Emotional Intelligence" at bounding box center [815, 337] width 298 height 18
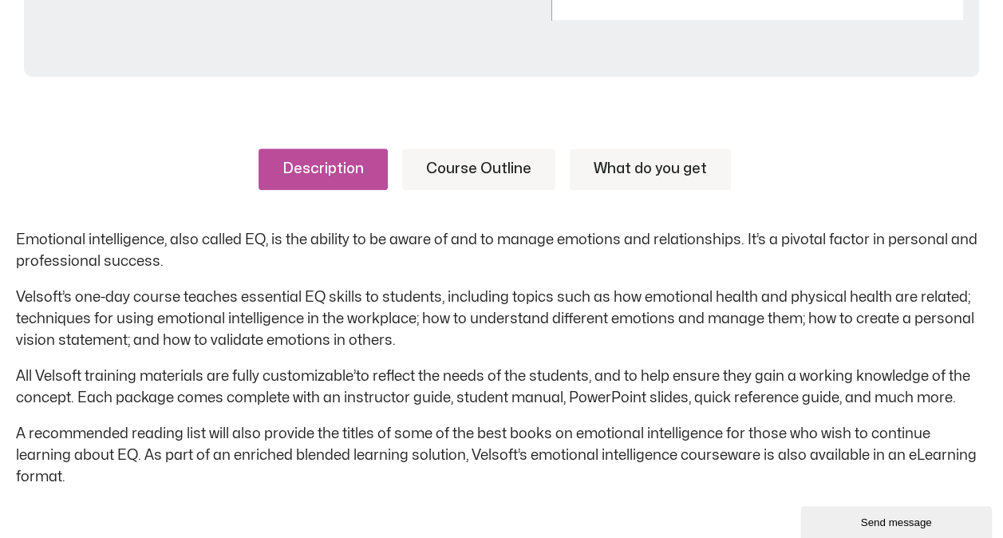
scroll to position [718, 0]
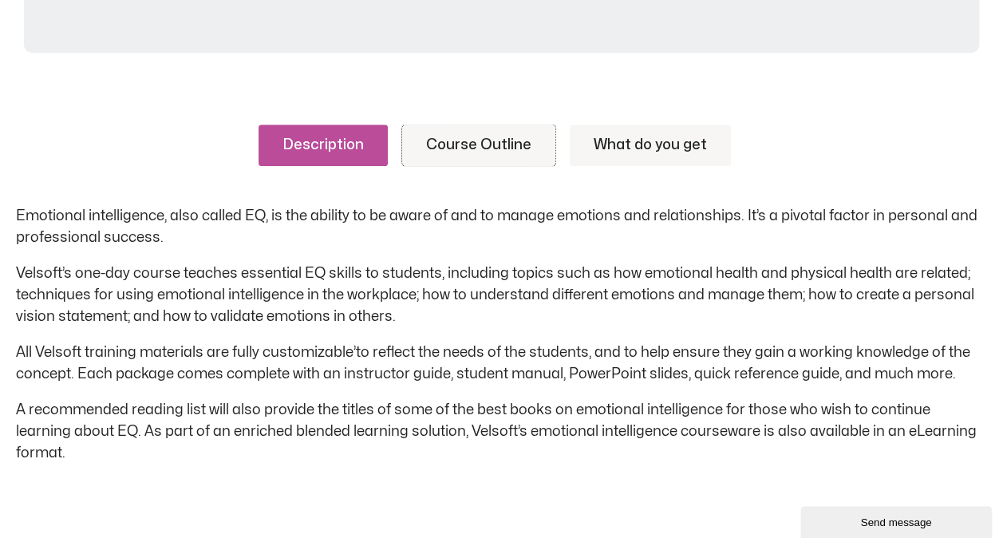
drag, startPoint x: 473, startPoint y: 149, endPoint x: 534, endPoint y: 281, distance: 145.0
click at [473, 149] on link "Course Outline" at bounding box center [478, 146] width 153 height 42
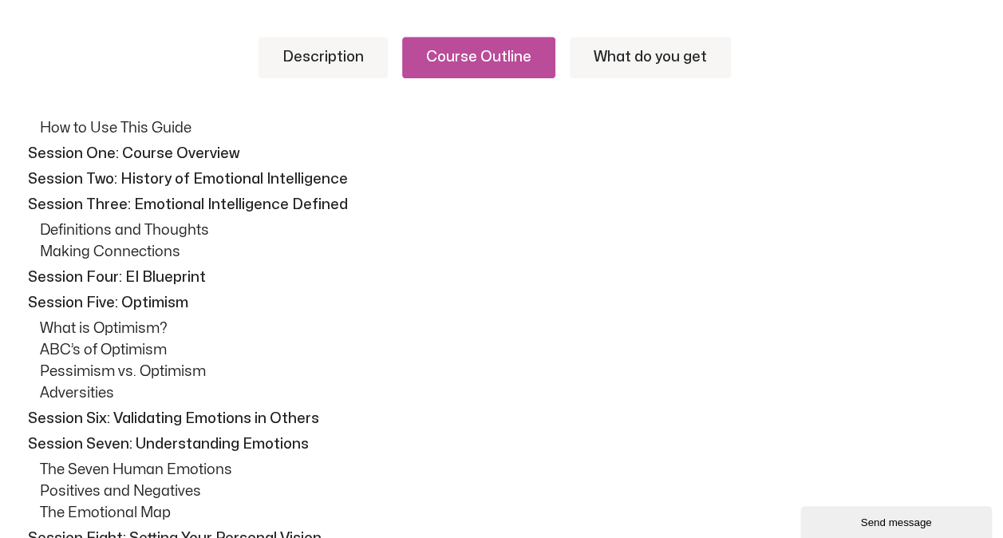
scroll to position [798, 0]
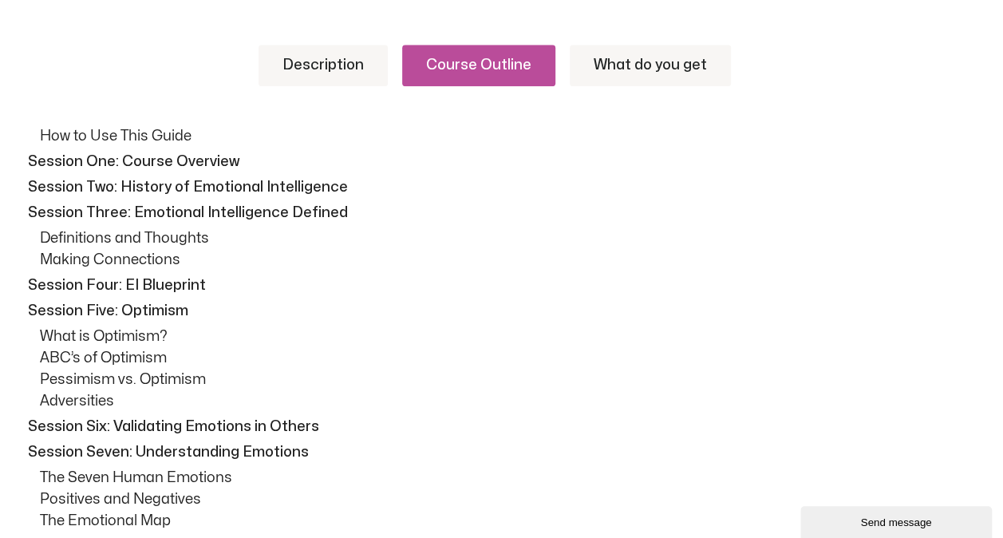
click at [302, 73] on link "Description" at bounding box center [323, 66] width 129 height 42
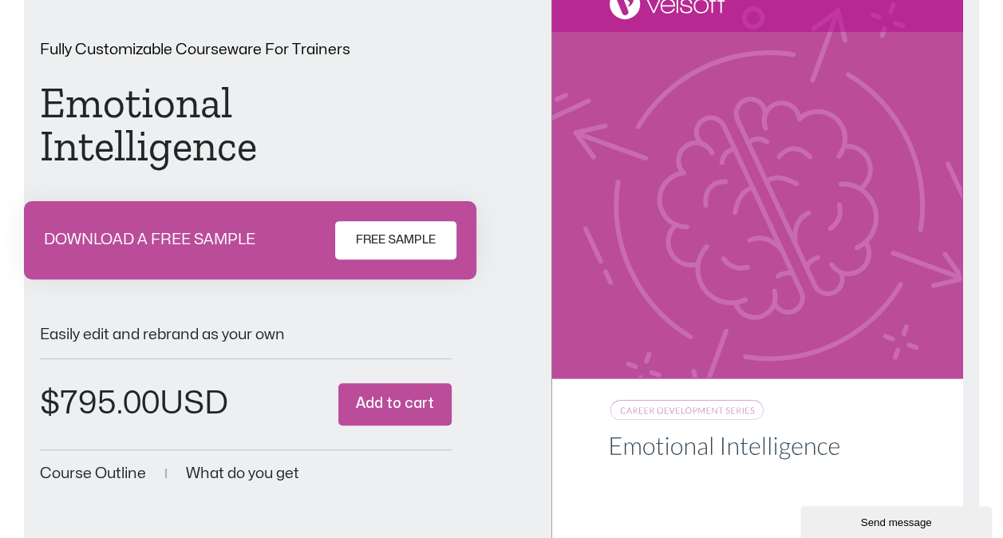
scroll to position [0, 0]
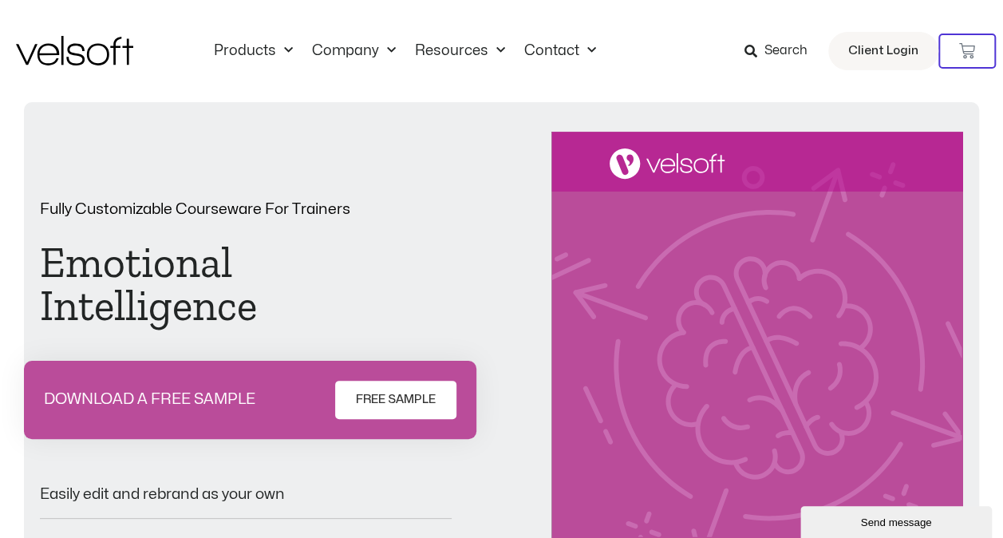
click at [775, 50] on span "Search" at bounding box center [786, 51] width 43 height 21
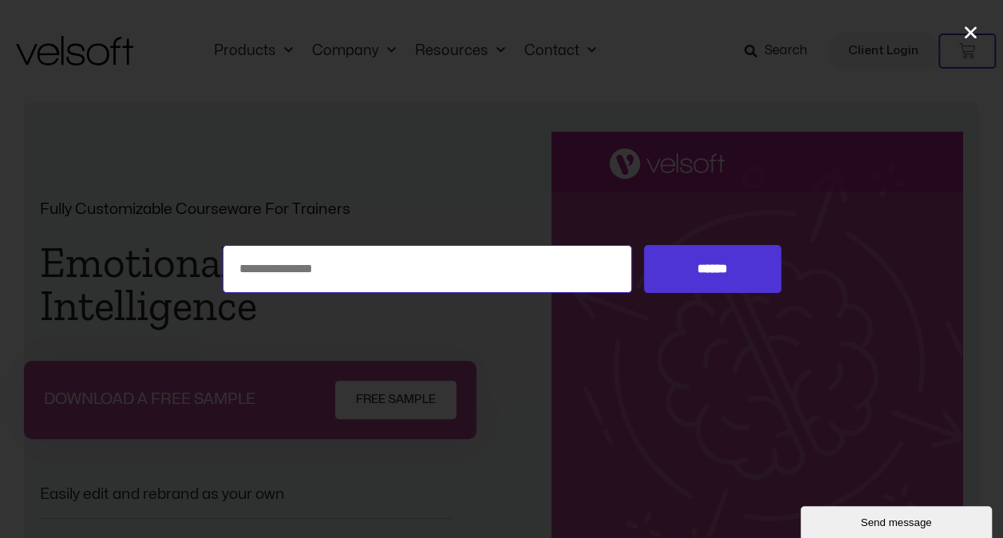
drag, startPoint x: 302, startPoint y: 269, endPoint x: 291, endPoint y: 275, distance: 12.5
click at [301, 272] on input "Search for:" at bounding box center [428, 269] width 410 height 48
type input "**********"
click at [644, 245] on input "******" at bounding box center [712, 269] width 136 height 48
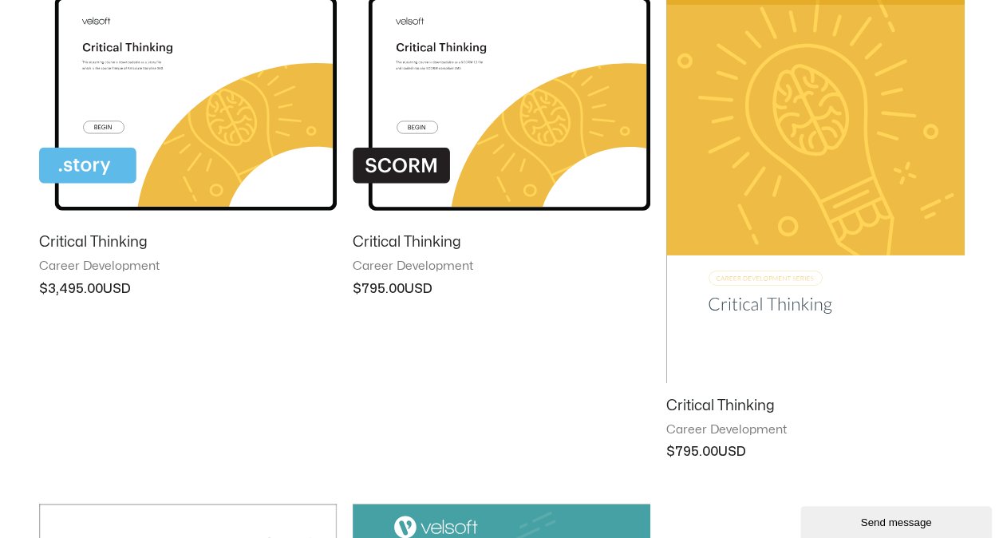
scroll to position [878, 0]
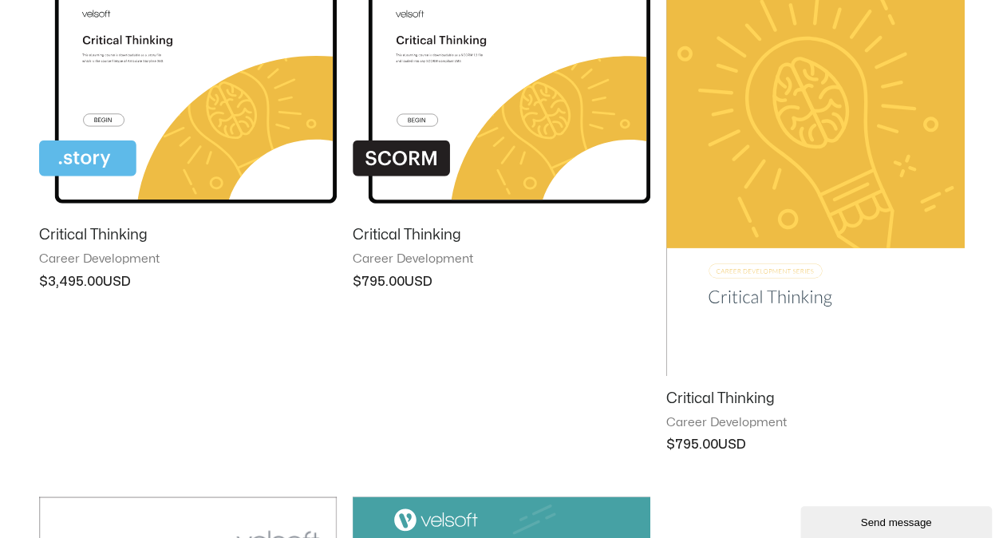
click at [768, 294] on img at bounding box center [815, 165] width 298 height 423
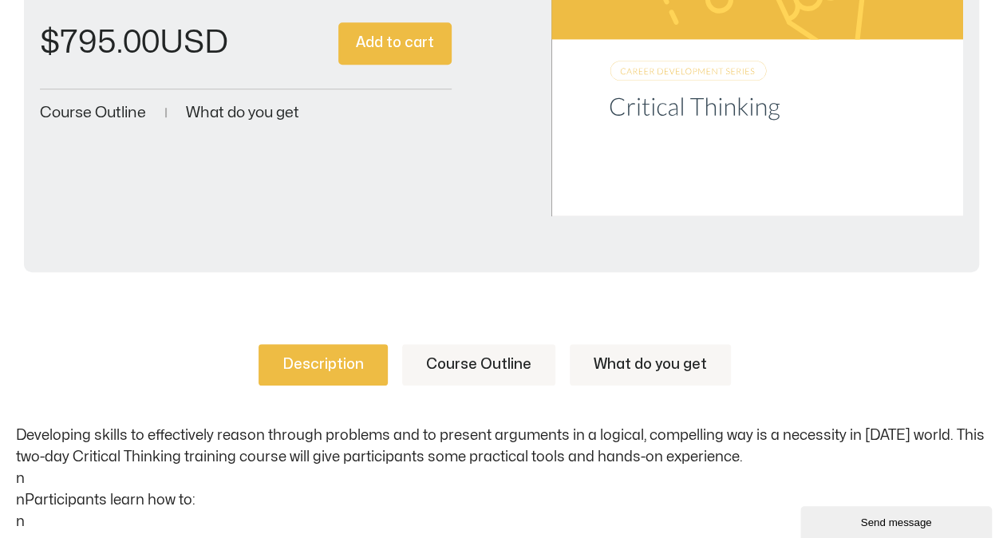
scroll to position [319, 0]
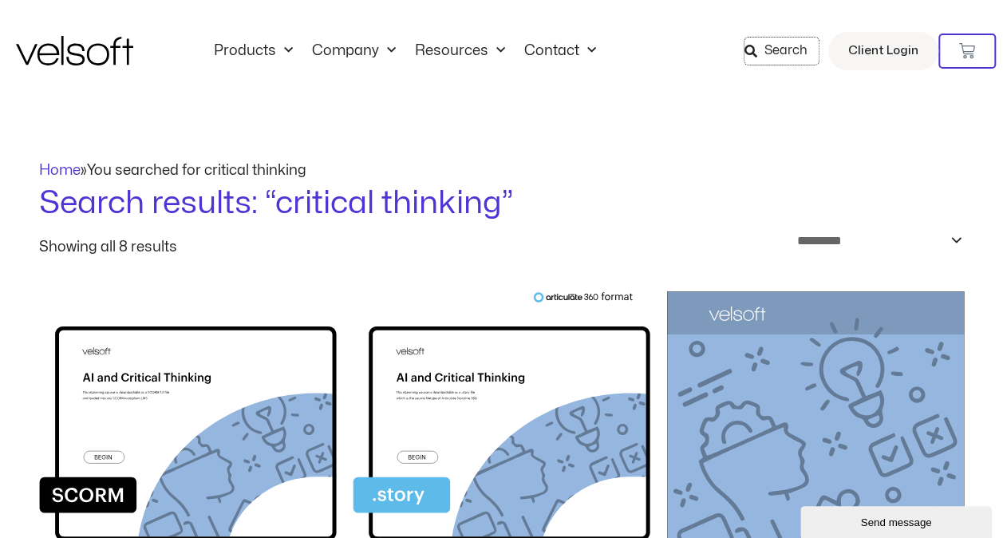
drag, startPoint x: 781, startPoint y: 48, endPoint x: 494, endPoint y: 129, distance: 297.9
click at [781, 48] on span "Search" at bounding box center [786, 51] width 43 height 21
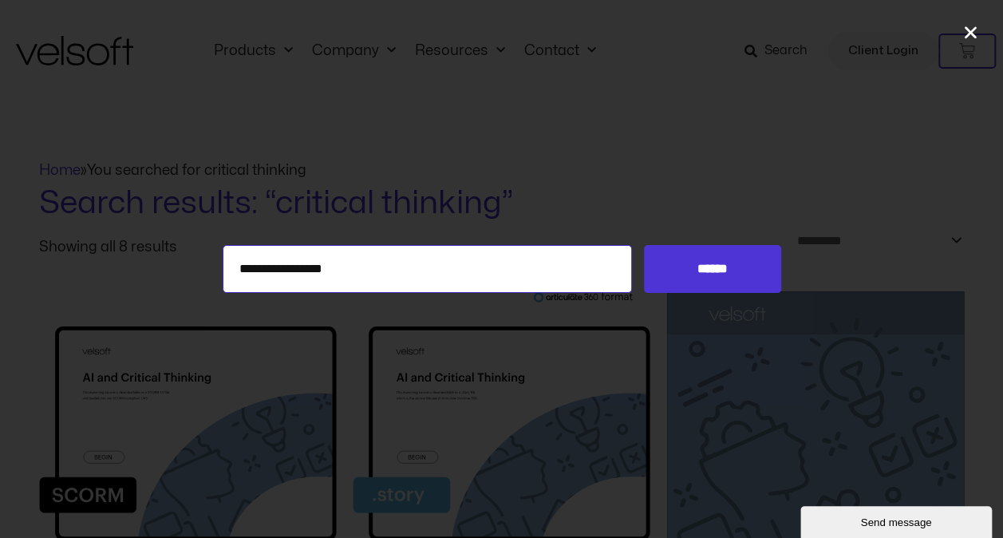
click at [295, 271] on input "**********" at bounding box center [428, 269] width 410 height 48
drag, startPoint x: 352, startPoint y: 274, endPoint x: 152, endPoint y: 273, distance: 199.5
click at [169, 271] on div "**********" at bounding box center [501, 269] width 1003 height 48
type input "**********"
click at [644, 245] on input "******" at bounding box center [712, 269] width 136 height 48
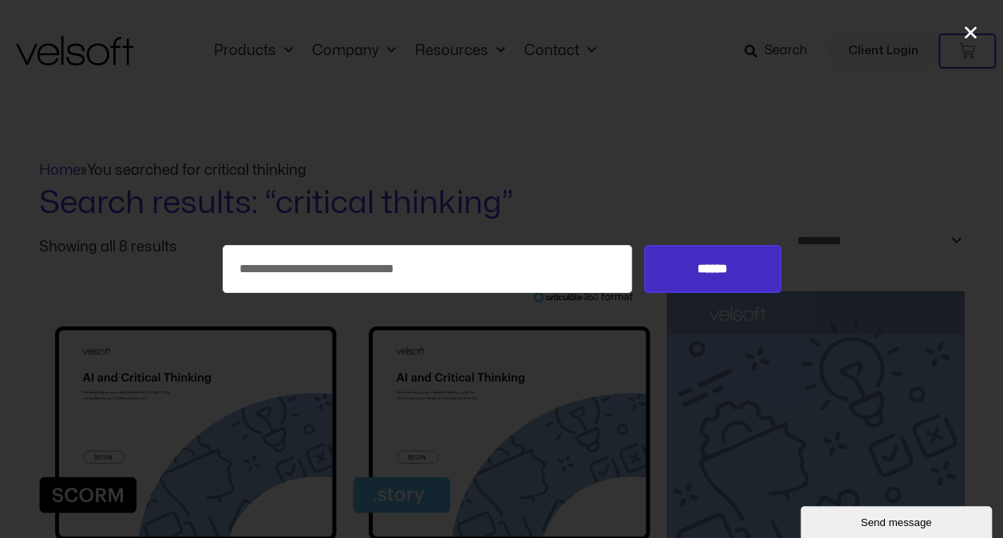
click at [693, 271] on input "******" at bounding box center [712, 269] width 136 height 48
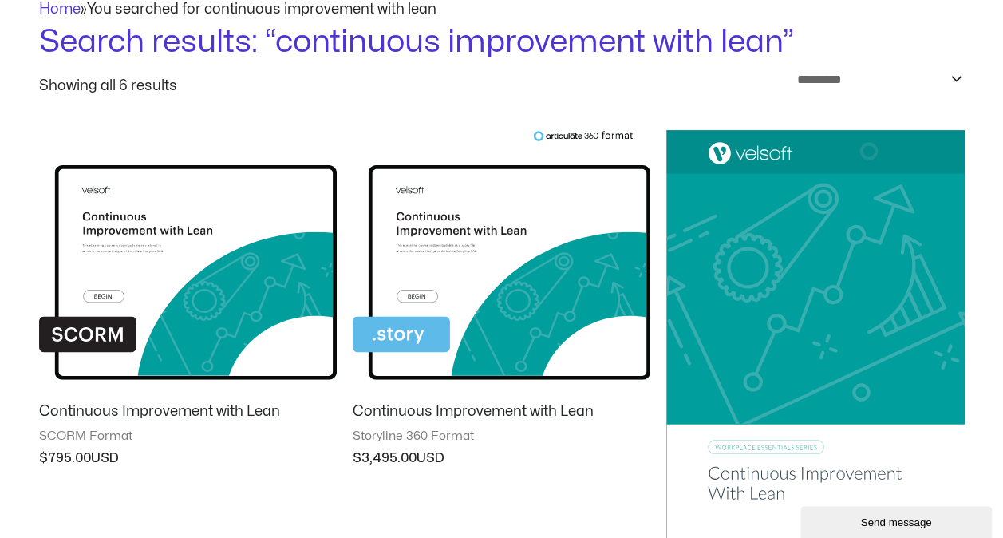
scroll to position [319, 0]
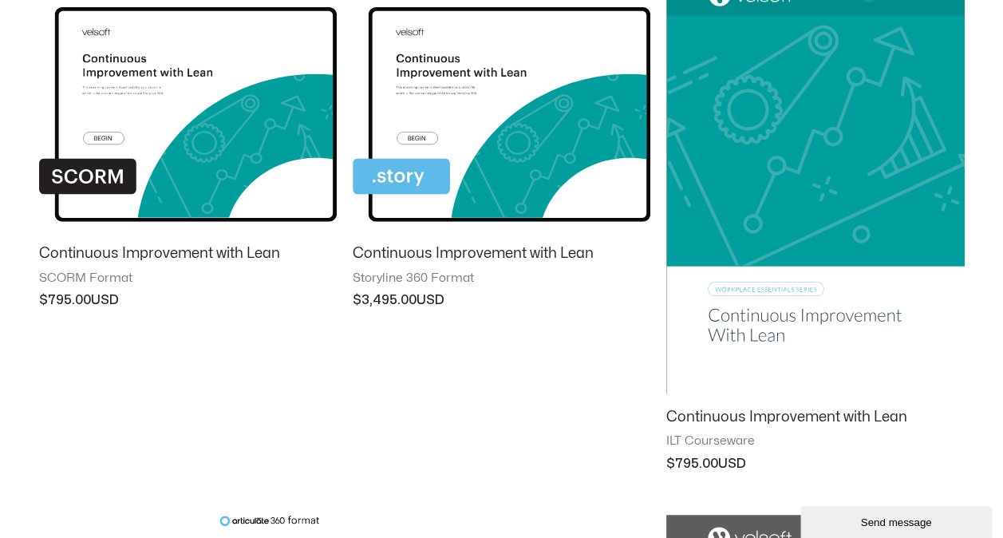
click at [752, 320] on img at bounding box center [815, 183] width 298 height 423
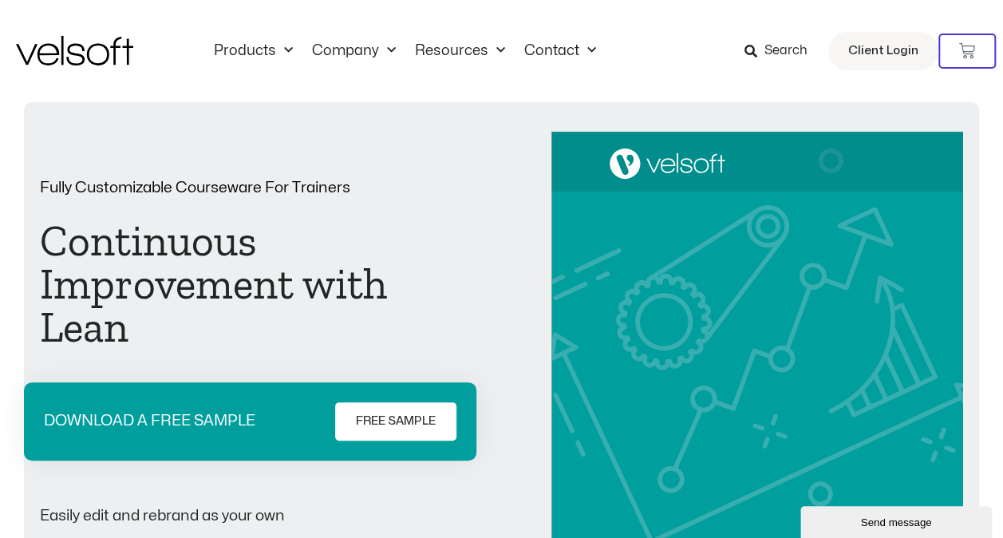
click at [791, 46] on span "Search" at bounding box center [786, 51] width 43 height 21
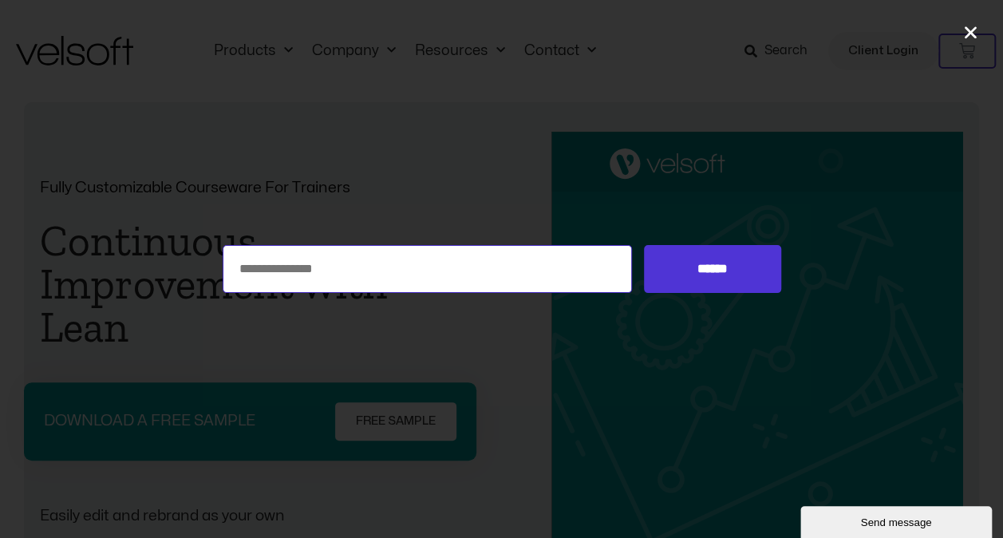
click at [383, 260] on input "Search for:" at bounding box center [428, 269] width 410 height 48
type input "**********"
click at [644, 245] on input "******" at bounding box center [712, 269] width 136 height 48
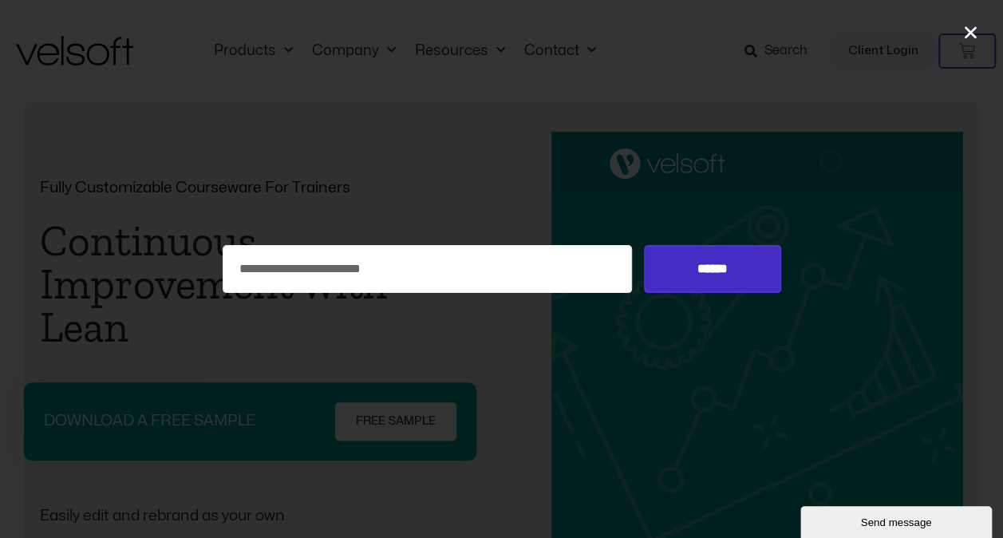
click at [674, 261] on input "******" at bounding box center [712, 269] width 136 height 48
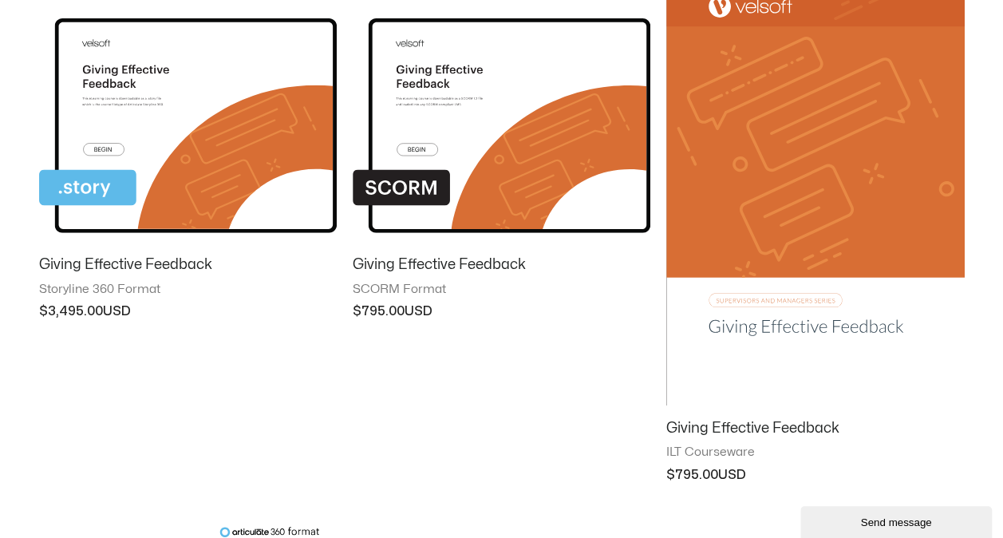
scroll to position [319, 0]
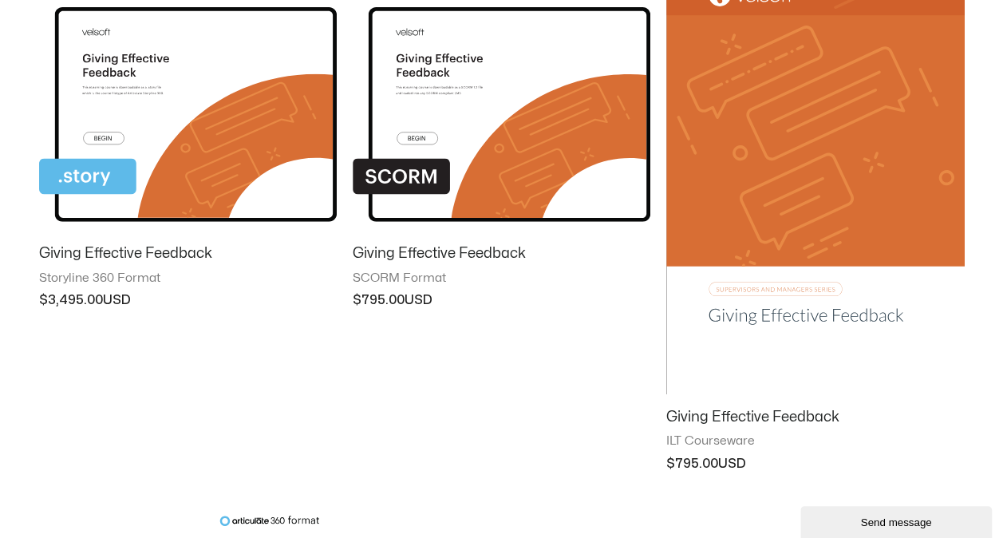
click at [766, 310] on img at bounding box center [815, 183] width 298 height 423
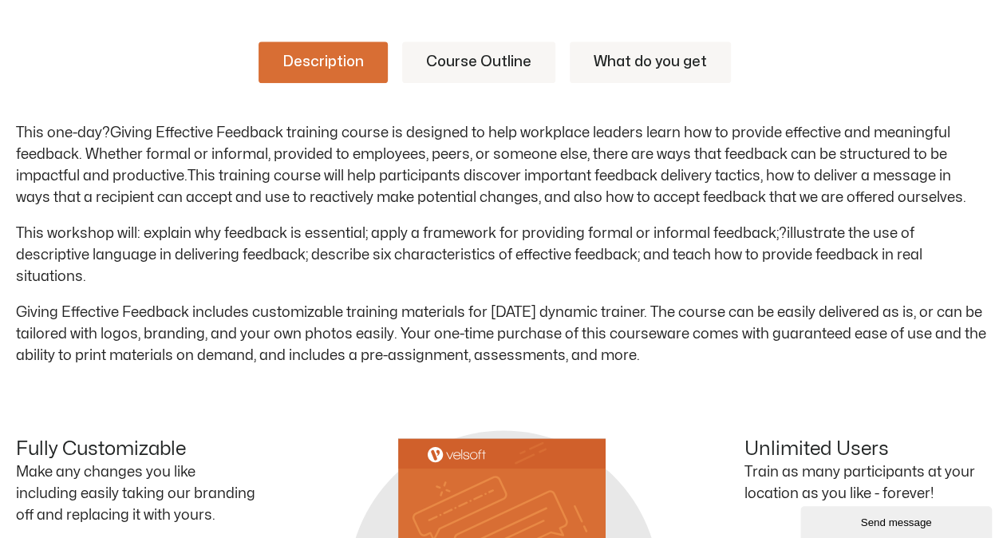
scroll to position [718, 0]
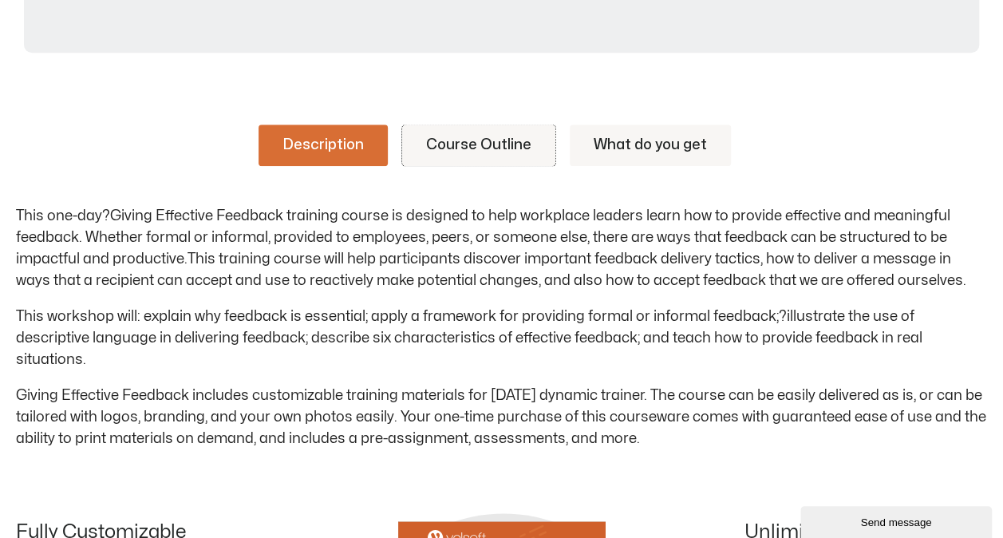
drag, startPoint x: 463, startPoint y: 146, endPoint x: 745, endPoint y: 298, distance: 320.0
click at [463, 146] on link "Course Outline" at bounding box center [478, 146] width 153 height 42
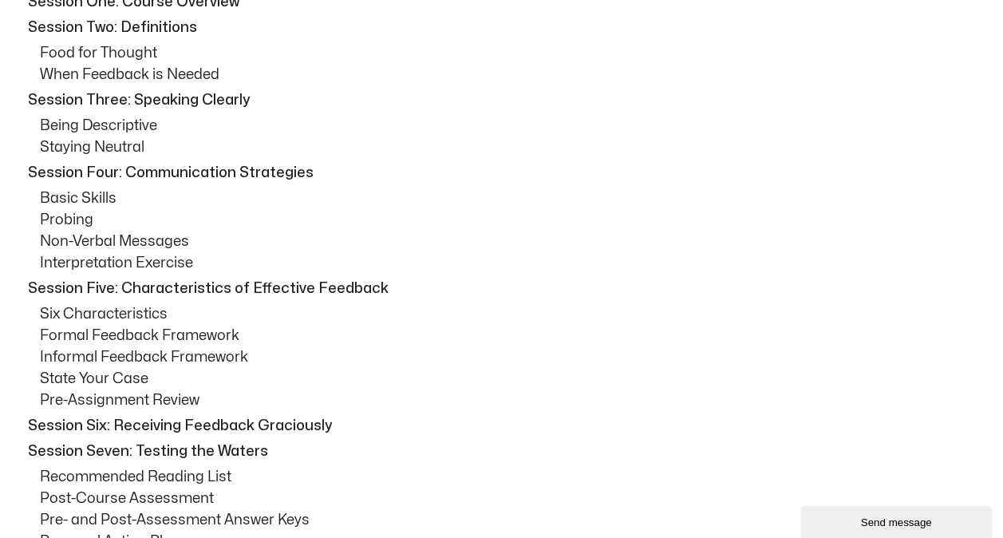
scroll to position [1038, 0]
